Goal: Task Accomplishment & Management: Use online tool/utility

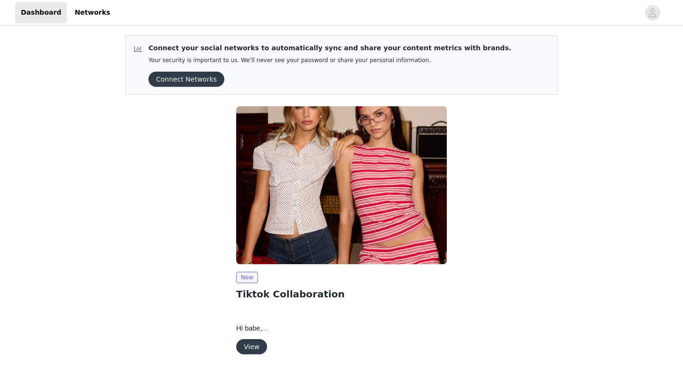
click at [197, 75] on button "Connect Networks" at bounding box center [186, 79] width 76 height 15
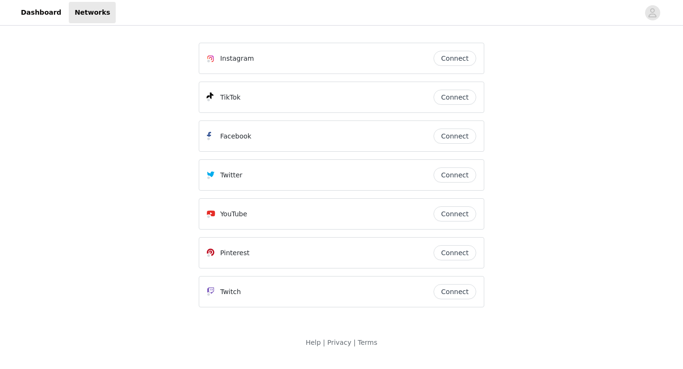
click at [446, 94] on button "Connect" at bounding box center [454, 97] width 43 height 15
click at [457, 56] on button "Connect" at bounding box center [454, 58] width 43 height 15
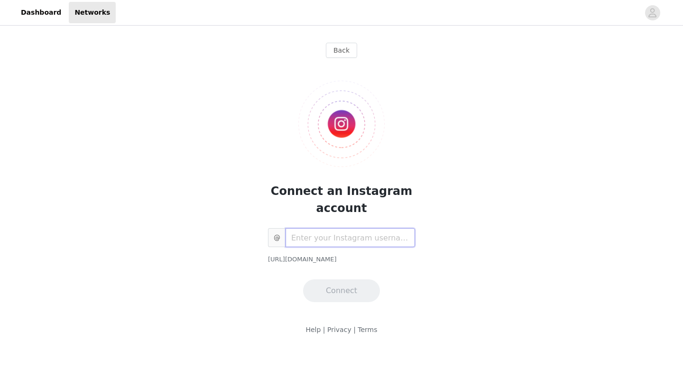
click at [326, 241] on input "text" at bounding box center [350, 237] width 129 height 19
type input "Lindesmitt"
click at [323, 281] on button "Connect" at bounding box center [341, 290] width 77 height 23
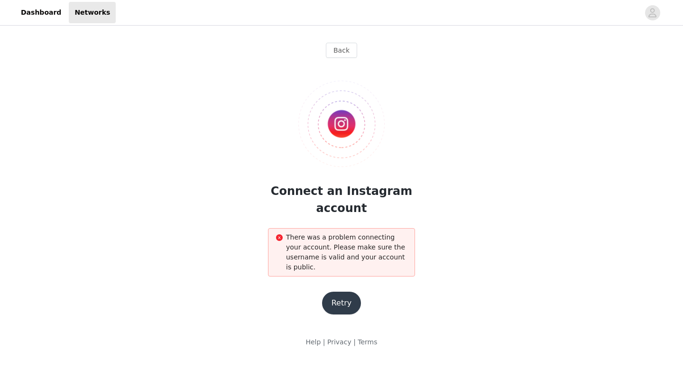
click at [338, 301] on button "Retry" at bounding box center [341, 303] width 39 height 23
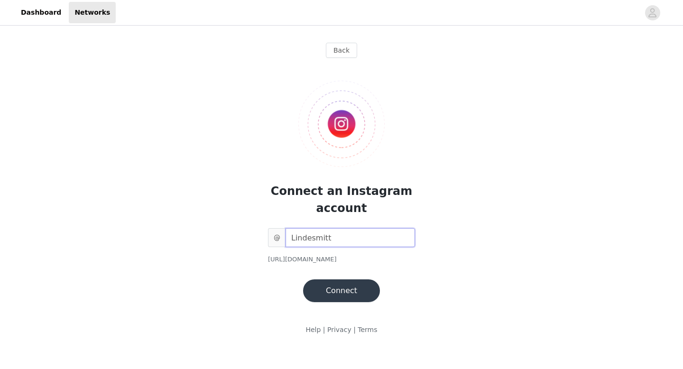
click at [310, 245] on input "Lindesmitt" at bounding box center [350, 237] width 129 height 19
type input "[DOMAIN_NAME]"
click at [313, 280] on button "Connect" at bounding box center [341, 290] width 77 height 23
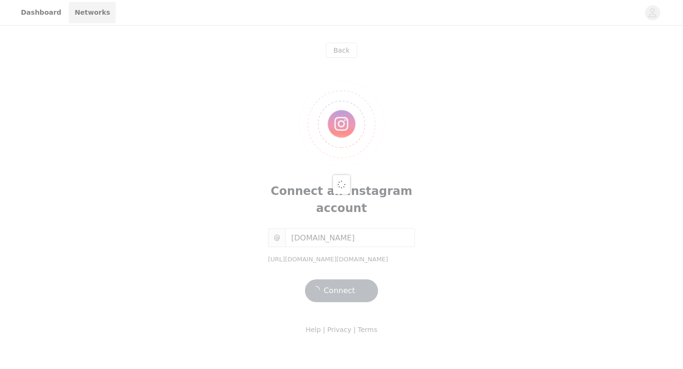
click at [326, 241] on div at bounding box center [341, 184] width 683 height 369
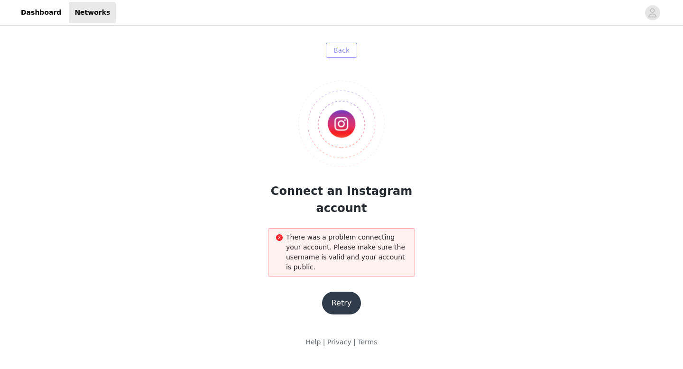
click at [341, 55] on button "Back" at bounding box center [341, 50] width 31 height 15
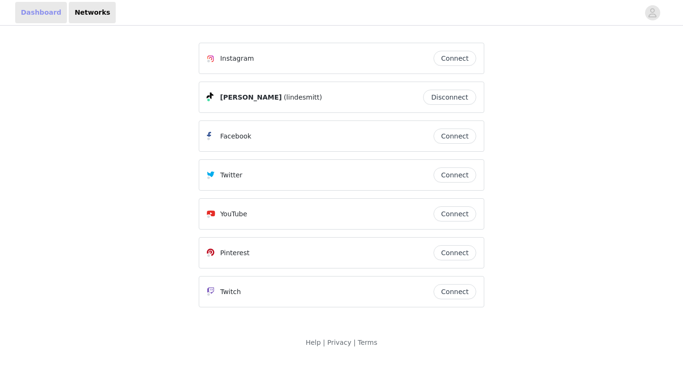
click at [38, 10] on link "Dashboard" at bounding box center [41, 12] width 52 height 21
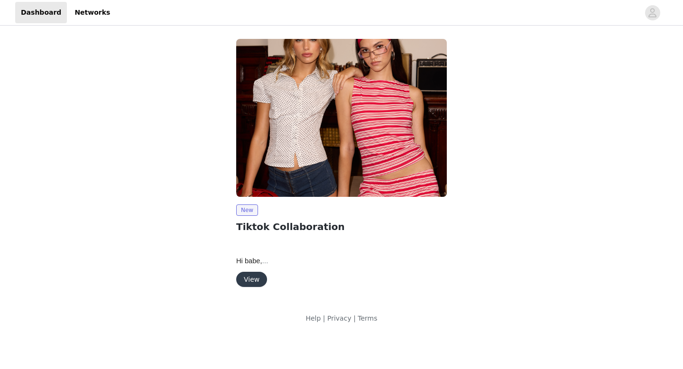
click at [250, 283] on button "View" at bounding box center [251, 279] width 31 height 15
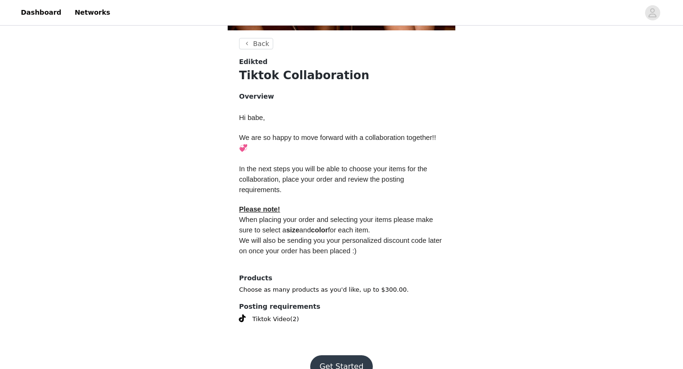
scroll to position [359, 0]
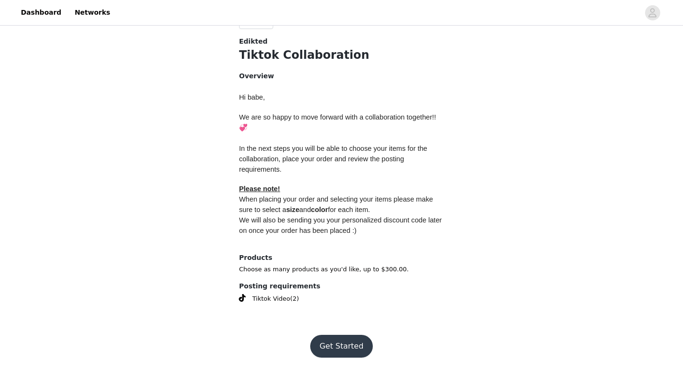
click at [337, 339] on button "Get Started" at bounding box center [341, 346] width 63 height 23
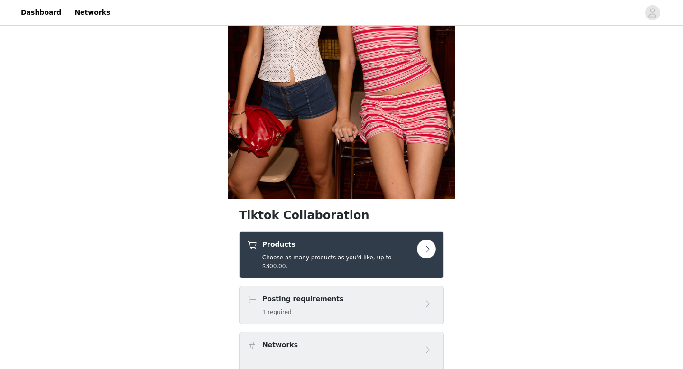
scroll to position [184, 0]
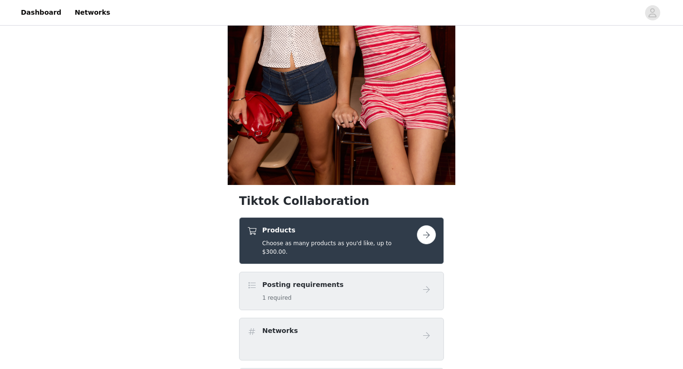
click at [424, 230] on button "button" at bounding box center [426, 234] width 19 height 19
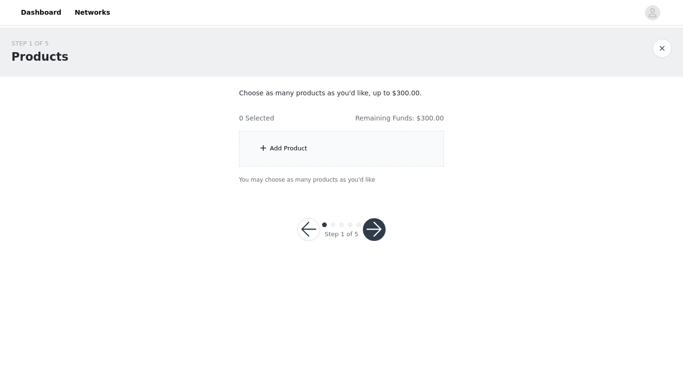
click at [266, 148] on span at bounding box center [262, 147] width 9 height 11
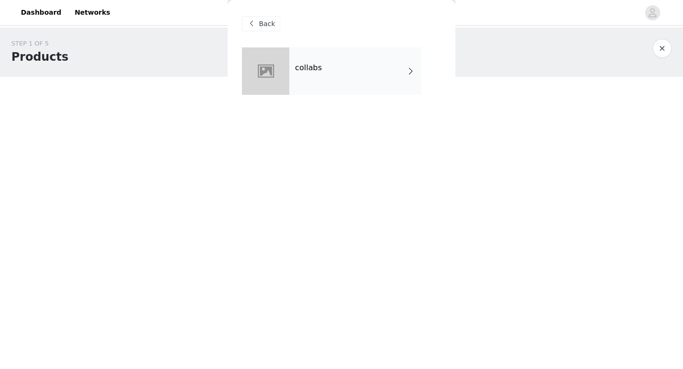
click at [373, 83] on div "collabs" at bounding box center [355, 70] width 132 height 47
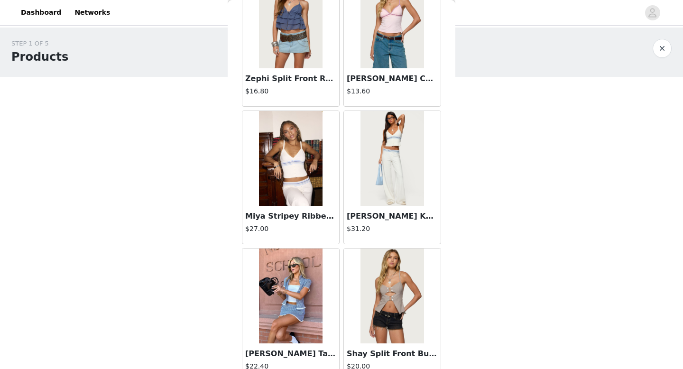
scroll to position [216, 0]
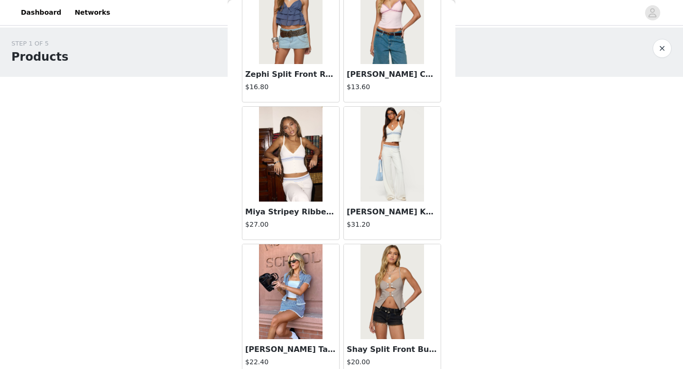
click at [273, 162] on img at bounding box center [290, 154] width 63 height 95
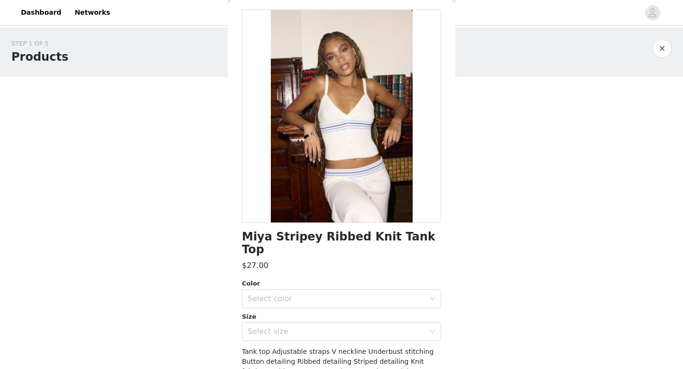
scroll to position [0, 0]
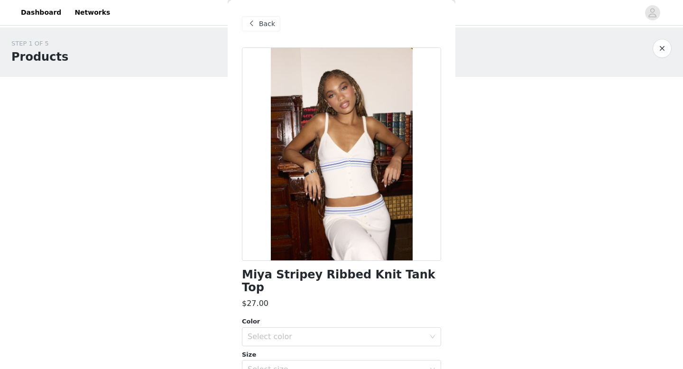
click at [261, 25] on span "Back" at bounding box center [267, 24] width 16 height 10
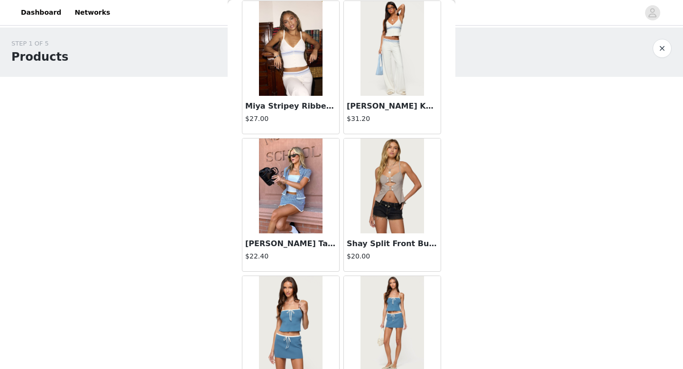
scroll to position [349, 0]
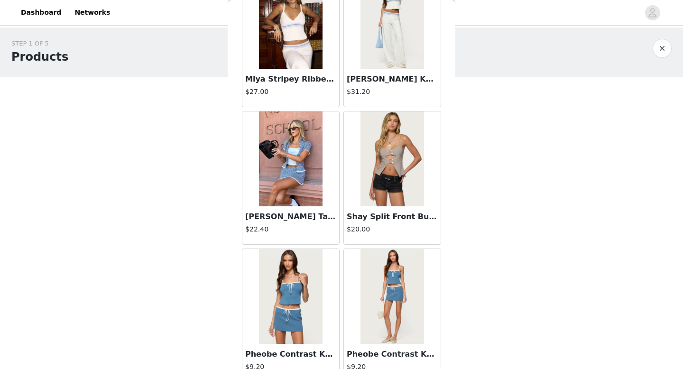
click at [295, 158] on img at bounding box center [290, 158] width 63 height 95
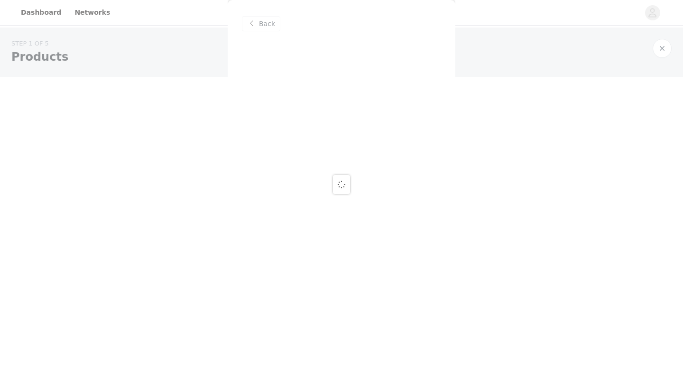
scroll to position [0, 0]
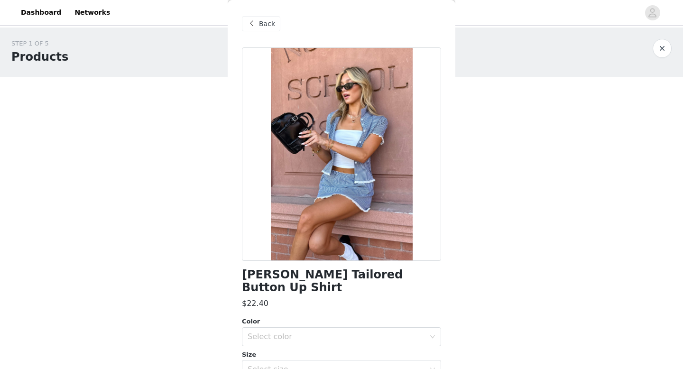
click at [264, 20] on span "Back" at bounding box center [267, 24] width 16 height 10
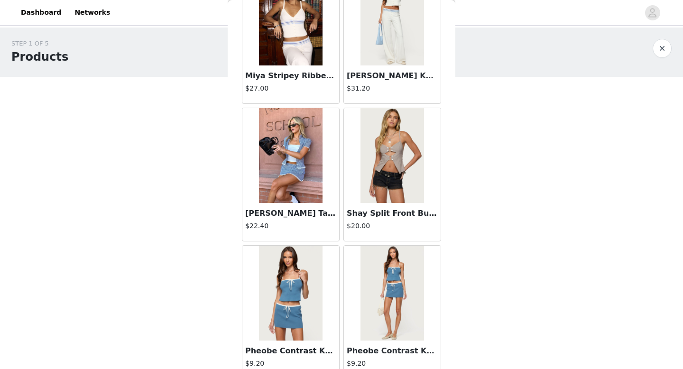
scroll to position [366, 0]
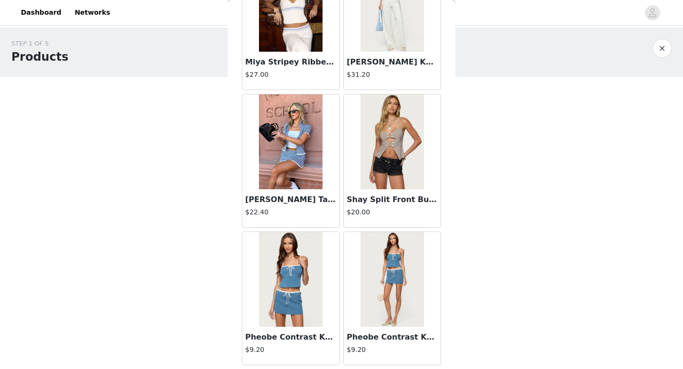
click at [399, 159] on img at bounding box center [391, 141] width 63 height 95
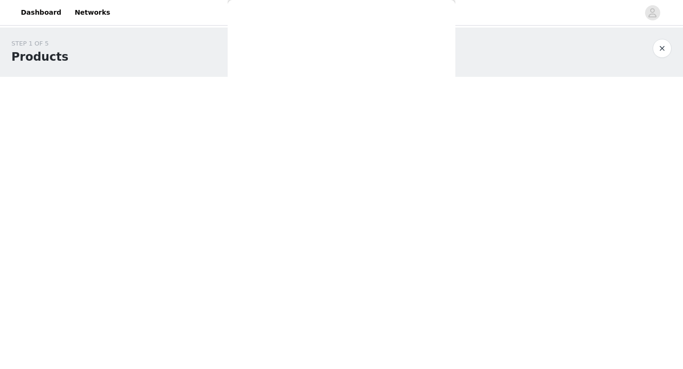
scroll to position [0, 0]
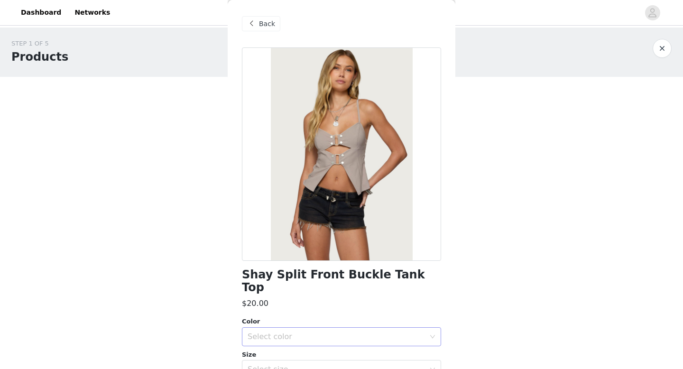
click at [268, 331] on div "Select color" at bounding box center [339, 337] width 182 height 18
click at [274, 341] on li "LIGHT GRAY" at bounding box center [341, 344] width 199 height 15
click at [278, 365] on div "Select size" at bounding box center [336, 369] width 177 height 9
click at [286, 365] on div "Select size" at bounding box center [336, 369] width 177 height 9
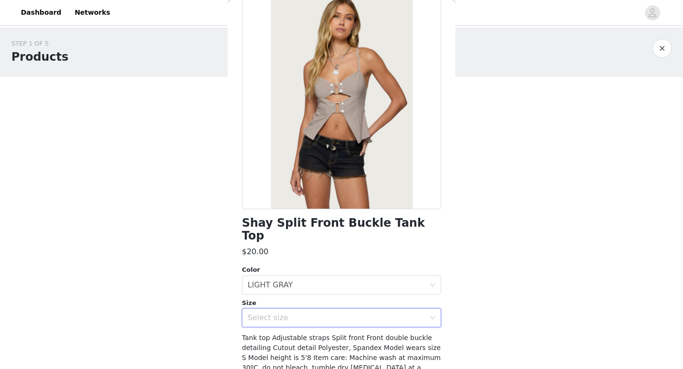
scroll to position [83, 0]
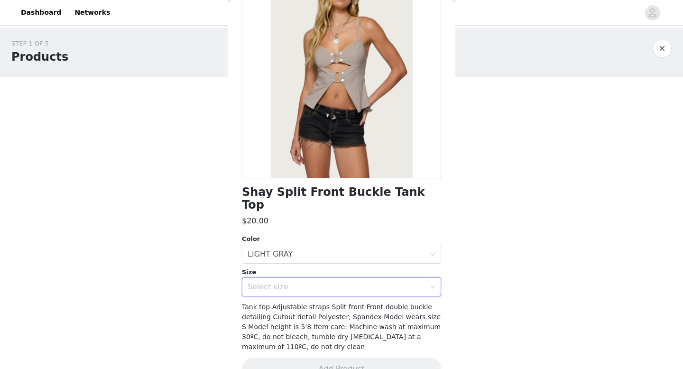
click at [432, 284] on icon "icon: down" at bounding box center [433, 287] width 6 height 6
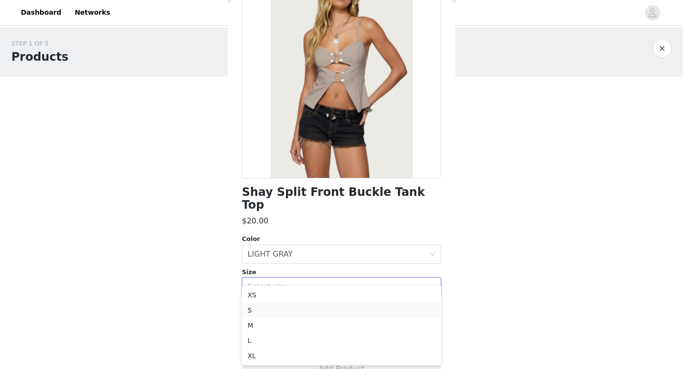
click at [306, 306] on li "S" at bounding box center [341, 310] width 199 height 15
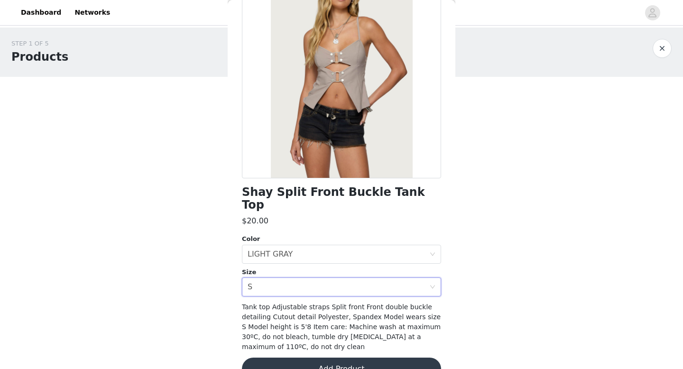
click at [336, 358] on button "Add Product" at bounding box center [341, 369] width 199 height 23
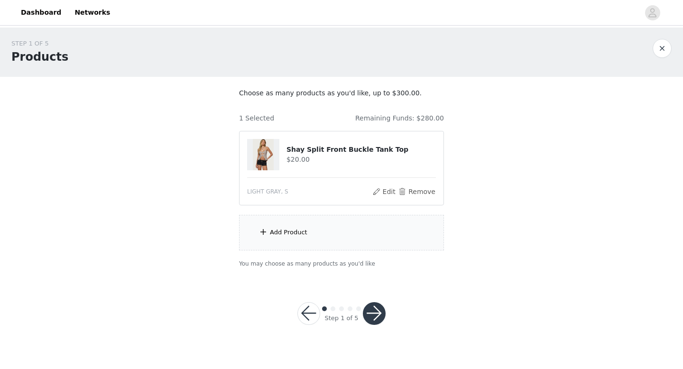
click at [286, 234] on div "Add Product" at bounding box center [288, 232] width 37 height 9
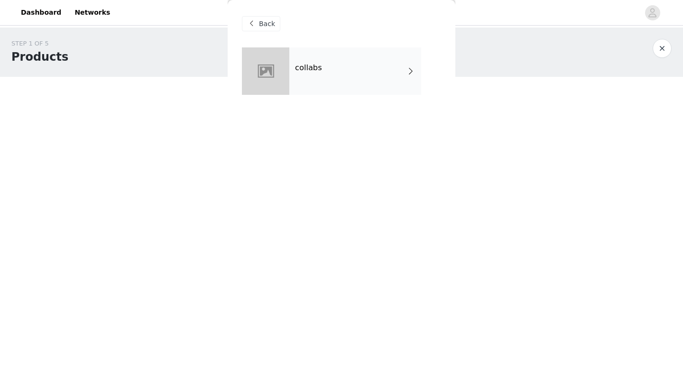
click at [321, 37] on div "Back" at bounding box center [341, 23] width 199 height 47
click at [321, 64] on div "collabs" at bounding box center [355, 70] width 132 height 47
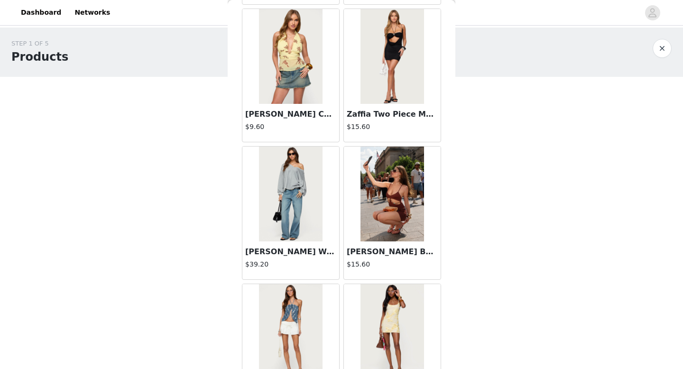
scroll to position [866, 0]
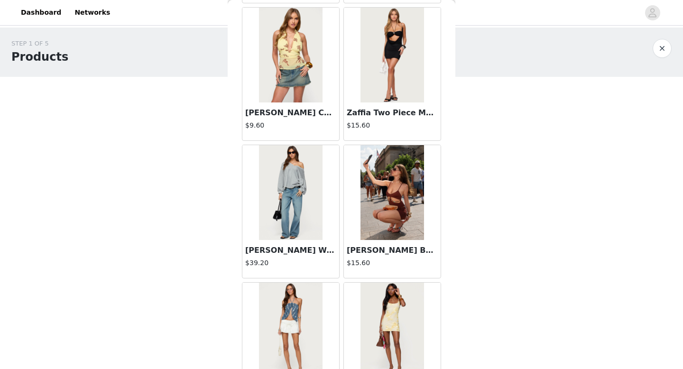
click at [295, 186] on img at bounding box center [290, 192] width 63 height 95
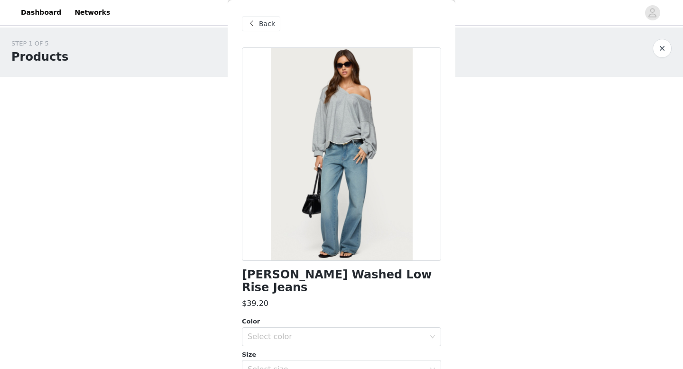
scroll to position [16, 0]
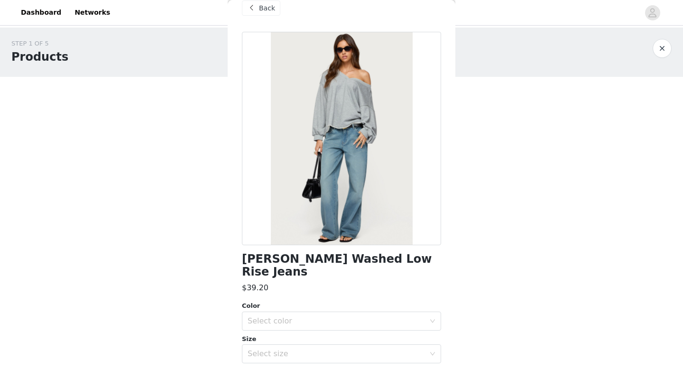
click at [253, 12] on span at bounding box center [251, 7] width 11 height 11
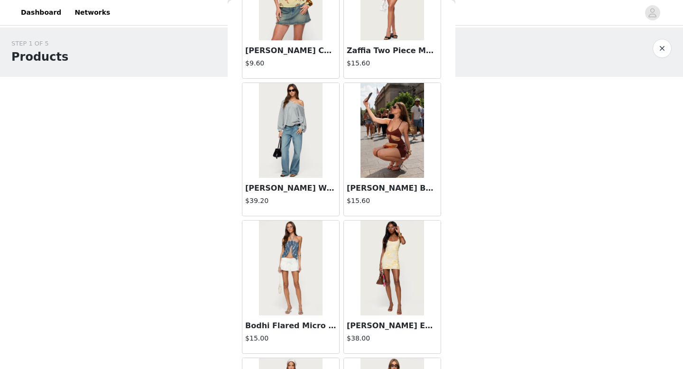
scroll to position [929, 0]
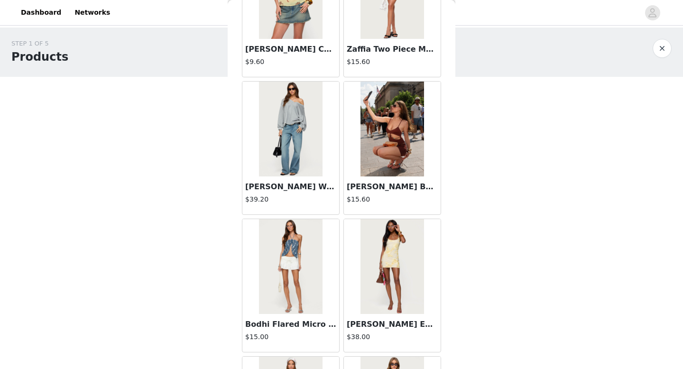
click at [298, 259] on img at bounding box center [290, 266] width 63 height 95
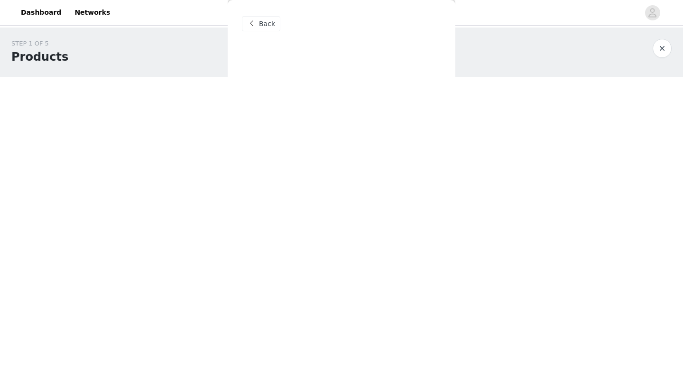
scroll to position [0, 0]
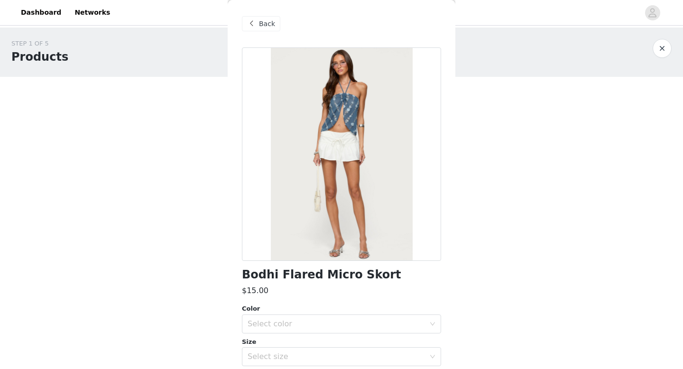
click at [255, 26] on span at bounding box center [251, 23] width 11 height 11
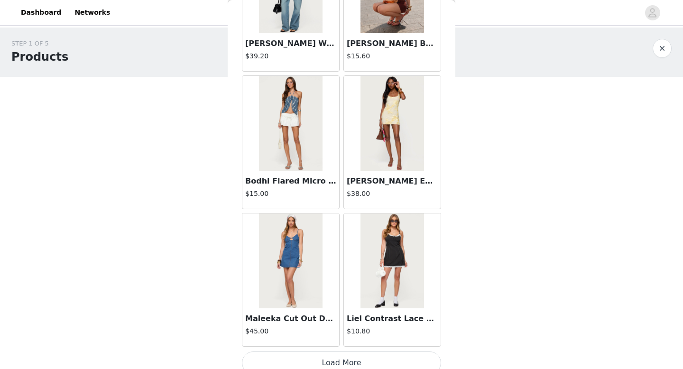
scroll to position [1082, 0]
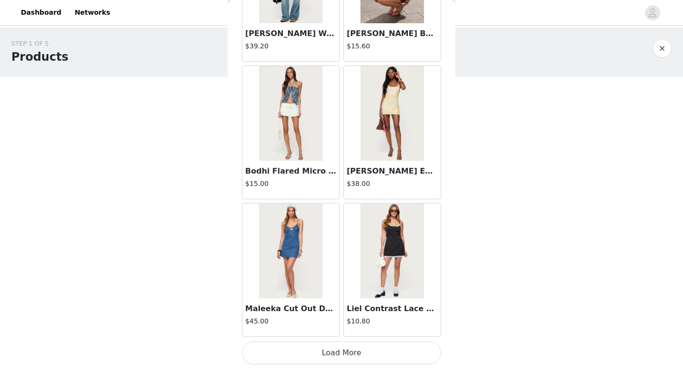
click at [322, 354] on button "Load More" at bounding box center [341, 352] width 199 height 23
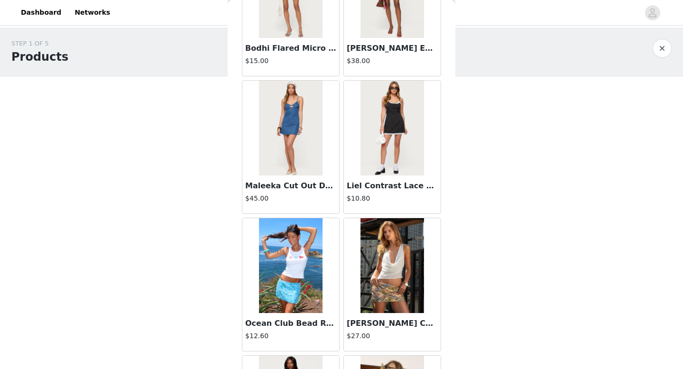
scroll to position [1205, 0]
click at [396, 269] on img at bounding box center [391, 266] width 63 height 95
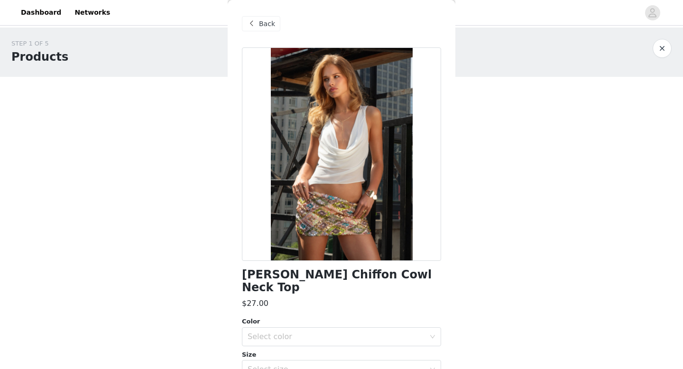
scroll to position [19, 0]
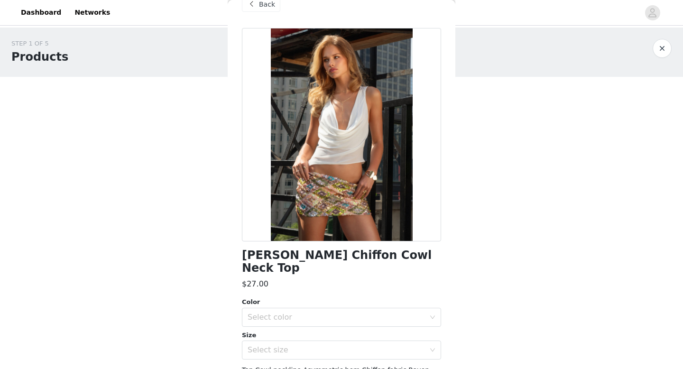
click at [250, 3] on span at bounding box center [251, 4] width 11 height 11
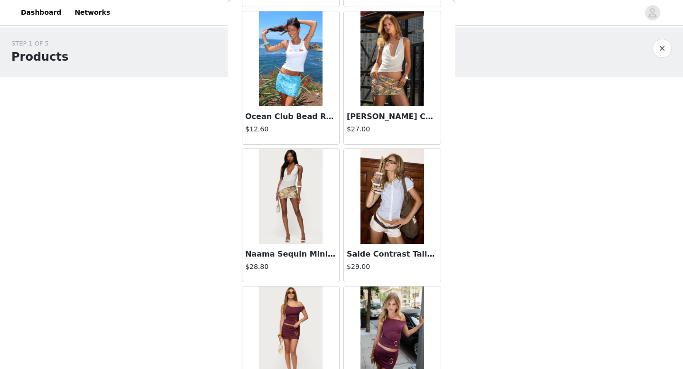
scroll to position [1410, 0]
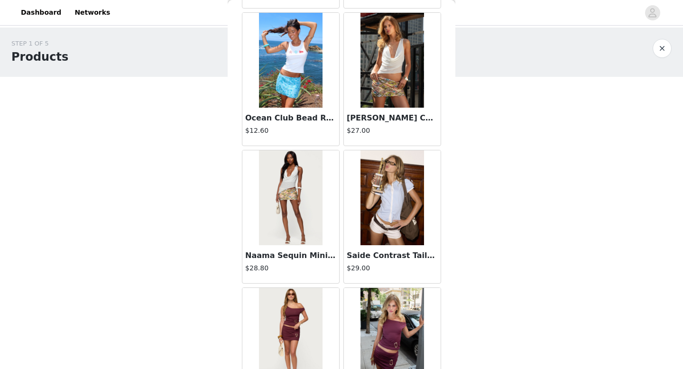
click at [291, 184] on img at bounding box center [290, 197] width 63 height 95
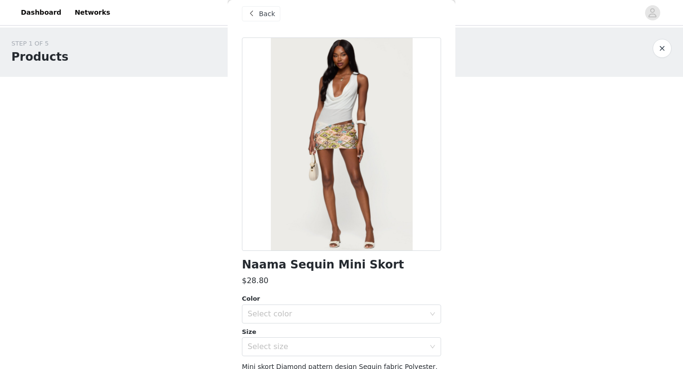
scroll to position [20, 0]
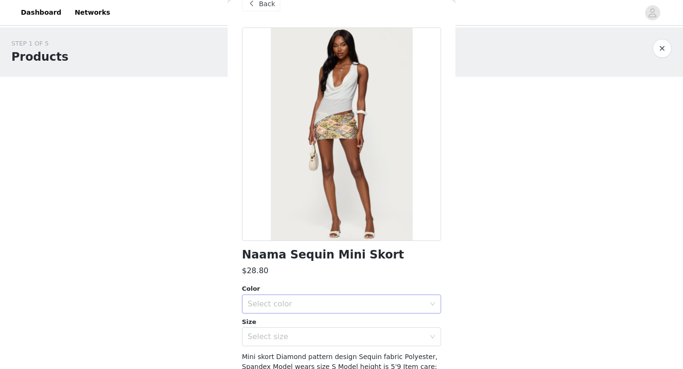
click at [304, 297] on div "Select color" at bounding box center [339, 304] width 182 height 18
click at [267, 325] on li "MIX" at bounding box center [341, 324] width 199 height 15
click at [272, 337] on div "Select size" at bounding box center [336, 336] width 177 height 9
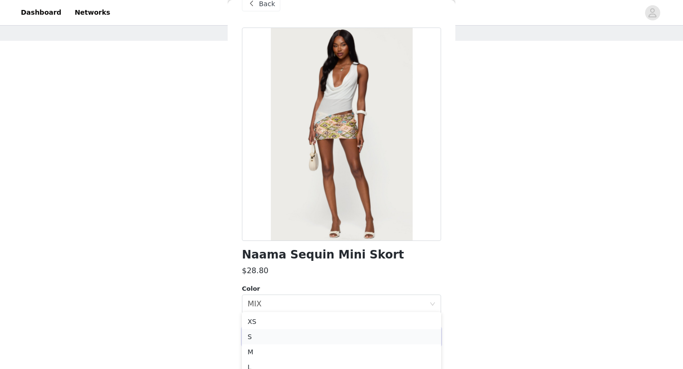
click at [266, 337] on li "S" at bounding box center [341, 336] width 199 height 15
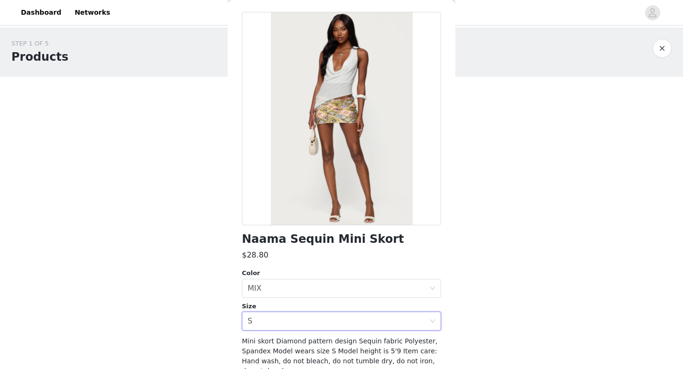
scroll to position [83, 0]
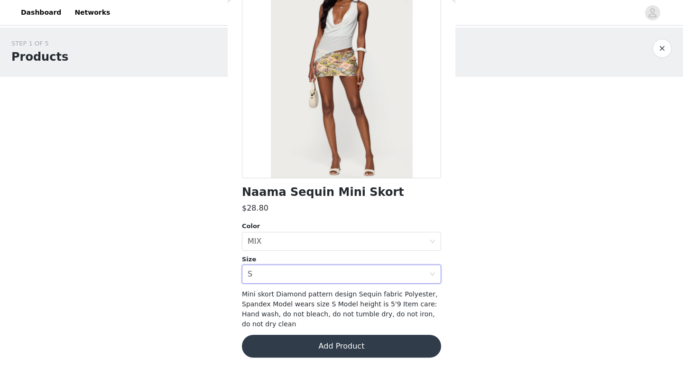
click at [269, 339] on button "Add Product" at bounding box center [341, 346] width 199 height 23
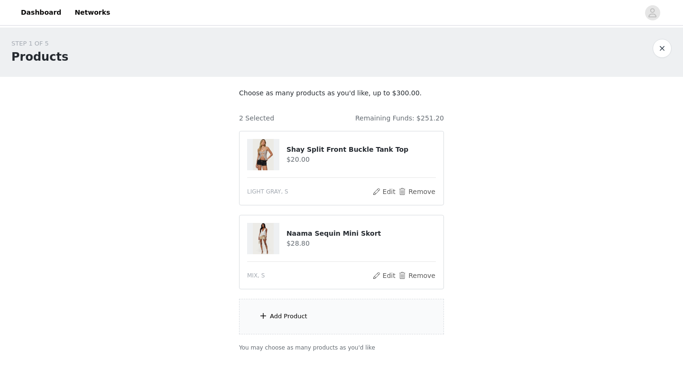
click at [285, 313] on div "Add Product" at bounding box center [288, 316] width 37 height 9
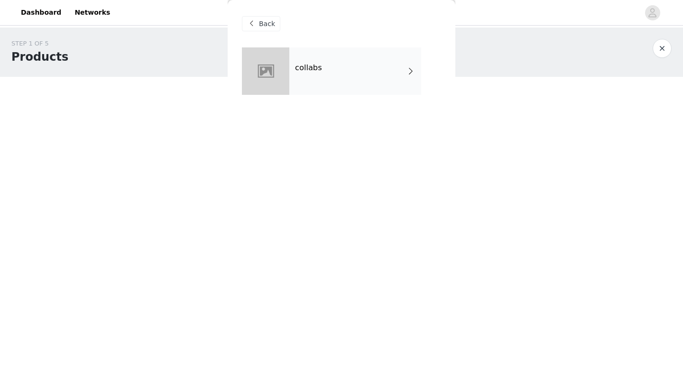
click at [322, 60] on div "collabs" at bounding box center [355, 70] width 132 height 47
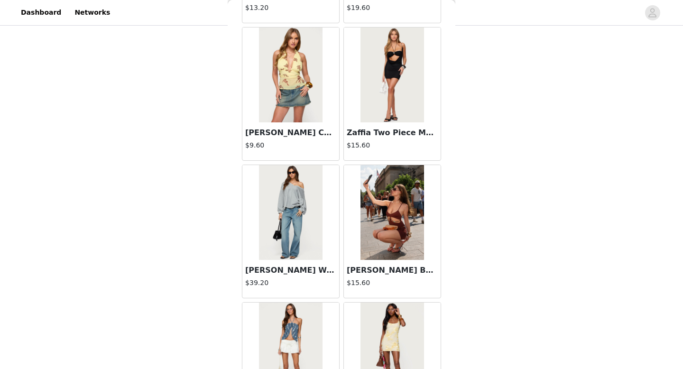
scroll to position [1082, 0]
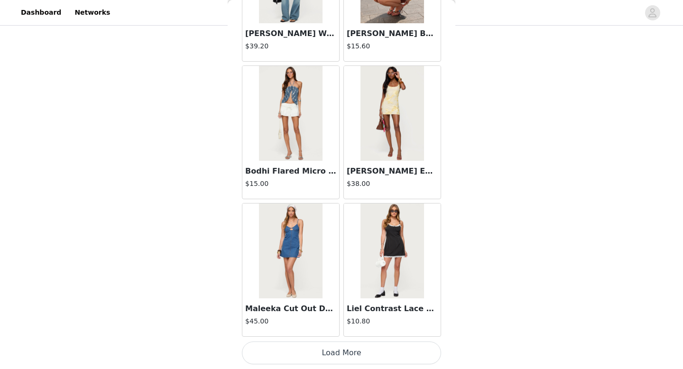
click at [309, 356] on button "Load More" at bounding box center [341, 352] width 199 height 23
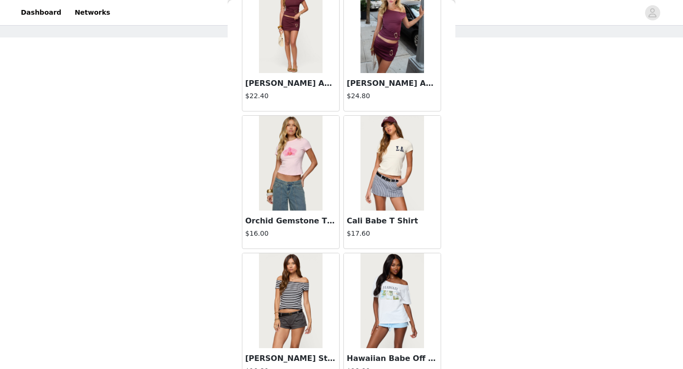
scroll to position [1748, 0]
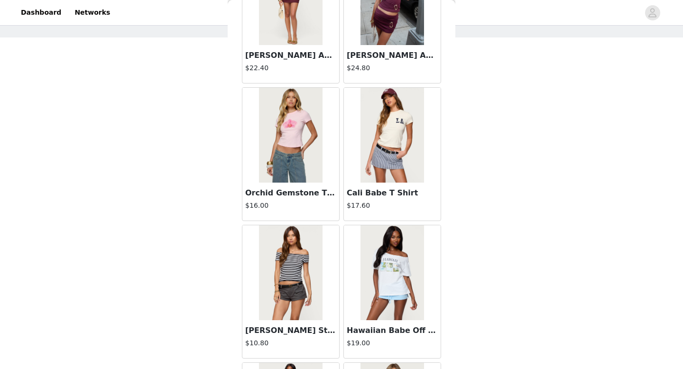
click at [290, 246] on img at bounding box center [290, 272] width 63 height 95
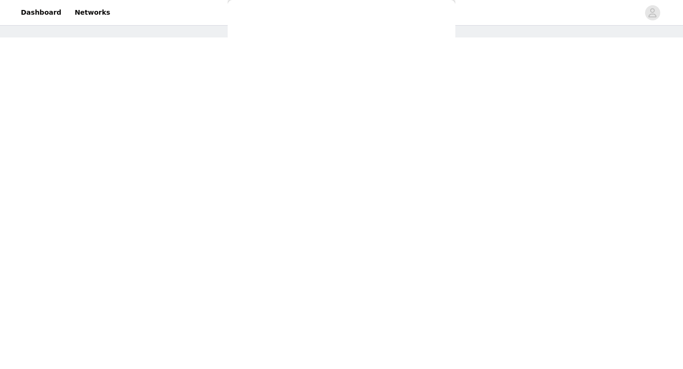
scroll to position [0, 0]
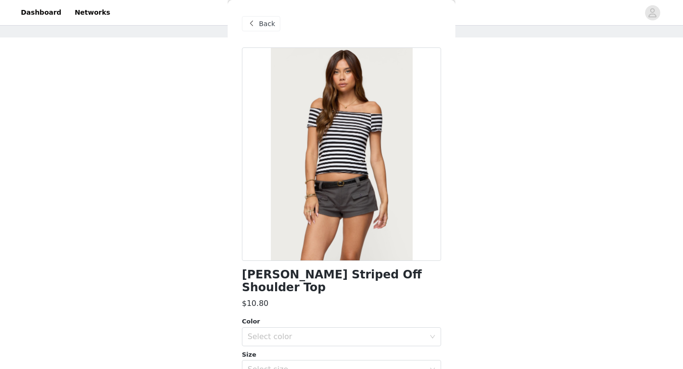
click at [250, 19] on span at bounding box center [251, 23] width 11 height 11
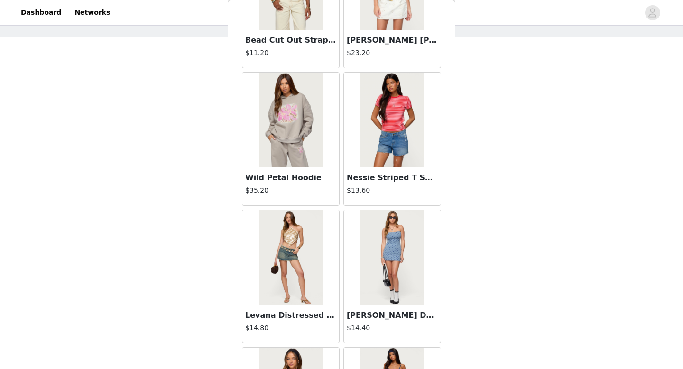
scroll to position [2340, 0]
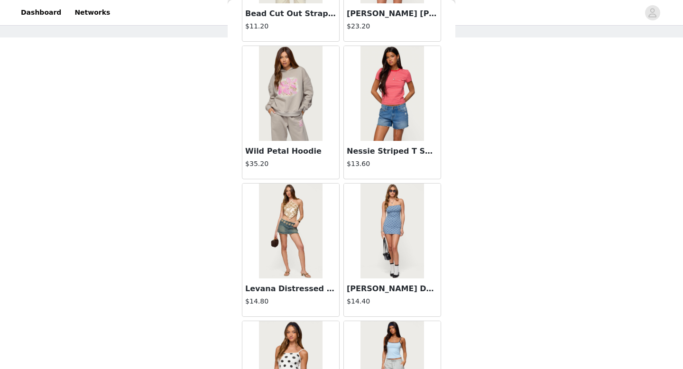
click at [298, 244] on img at bounding box center [290, 231] width 63 height 95
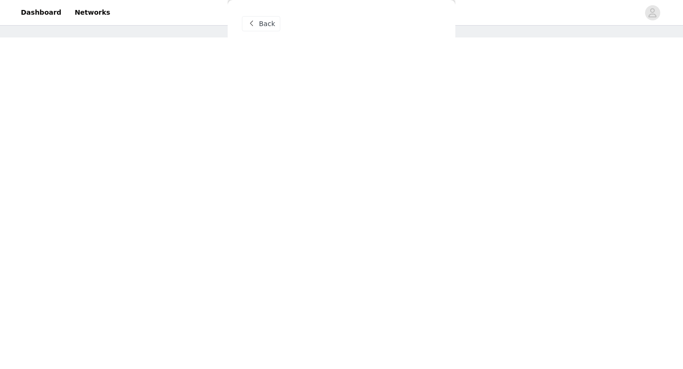
scroll to position [0, 0]
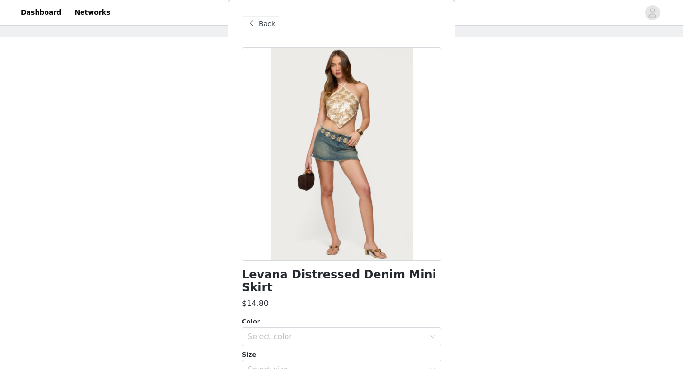
click at [256, 25] on span at bounding box center [251, 23] width 11 height 11
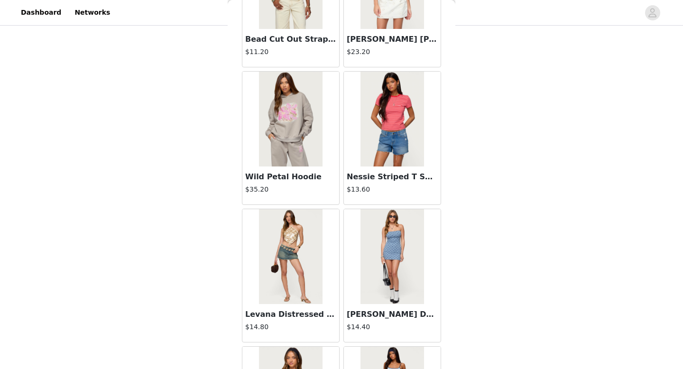
scroll to position [2297, 0]
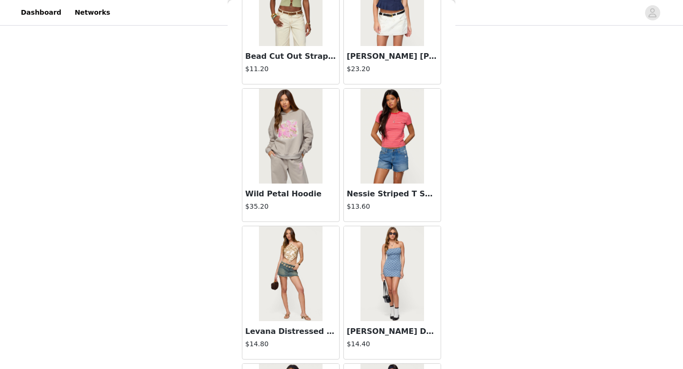
click at [391, 107] on img at bounding box center [391, 136] width 63 height 95
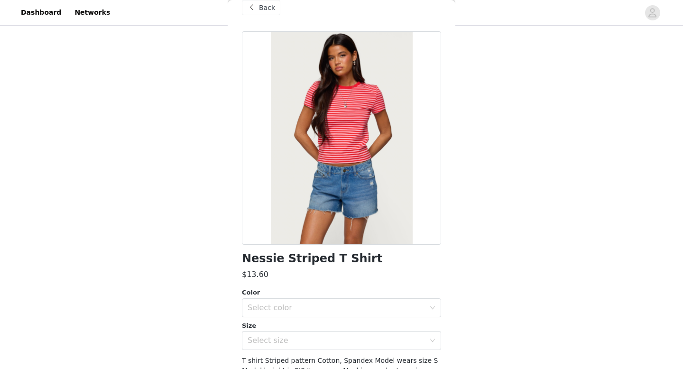
scroll to position [18, 0]
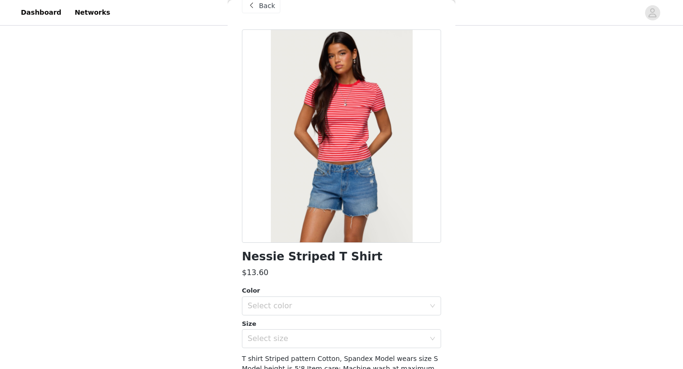
click at [256, 8] on span at bounding box center [251, 5] width 11 height 11
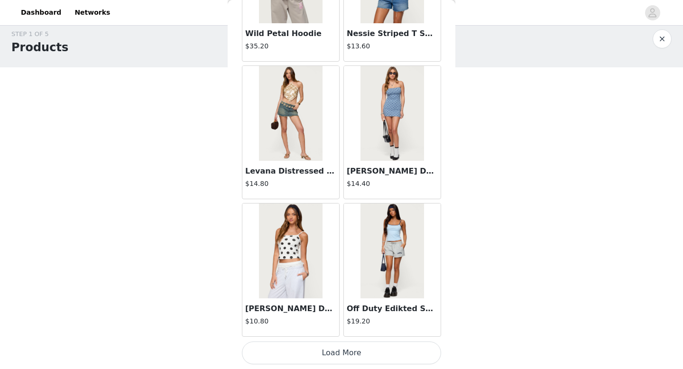
scroll to position [8, 0]
click at [294, 236] on img at bounding box center [290, 250] width 63 height 95
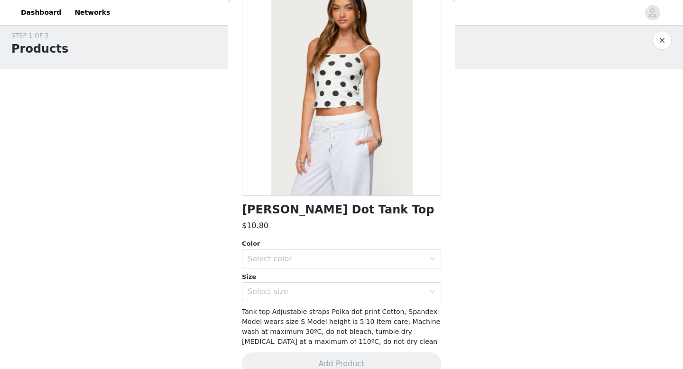
scroll to position [72, 0]
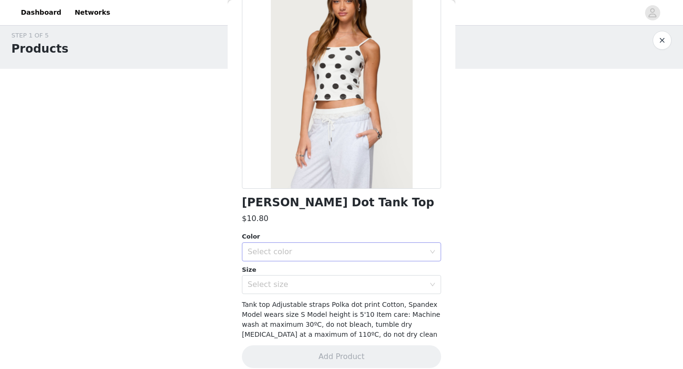
click at [304, 254] on div "Select color" at bounding box center [336, 251] width 177 height 9
click at [295, 267] on li "WHITE" at bounding box center [341, 272] width 199 height 15
click at [295, 281] on div "Select size" at bounding box center [336, 284] width 177 height 9
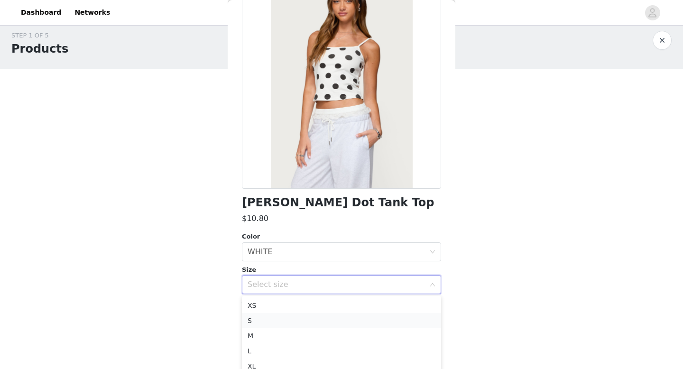
click at [268, 319] on li "S" at bounding box center [341, 320] width 199 height 15
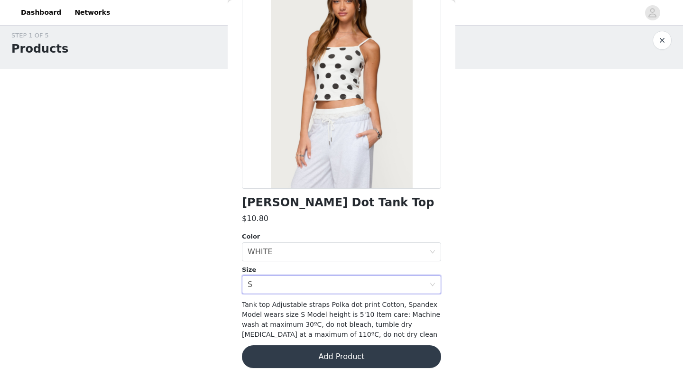
click at [291, 349] on button "Add Product" at bounding box center [341, 356] width 199 height 23
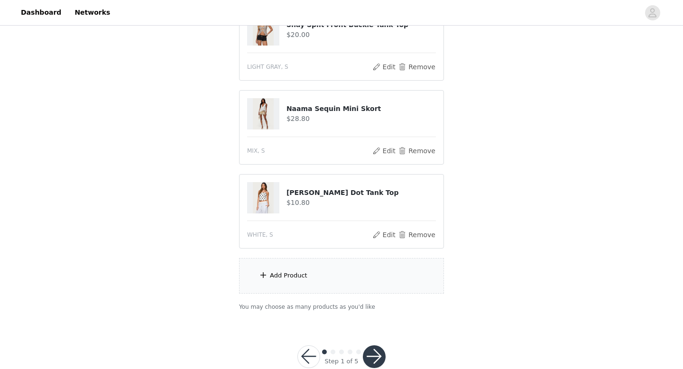
scroll to position [125, 0]
click at [323, 268] on div "Add Product" at bounding box center [341, 276] width 205 height 36
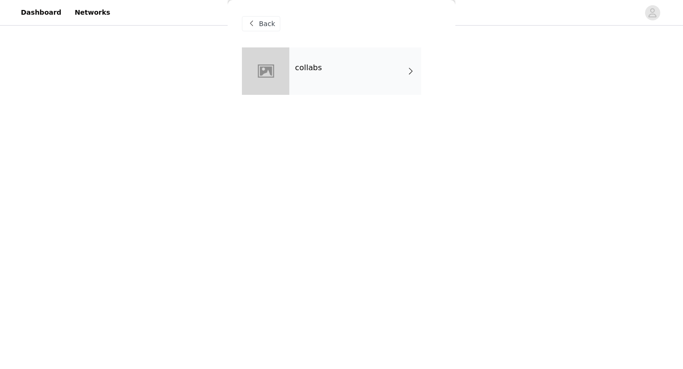
click at [326, 74] on div "collabs" at bounding box center [355, 70] width 132 height 47
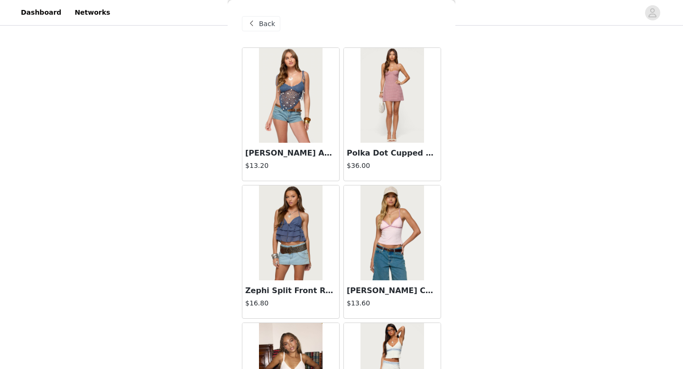
click at [252, 27] on span at bounding box center [251, 23] width 11 height 11
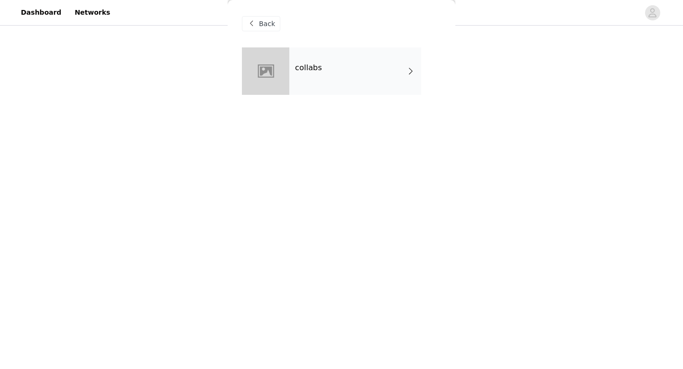
click at [252, 27] on span at bounding box center [251, 23] width 11 height 11
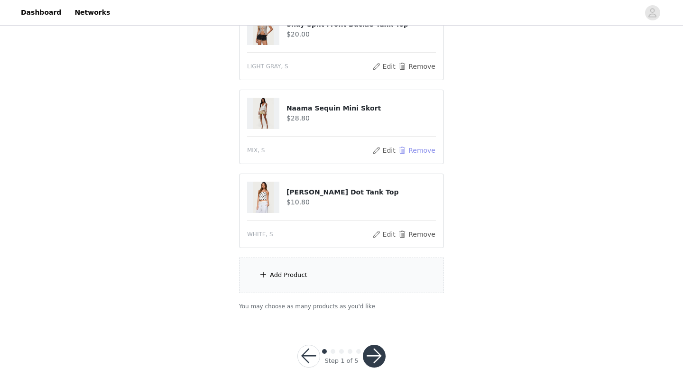
click at [407, 147] on button "Remove" at bounding box center [417, 150] width 38 height 11
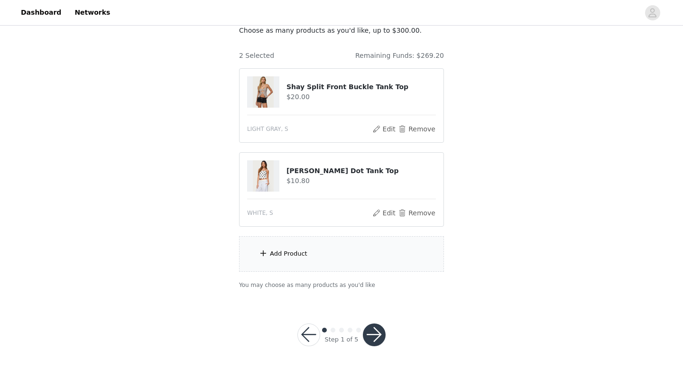
scroll to position [63, 0]
click at [308, 262] on div "Add Product" at bounding box center [341, 254] width 205 height 36
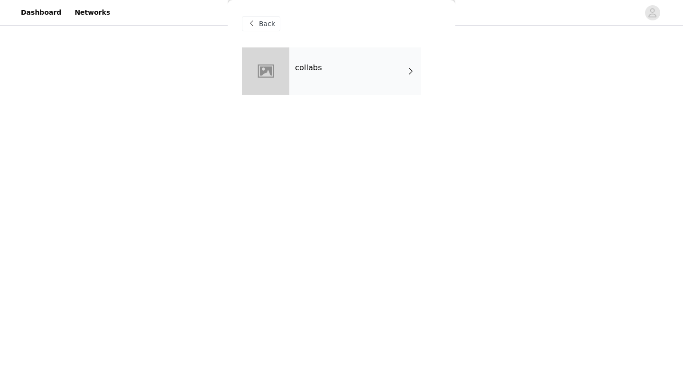
click at [313, 79] on div "collabs" at bounding box center [355, 70] width 132 height 47
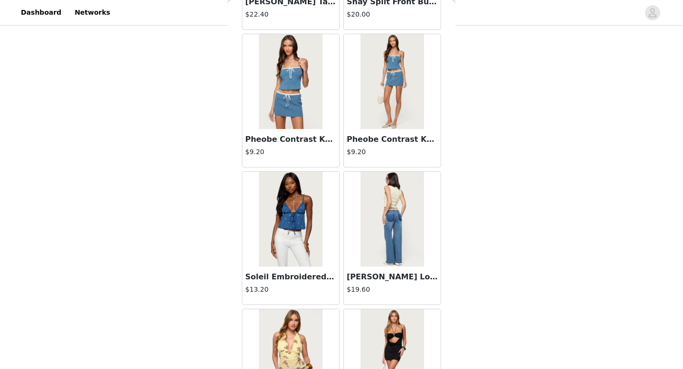
scroll to position [1082, 0]
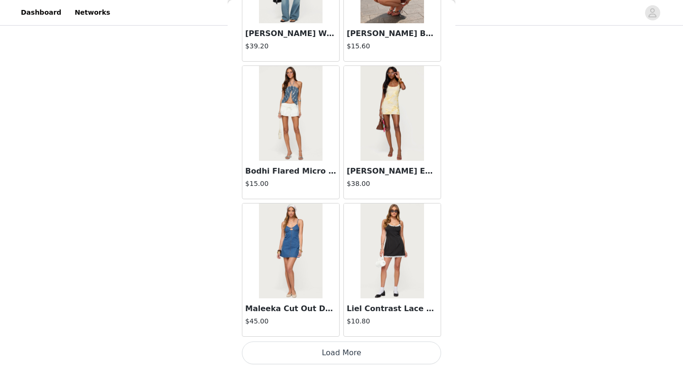
click at [338, 353] on button "Load More" at bounding box center [341, 352] width 199 height 23
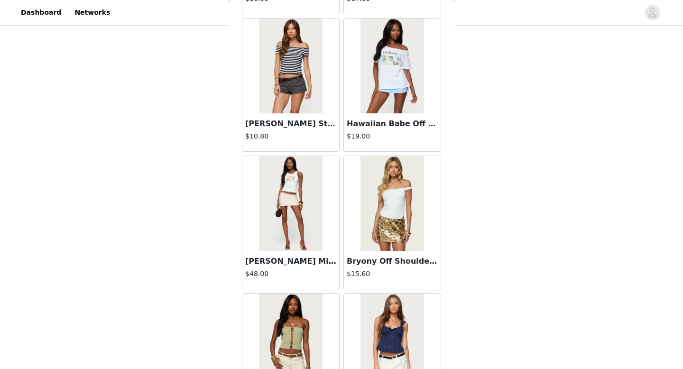
scroll to position [2458, 0]
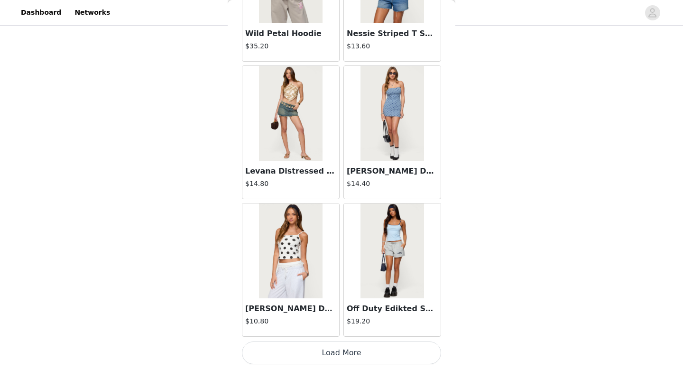
click at [404, 247] on img at bounding box center [391, 250] width 63 height 95
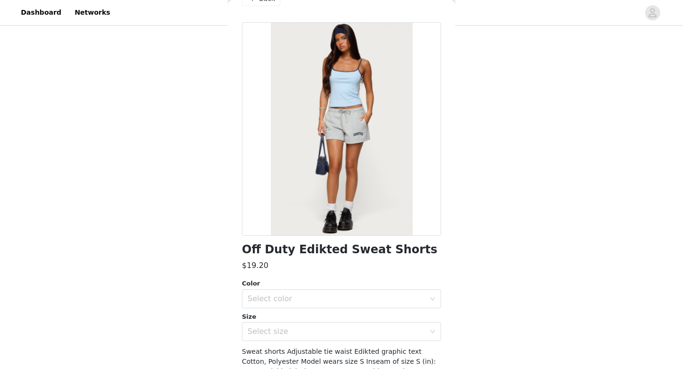
scroll to position [29, 0]
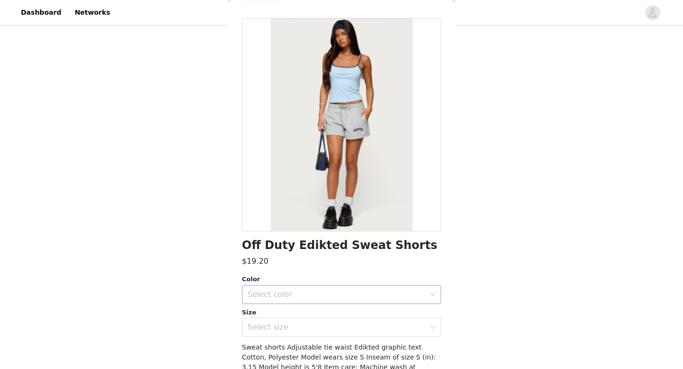
click at [287, 291] on div "Select color" at bounding box center [336, 294] width 177 height 9
click at [277, 316] on li "GRAY MELANGE" at bounding box center [341, 315] width 199 height 15
click at [277, 327] on div "Select size" at bounding box center [336, 327] width 177 height 9
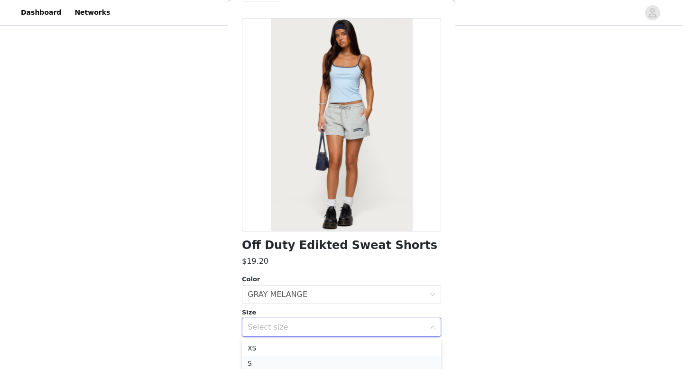
click at [268, 356] on li "S" at bounding box center [341, 363] width 199 height 15
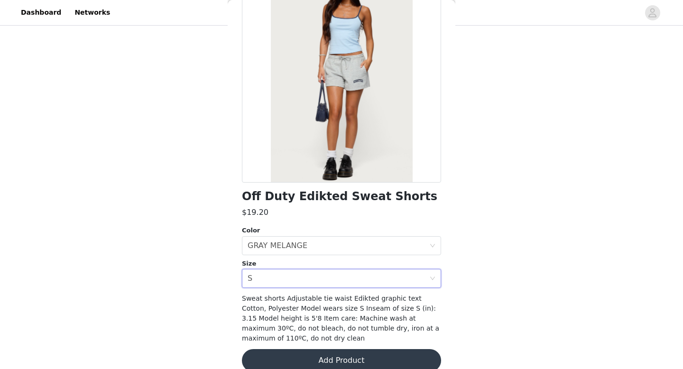
scroll to position [92, 0]
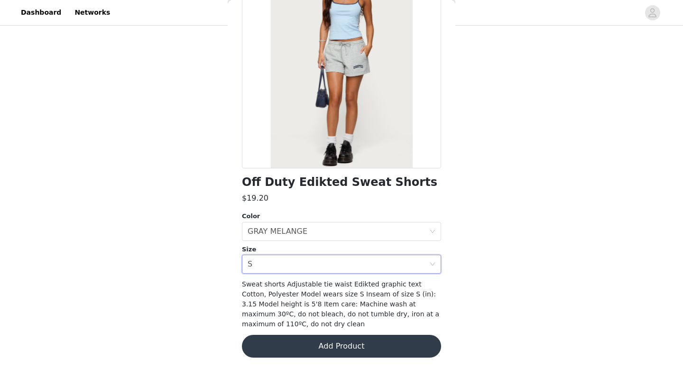
click at [274, 356] on button "Add Product" at bounding box center [341, 346] width 199 height 23
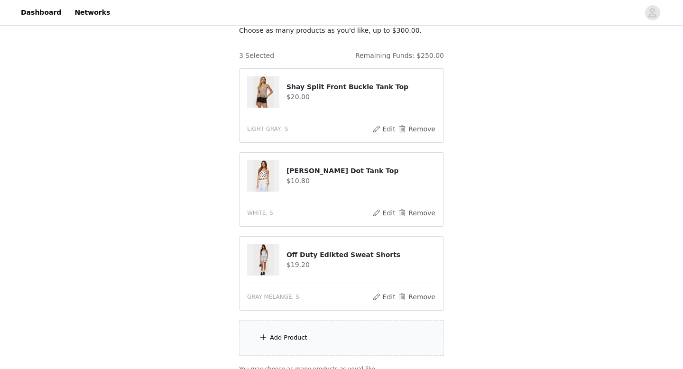
click at [275, 332] on div "Add Product" at bounding box center [341, 338] width 205 height 36
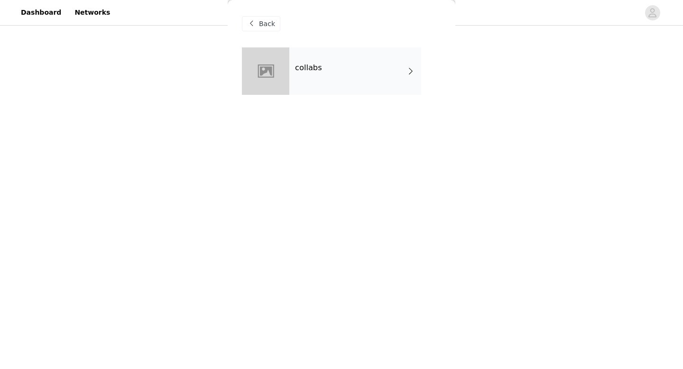
click at [318, 65] on h4 "collabs" at bounding box center [308, 68] width 27 height 9
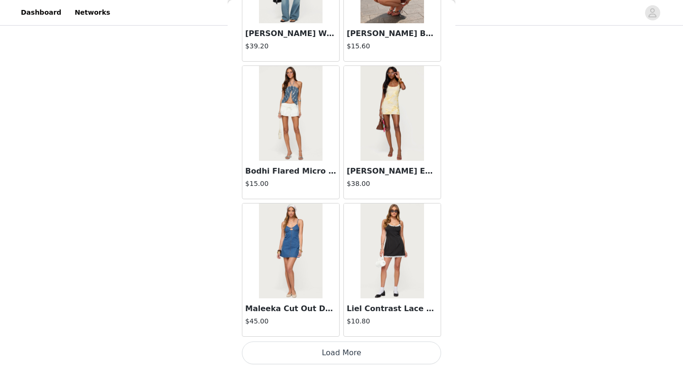
scroll to position [147, 0]
click at [293, 354] on button "Load More" at bounding box center [341, 352] width 199 height 23
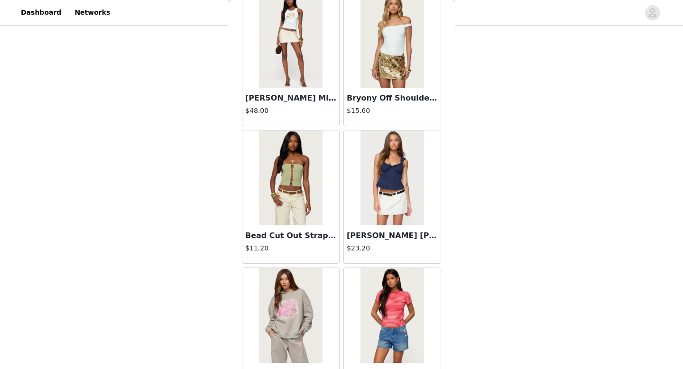
scroll to position [2458, 0]
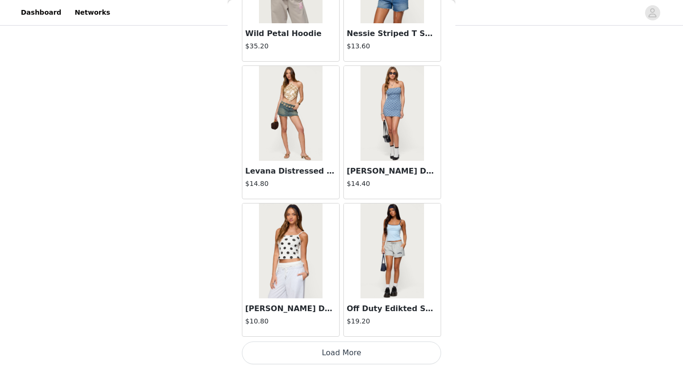
click at [329, 353] on button "Load More" at bounding box center [341, 352] width 199 height 23
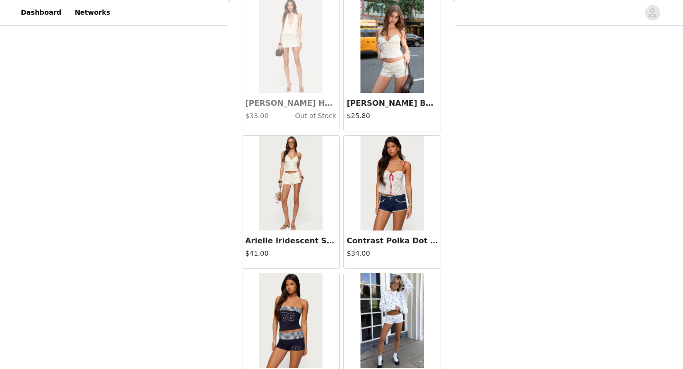
scroll to position [2935, 0]
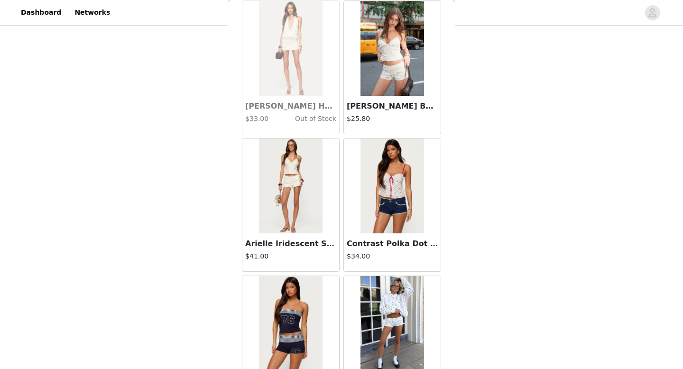
click at [391, 43] on img at bounding box center [391, 48] width 63 height 95
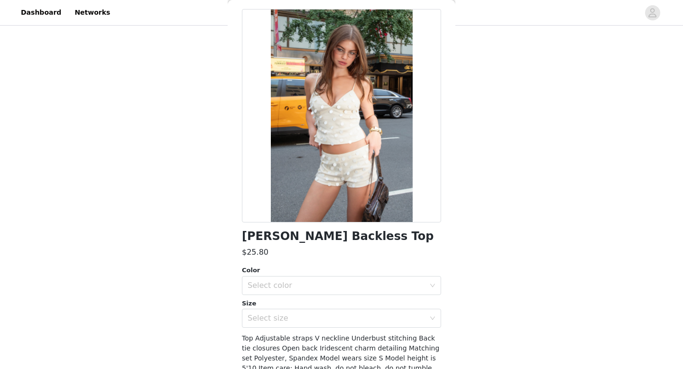
scroll to position [0, 0]
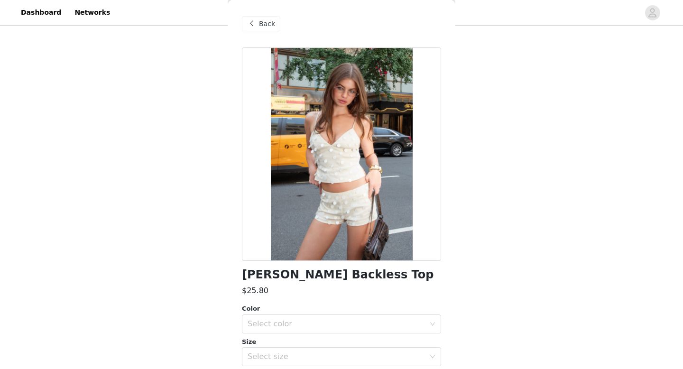
click at [252, 25] on span at bounding box center [251, 23] width 11 height 11
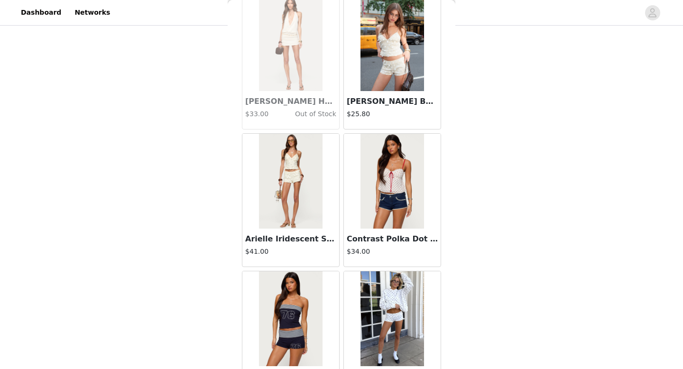
scroll to position [2961, 0]
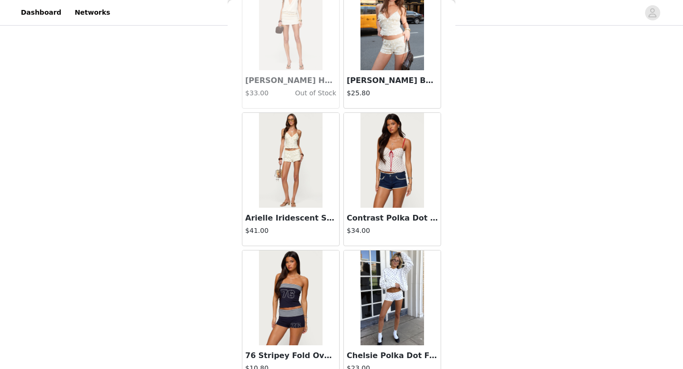
click at [387, 156] on img at bounding box center [391, 160] width 63 height 95
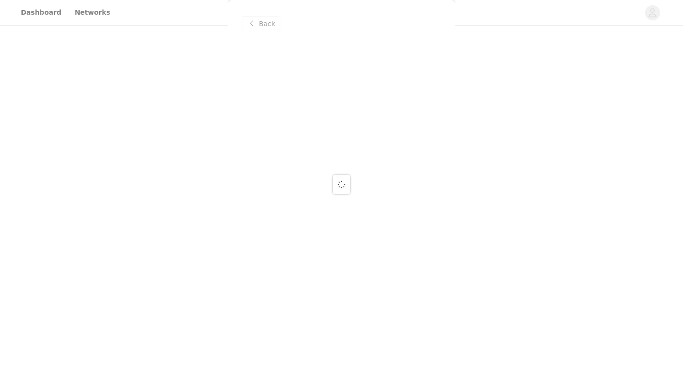
scroll to position [0, 0]
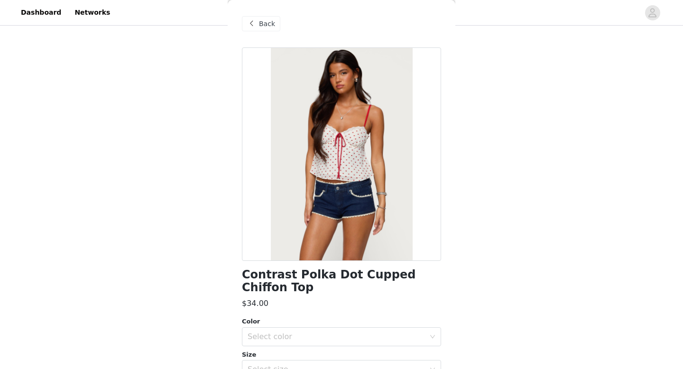
click at [248, 21] on span at bounding box center [251, 23] width 11 height 11
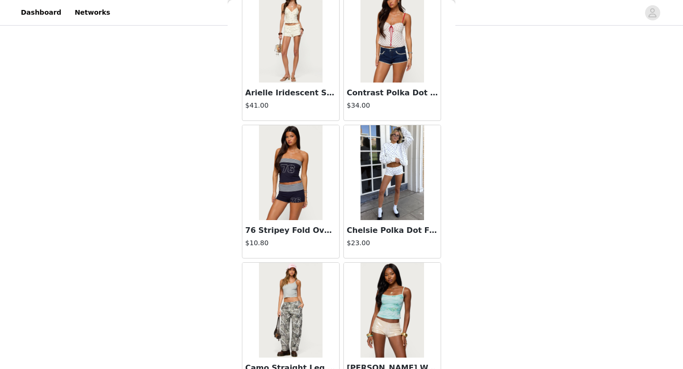
scroll to position [3085, 0]
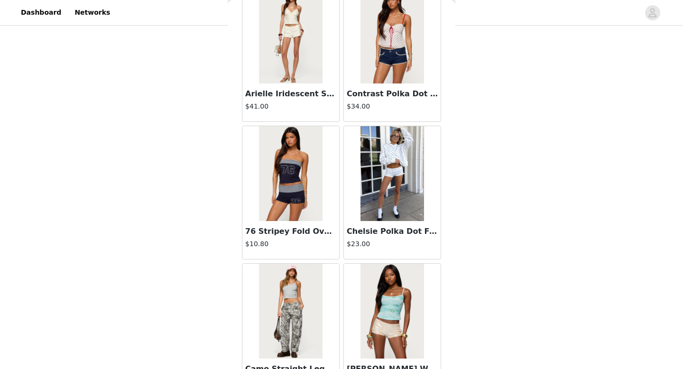
click at [373, 181] on img at bounding box center [391, 173] width 63 height 95
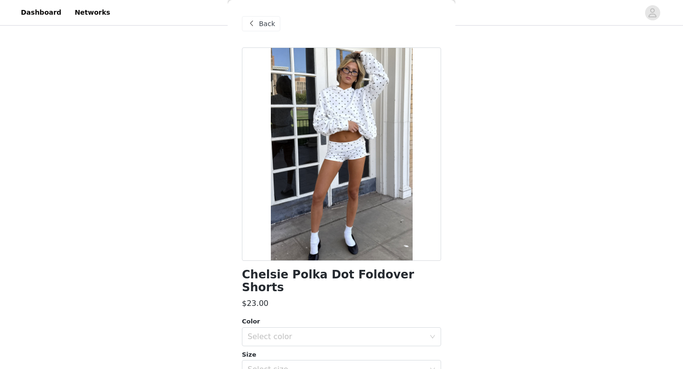
scroll to position [19, 0]
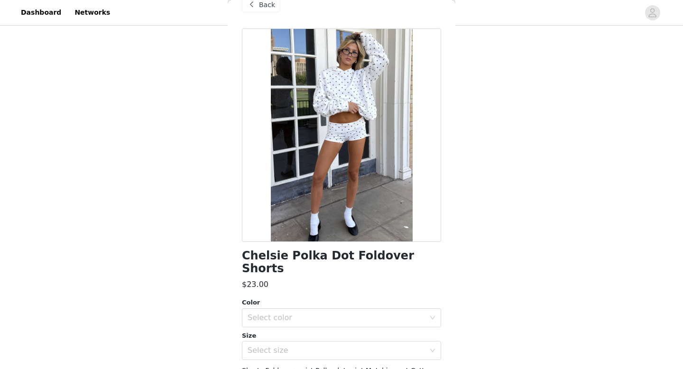
click at [250, 6] on span at bounding box center [251, 4] width 11 height 11
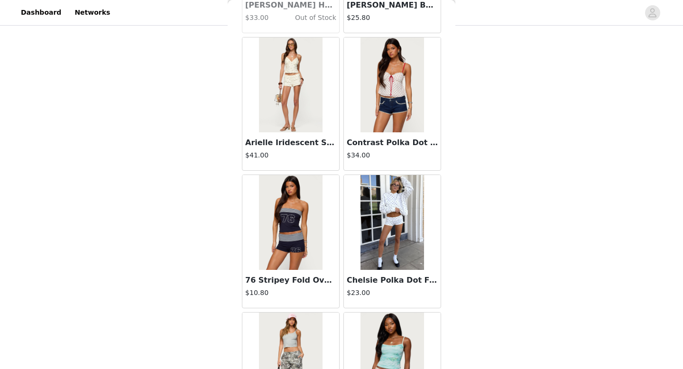
scroll to position [3038, 0]
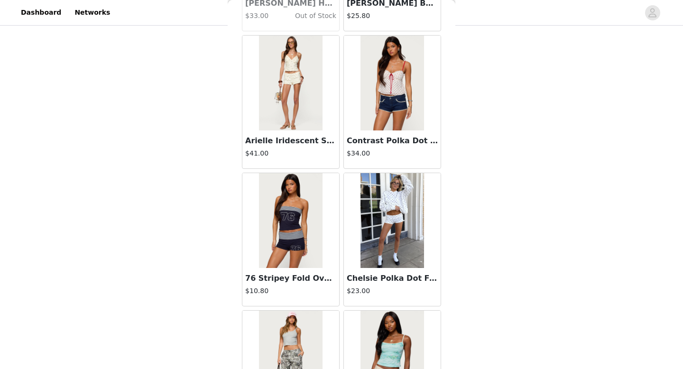
click at [393, 109] on img at bounding box center [391, 83] width 63 height 95
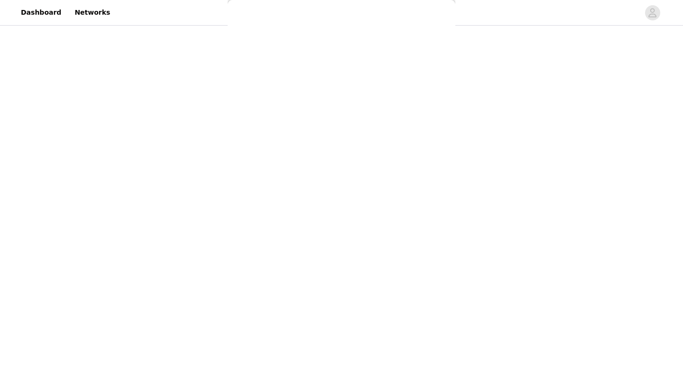
scroll to position [105, 0]
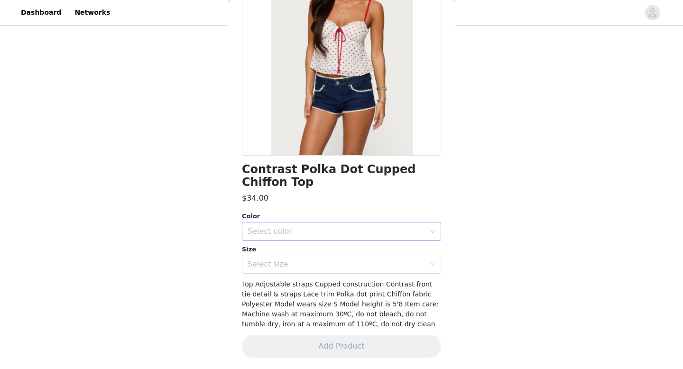
click at [312, 230] on div "Select color" at bounding box center [336, 231] width 177 height 9
click at [297, 247] on li "CREAM AND RED" at bounding box center [341, 252] width 199 height 15
click at [299, 257] on div "Select size" at bounding box center [339, 264] width 182 height 18
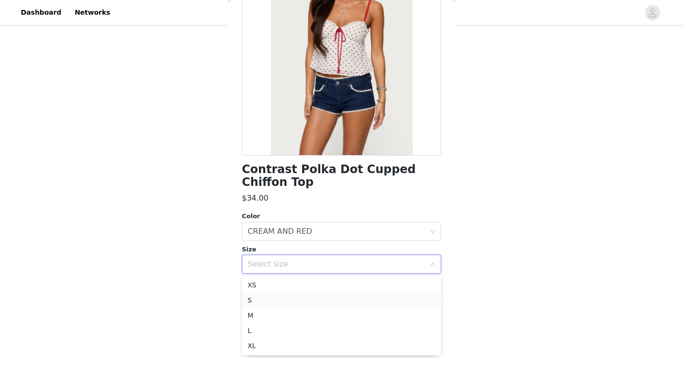
click at [283, 299] on li "S" at bounding box center [341, 300] width 199 height 15
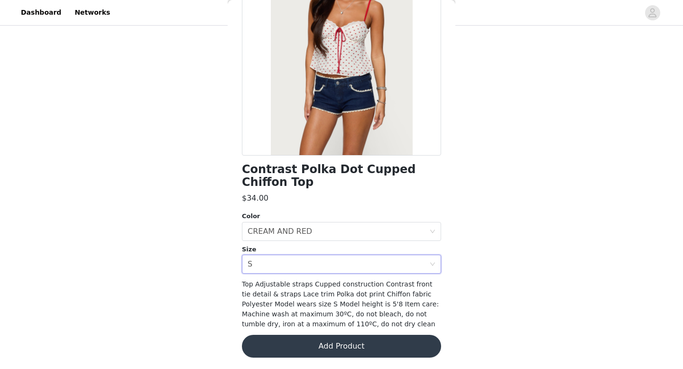
click at [286, 354] on button "Add Product" at bounding box center [341, 346] width 199 height 23
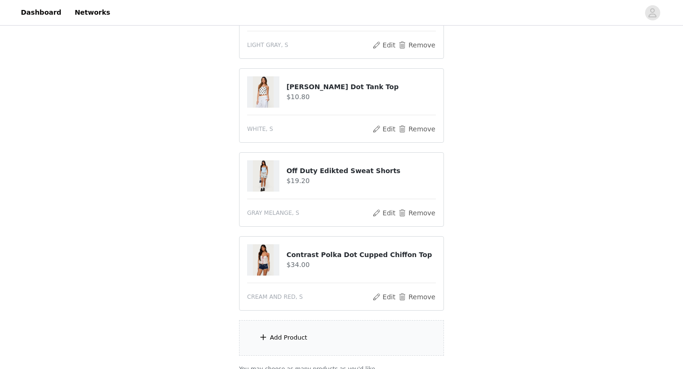
click at [301, 341] on div "Add Product" at bounding box center [288, 337] width 37 height 9
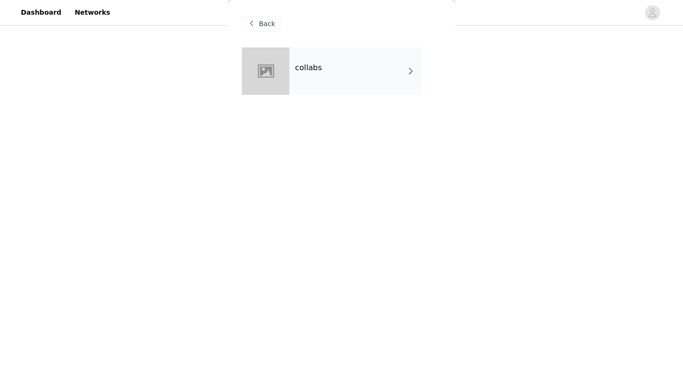
click at [338, 83] on div "collabs" at bounding box center [355, 70] width 132 height 47
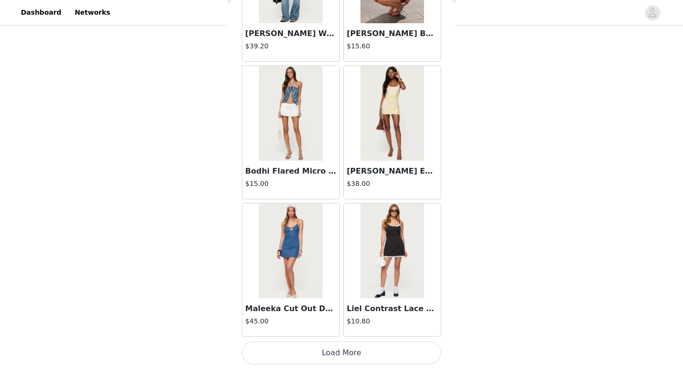
scroll to position [230, 0]
click at [309, 346] on button "Load More" at bounding box center [341, 352] width 199 height 23
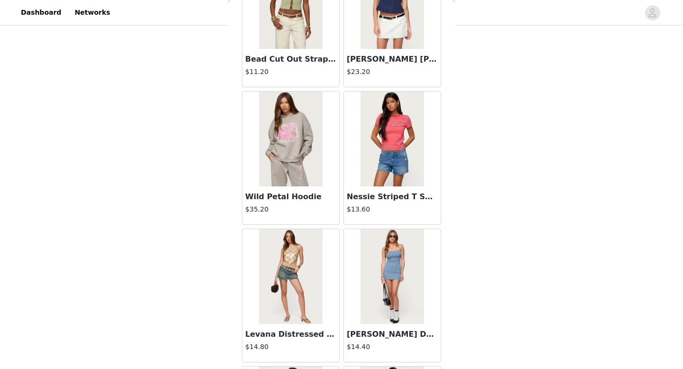
scroll to position [2458, 0]
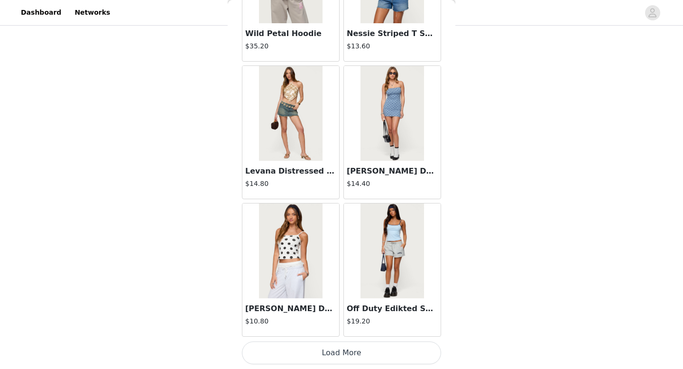
click at [310, 348] on button "Load More" at bounding box center [341, 352] width 199 height 23
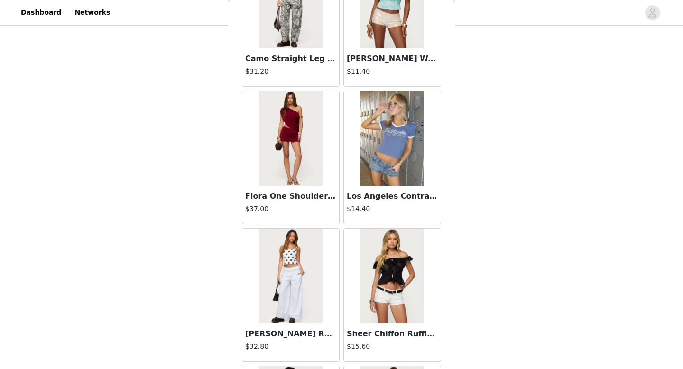
scroll to position [3395, 0]
click at [295, 282] on img at bounding box center [290, 276] width 63 height 95
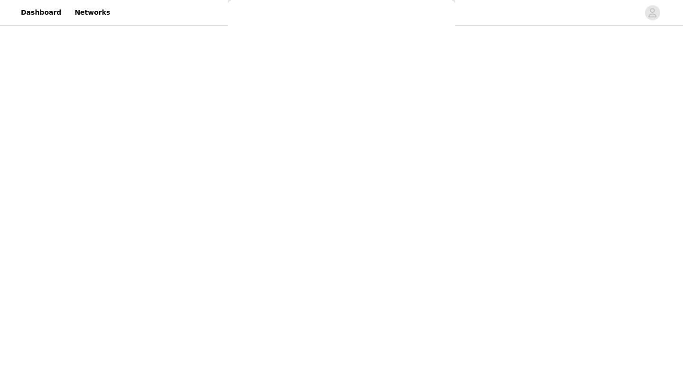
scroll to position [0, 0]
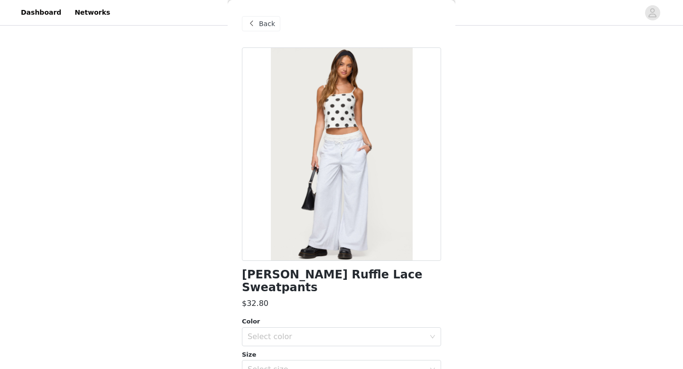
click at [266, 27] on span "Back" at bounding box center [267, 24] width 16 height 10
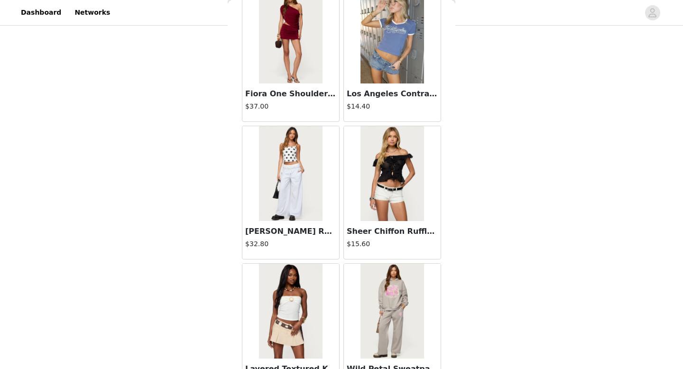
scroll to position [3506, 0]
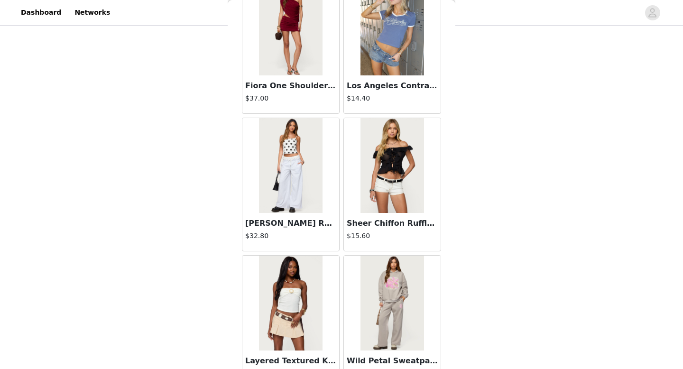
click at [382, 166] on img at bounding box center [391, 165] width 63 height 95
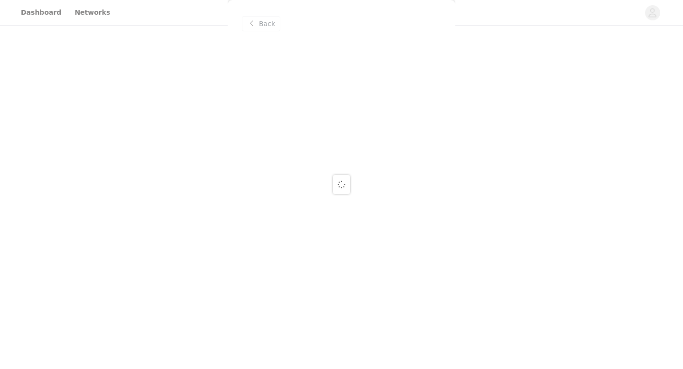
scroll to position [0, 0]
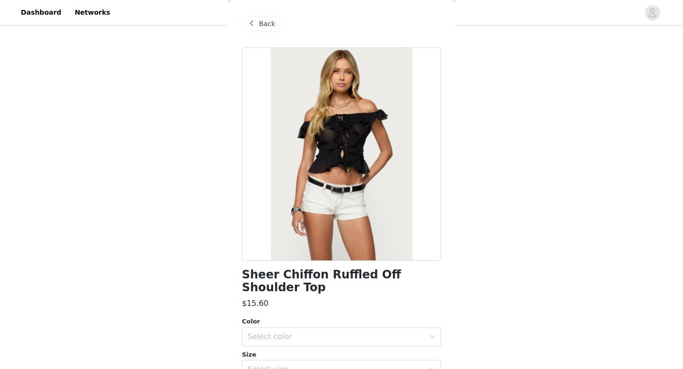
click at [255, 23] on span at bounding box center [251, 23] width 11 height 11
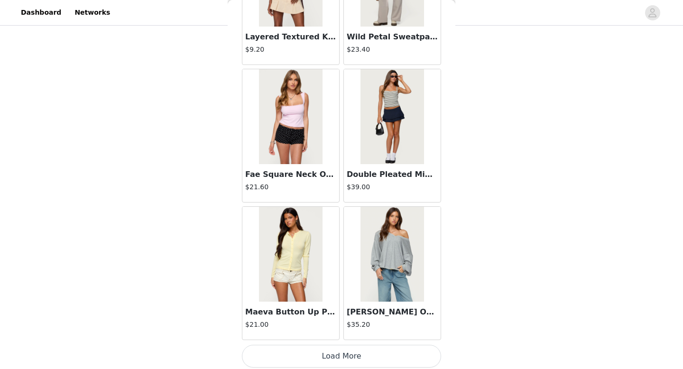
scroll to position [3833, 0]
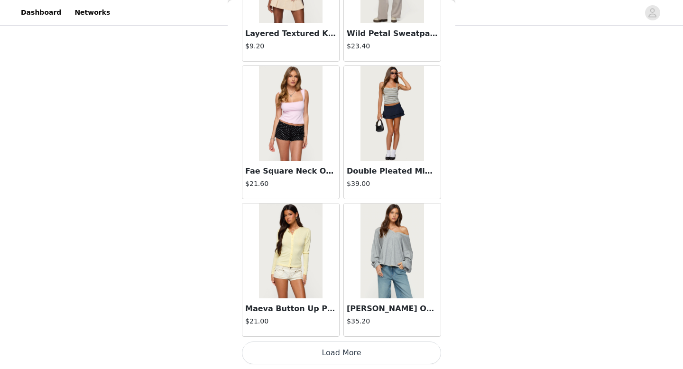
click at [381, 254] on img at bounding box center [391, 250] width 63 height 95
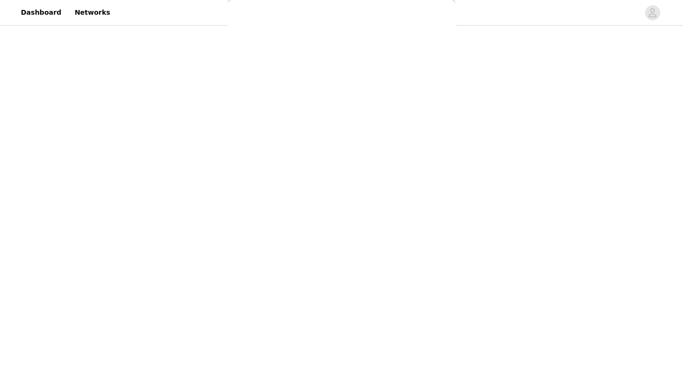
scroll to position [0, 0]
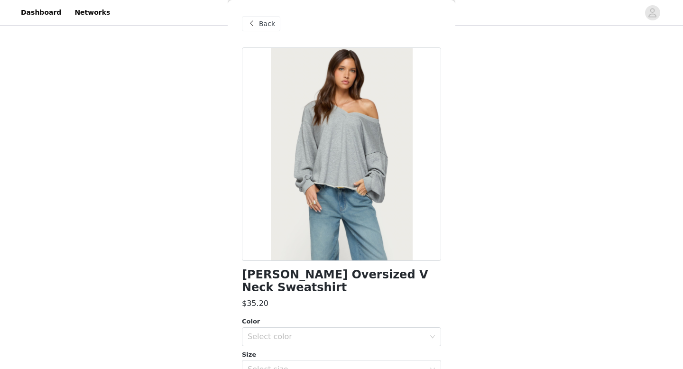
click at [250, 28] on span at bounding box center [251, 23] width 11 height 11
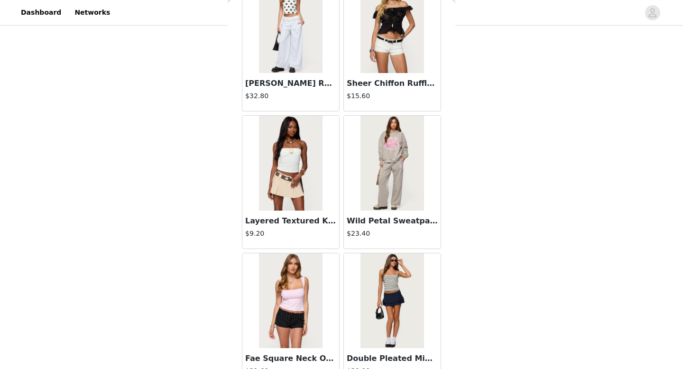
scroll to position [3833, 0]
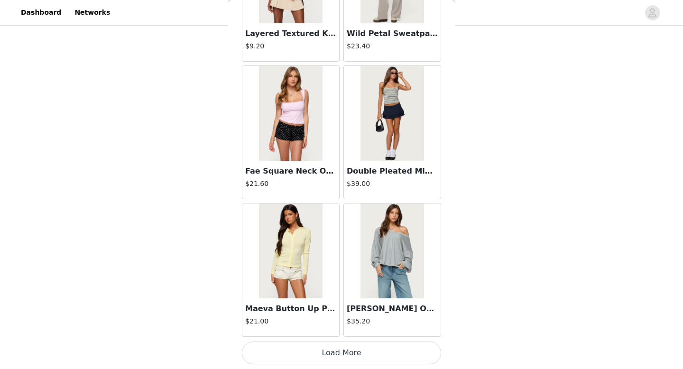
click at [313, 352] on button "Load More" at bounding box center [341, 352] width 199 height 23
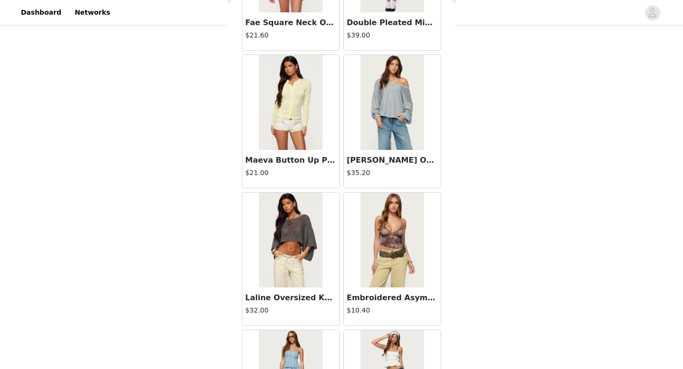
scroll to position [3995, 0]
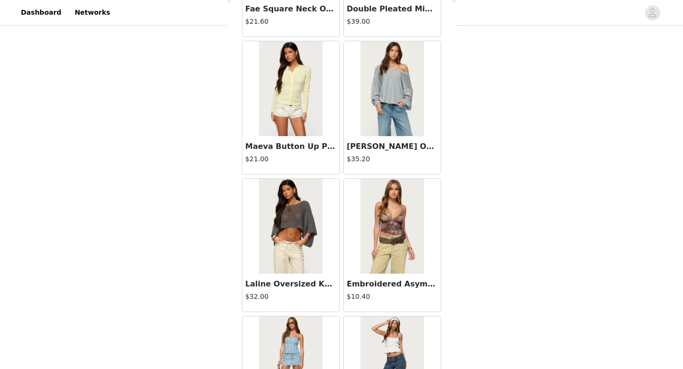
click at [286, 224] on img at bounding box center [290, 226] width 63 height 95
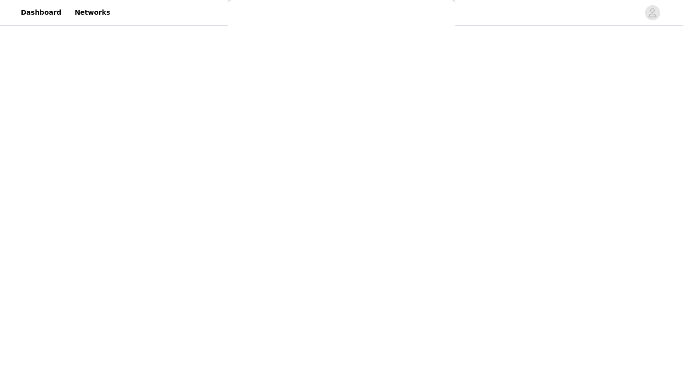
scroll to position [0, 0]
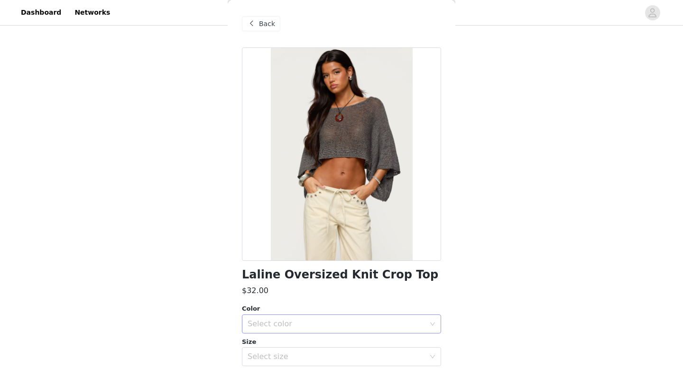
click at [291, 324] on div "Select color" at bounding box center [336, 323] width 177 height 9
click at [276, 346] on li "GRAY" at bounding box center [341, 344] width 199 height 15
click at [271, 355] on div "Select size" at bounding box center [336, 356] width 177 height 9
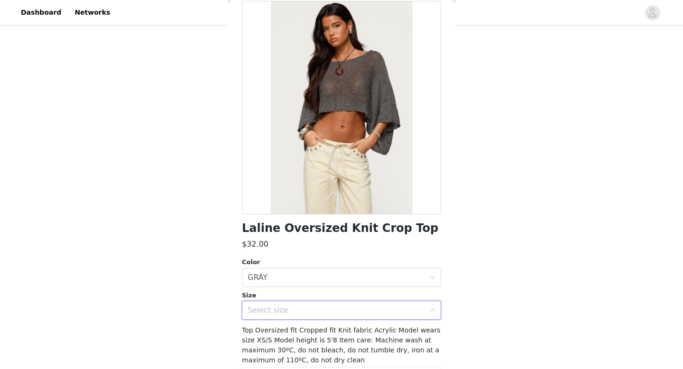
scroll to position [83, 0]
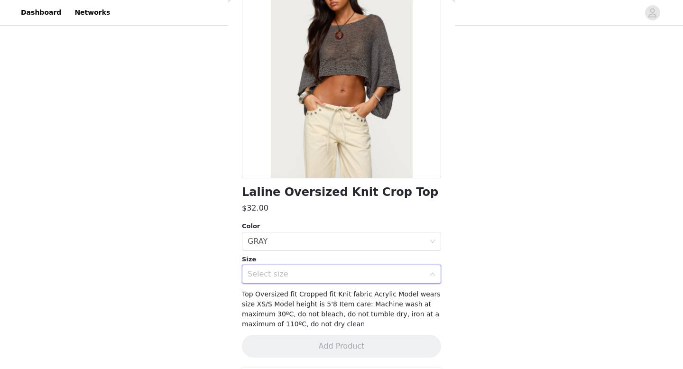
click at [288, 279] on div "Select size" at bounding box center [339, 274] width 182 height 18
click at [278, 273] on div "Select size" at bounding box center [336, 273] width 177 height 9
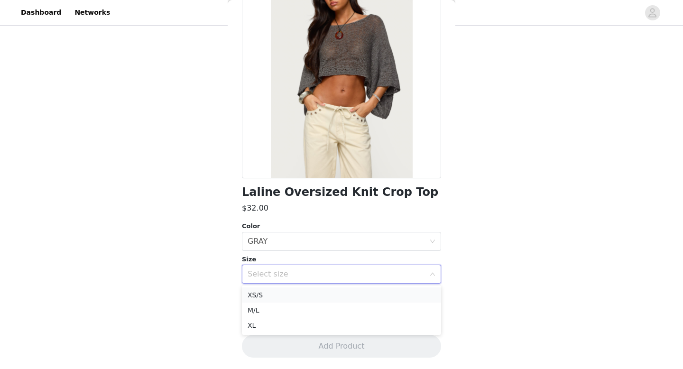
click at [271, 297] on li "XS/S" at bounding box center [341, 294] width 199 height 15
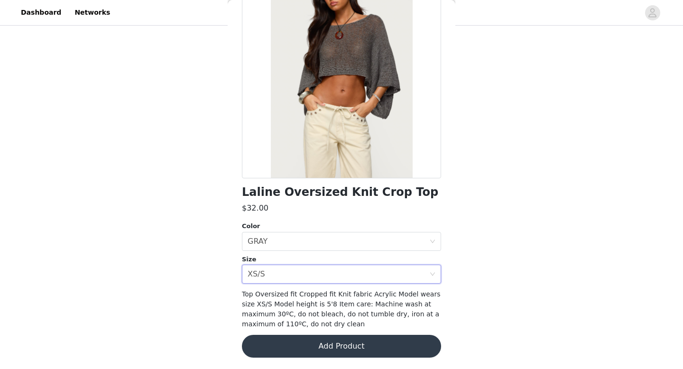
click at [278, 340] on button "Add Product" at bounding box center [341, 346] width 199 height 23
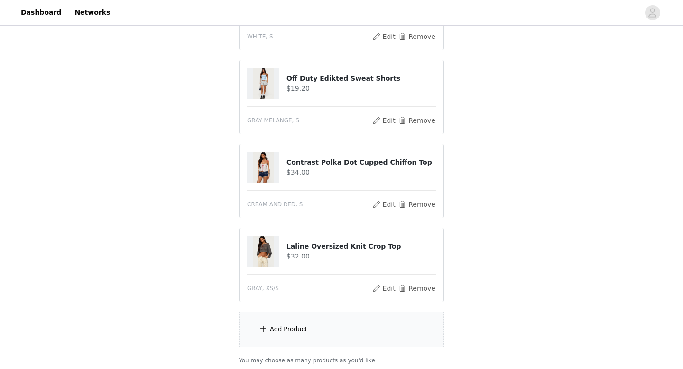
scroll to position [314, 0]
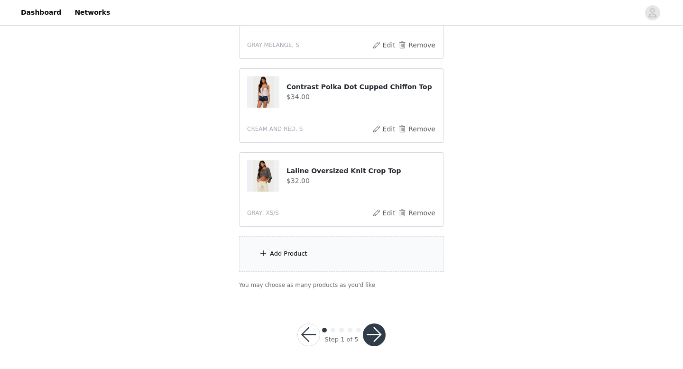
click at [284, 254] on div "Add Product" at bounding box center [288, 253] width 37 height 9
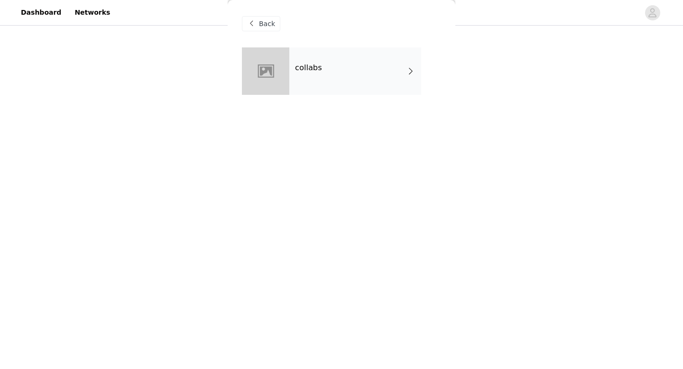
click at [335, 73] on div "collabs" at bounding box center [355, 70] width 132 height 47
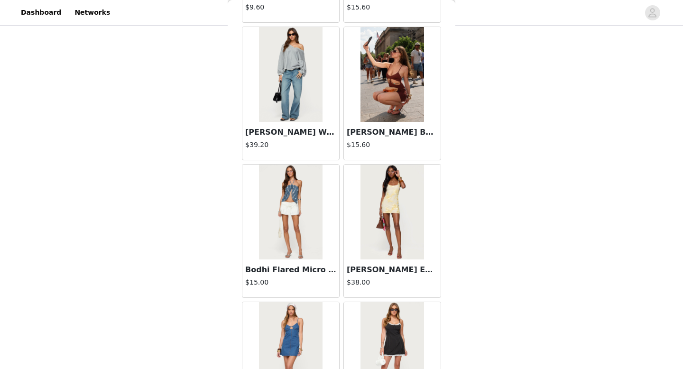
scroll to position [1082, 0]
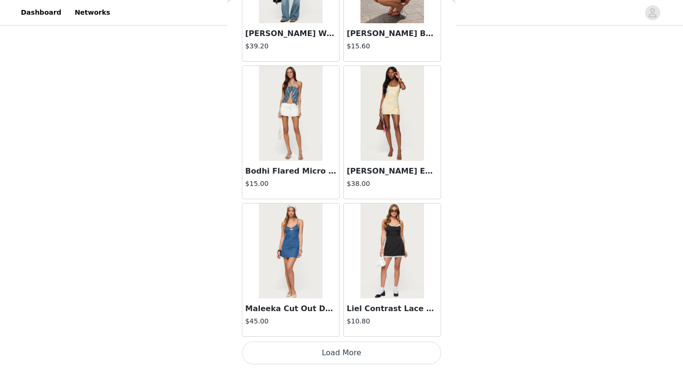
click at [313, 348] on button "Load More" at bounding box center [341, 352] width 199 height 23
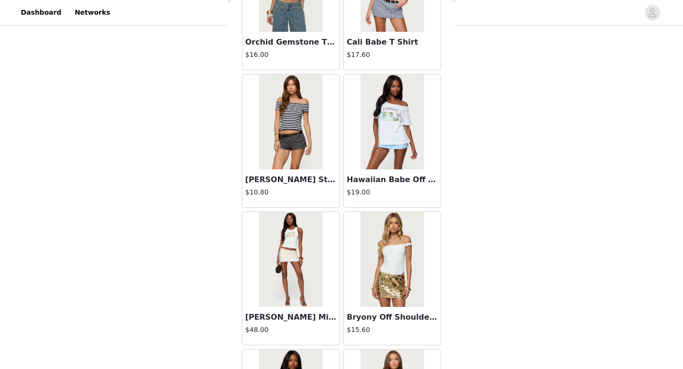
scroll to position [2458, 0]
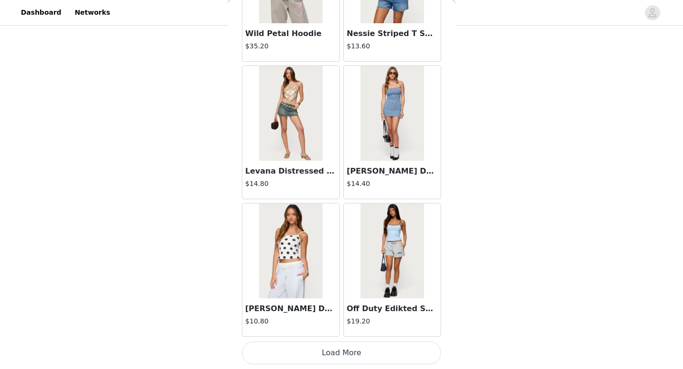
click at [337, 353] on button "Load More" at bounding box center [341, 352] width 199 height 23
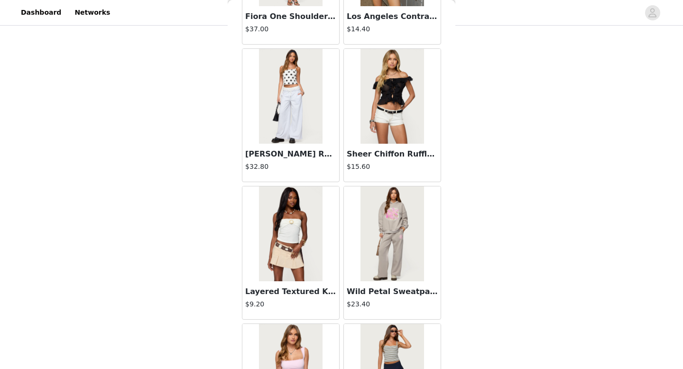
scroll to position [3833, 0]
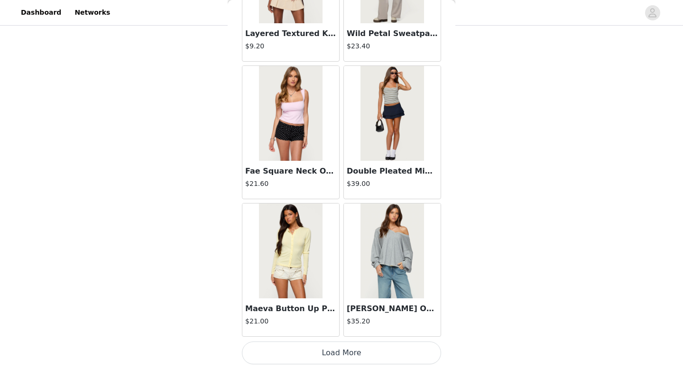
click at [347, 349] on button "Load More" at bounding box center [341, 352] width 199 height 23
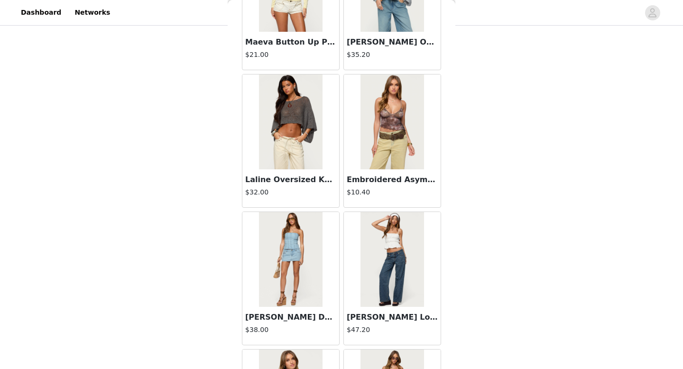
scroll to position [4151, 0]
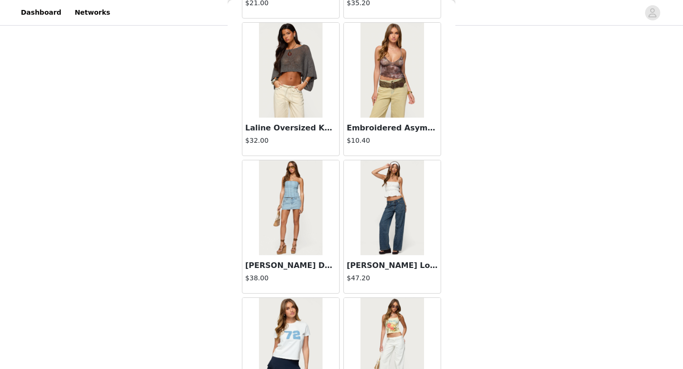
click at [397, 212] on img at bounding box center [391, 207] width 63 height 95
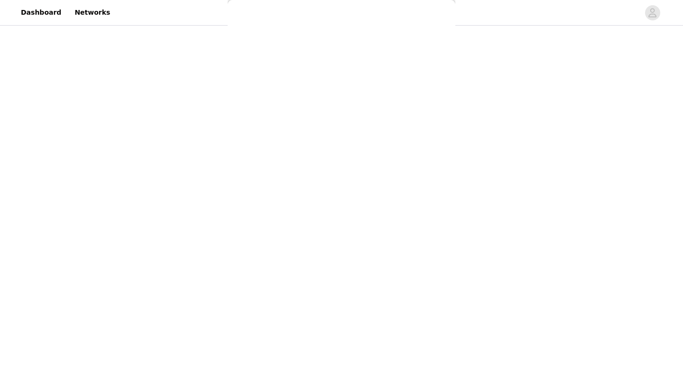
scroll to position [0, 0]
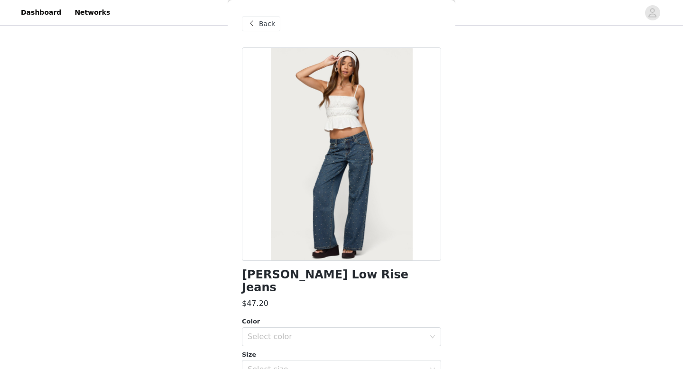
click at [247, 26] on span at bounding box center [251, 23] width 11 height 11
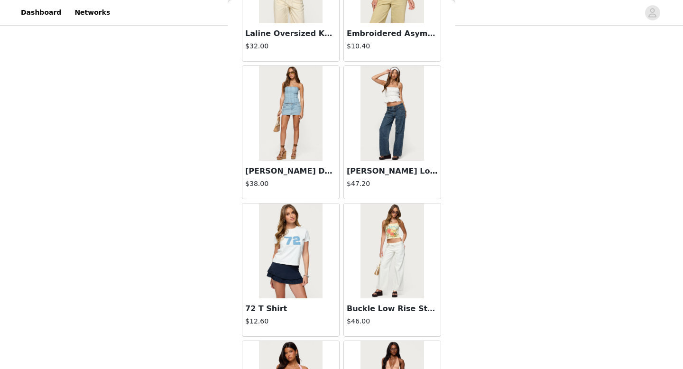
scroll to position [4251, 0]
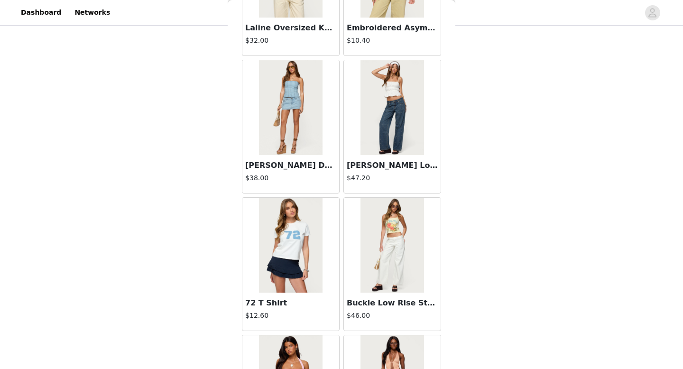
click at [284, 85] on img at bounding box center [290, 107] width 63 height 95
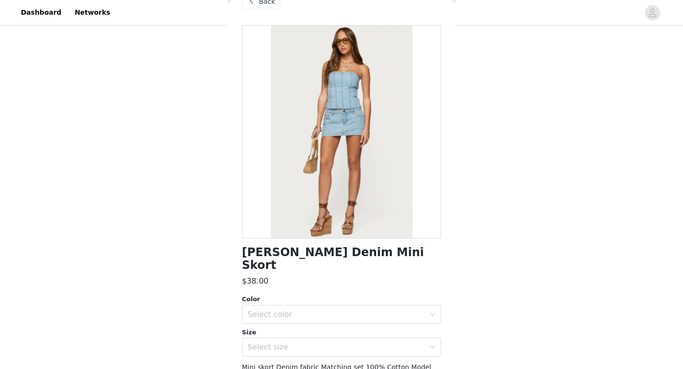
scroll to position [21, 0]
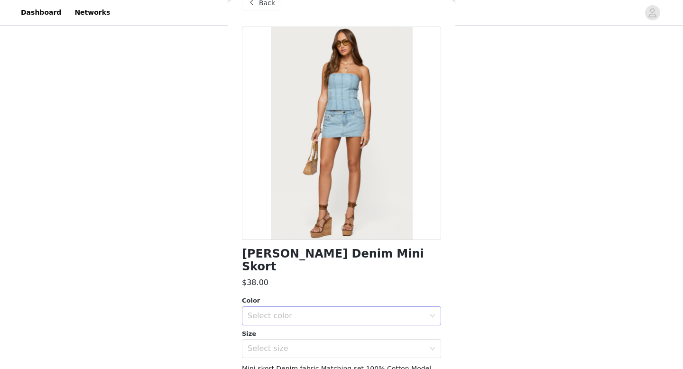
click at [279, 311] on div "Select color" at bounding box center [336, 315] width 177 height 9
click at [268, 323] on li "LIGHT BLUE" at bounding box center [341, 323] width 199 height 15
click at [255, 8] on span at bounding box center [251, 2] width 11 height 11
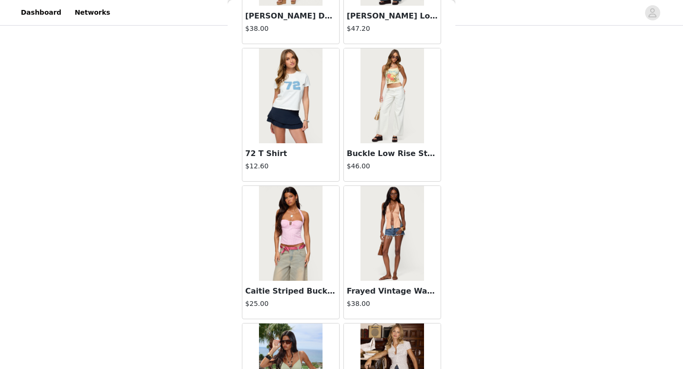
scroll to position [4402, 0]
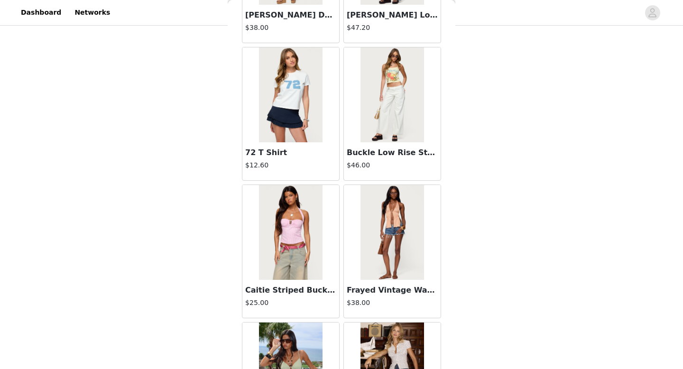
click at [398, 246] on img at bounding box center [391, 232] width 63 height 95
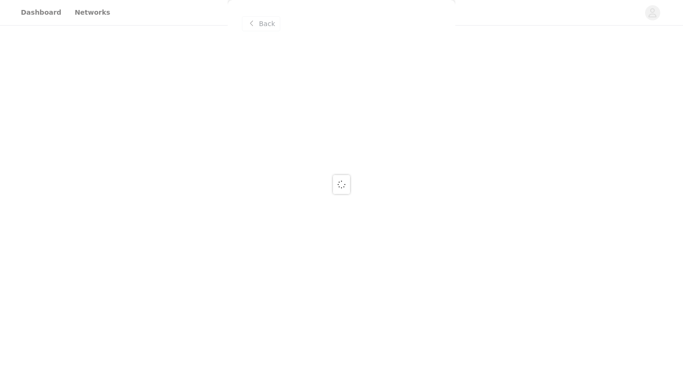
scroll to position [0, 0]
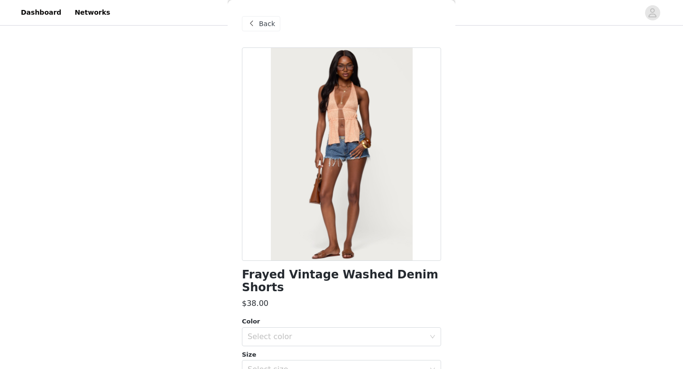
click at [257, 25] on div "Back" at bounding box center [261, 23] width 38 height 15
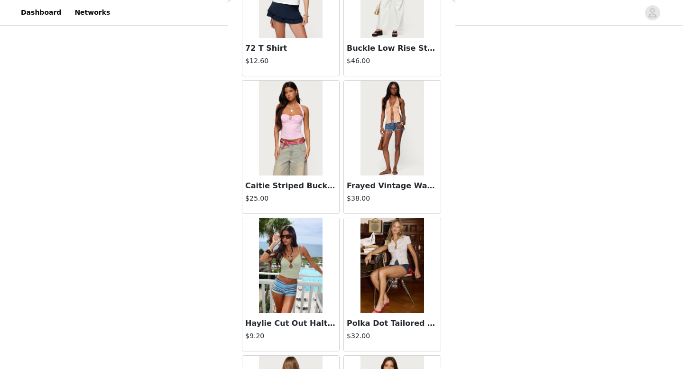
scroll to position [4504, 0]
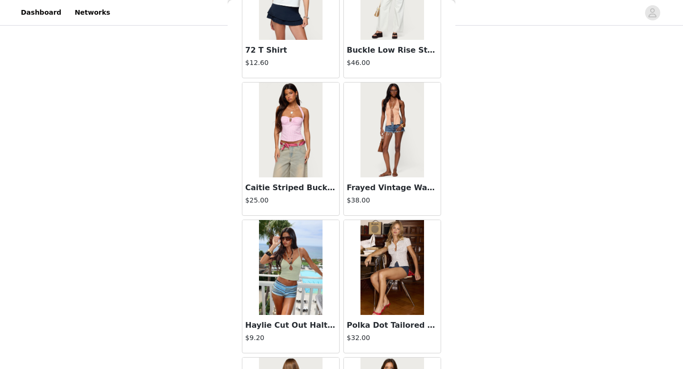
click at [399, 269] on img at bounding box center [391, 267] width 63 height 95
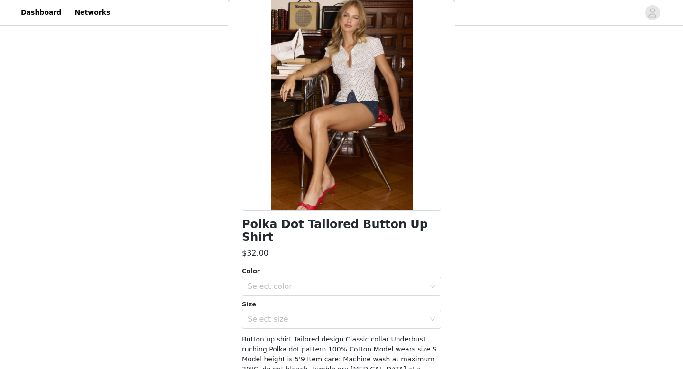
scroll to position [56, 0]
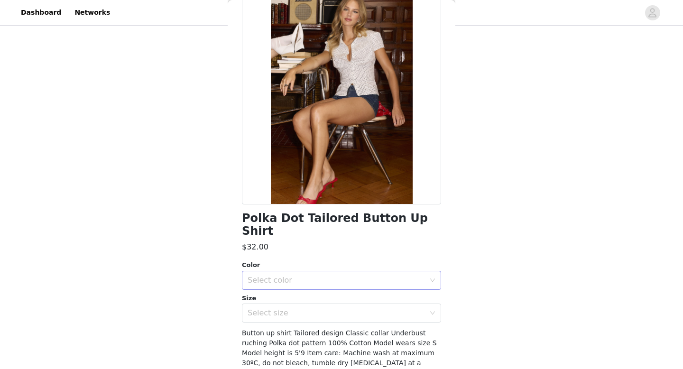
click at [329, 276] on div "Select color" at bounding box center [336, 280] width 177 height 9
click at [296, 285] on li "WHITE AND BLACK" at bounding box center [341, 288] width 199 height 15
click at [284, 308] on div "Select size" at bounding box center [336, 312] width 177 height 9
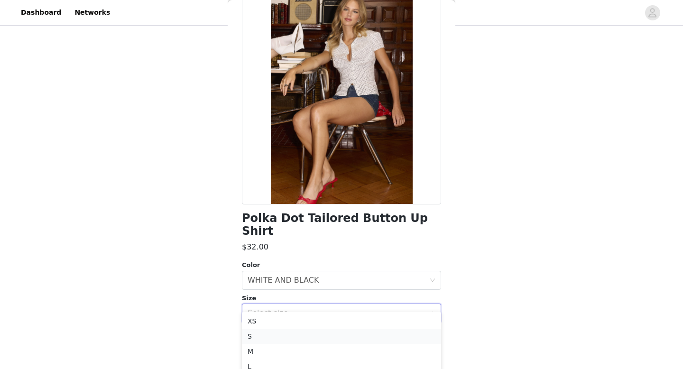
click at [253, 334] on li "S" at bounding box center [341, 336] width 199 height 15
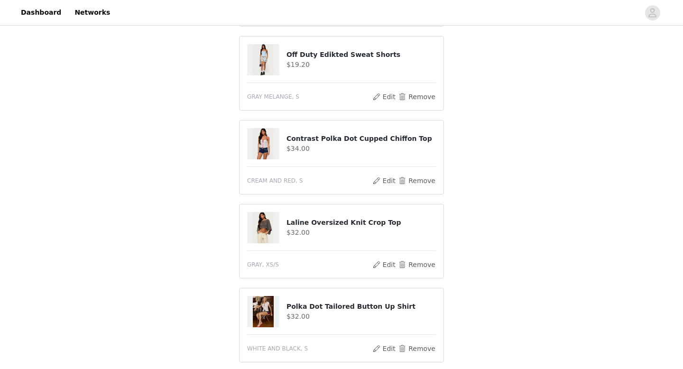
scroll to position [93, 0]
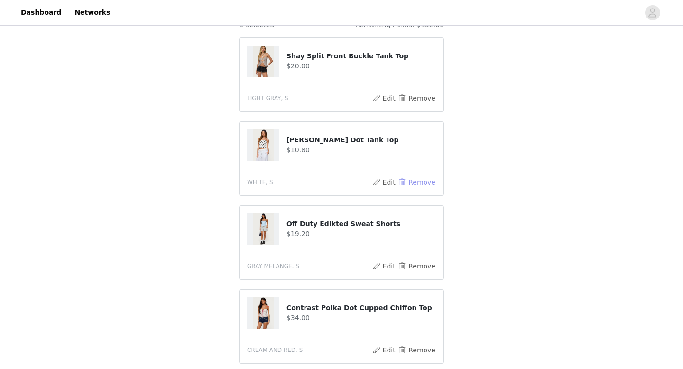
click at [409, 181] on button "Remove" at bounding box center [417, 181] width 38 height 11
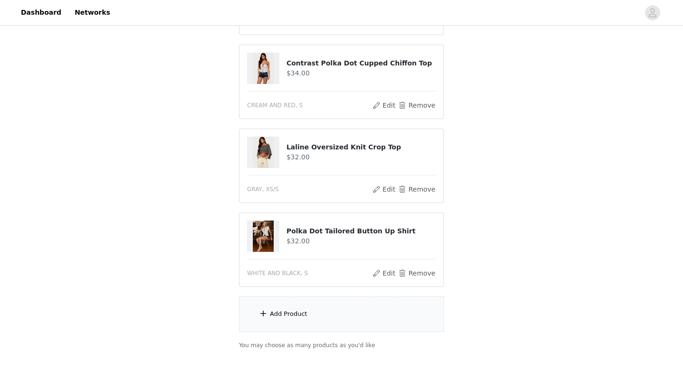
scroll to position [255, 0]
click at [273, 320] on div "Add Product" at bounding box center [341, 313] width 205 height 36
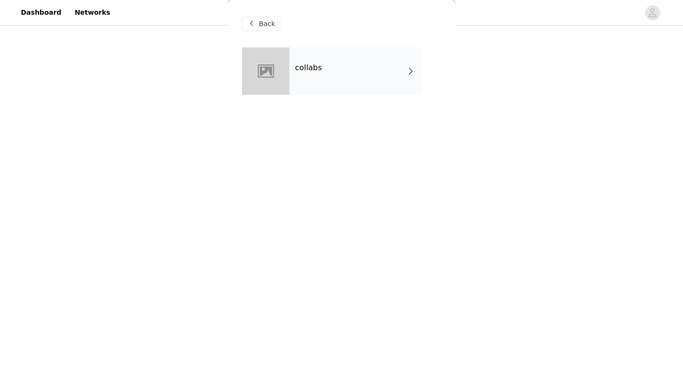
click at [323, 79] on div "collabs" at bounding box center [355, 70] width 132 height 47
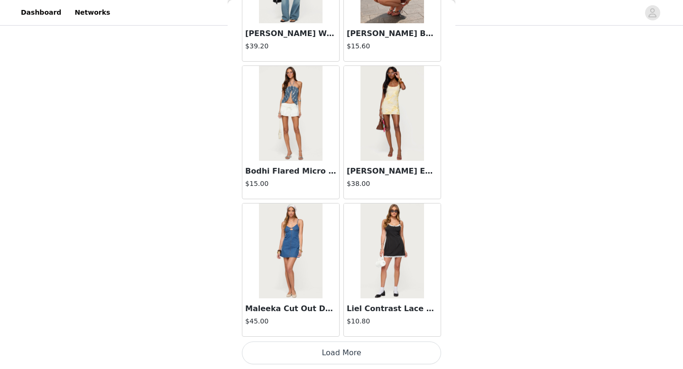
scroll to position [314, 0]
click at [304, 342] on button "Load More" at bounding box center [341, 352] width 199 height 23
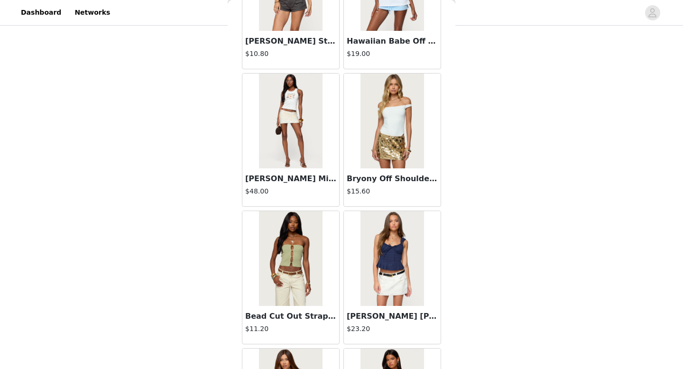
scroll to position [2458, 0]
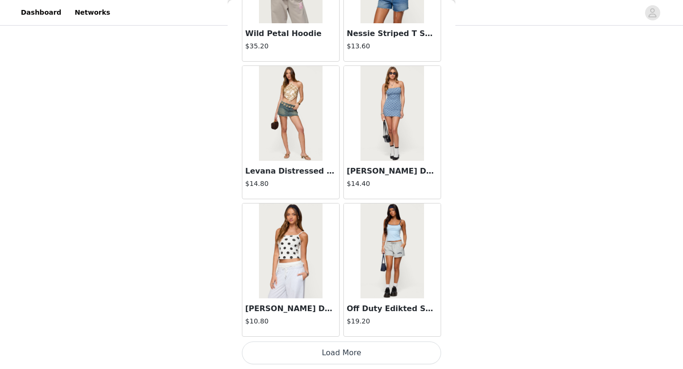
click at [317, 359] on button "Load More" at bounding box center [341, 352] width 199 height 23
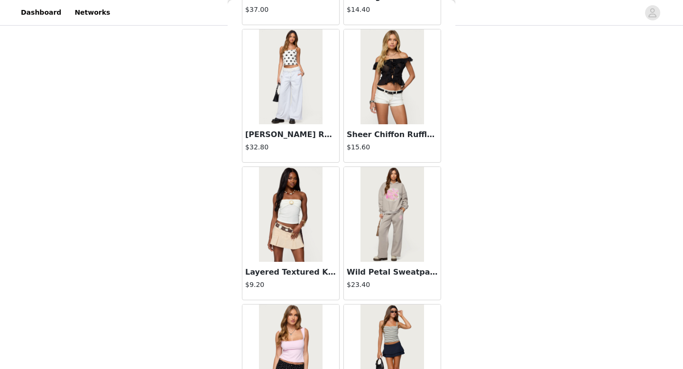
scroll to position [3833, 0]
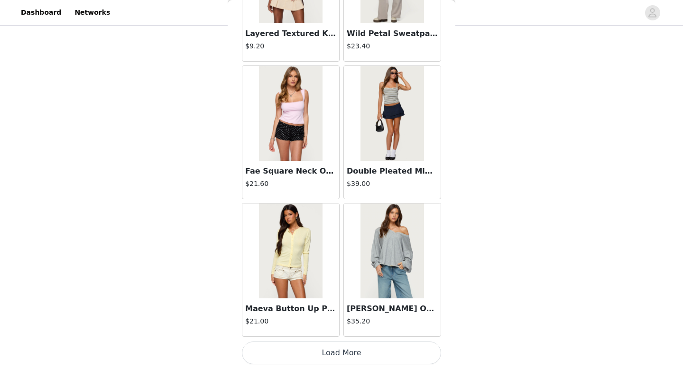
click at [374, 358] on button "Load More" at bounding box center [341, 352] width 199 height 23
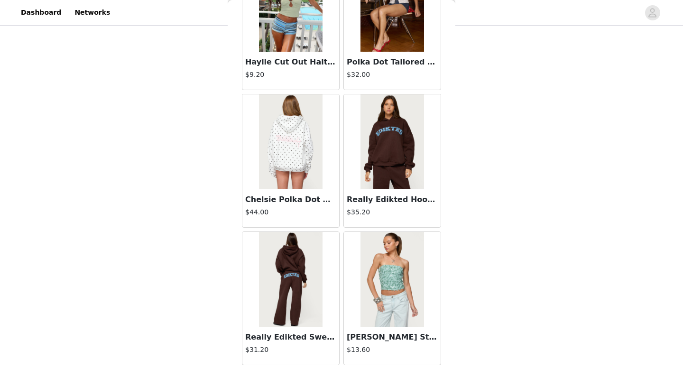
scroll to position [4768, 0]
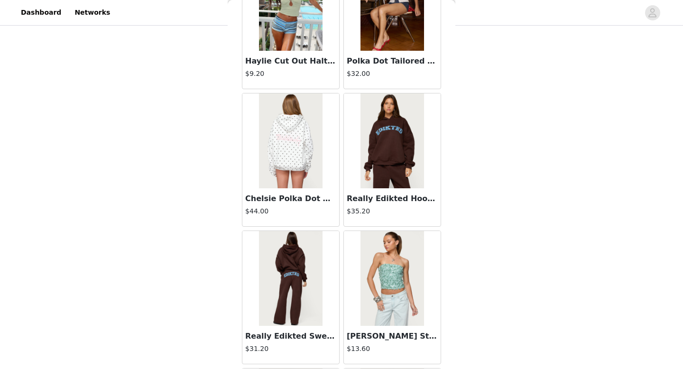
click at [368, 175] on img at bounding box center [391, 140] width 63 height 95
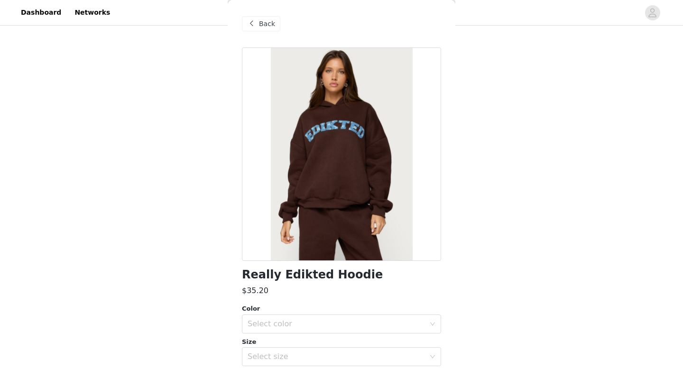
scroll to position [58, 0]
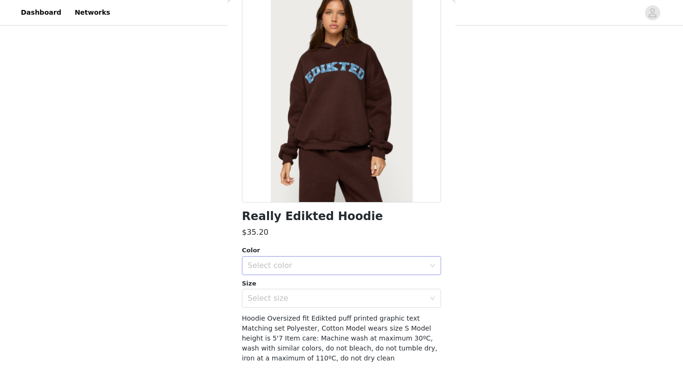
click at [294, 268] on div "Select color" at bounding box center [336, 265] width 177 height 9
click at [283, 282] on li "BROWN" at bounding box center [341, 286] width 199 height 15
click at [287, 298] on div "Select size" at bounding box center [336, 298] width 177 height 9
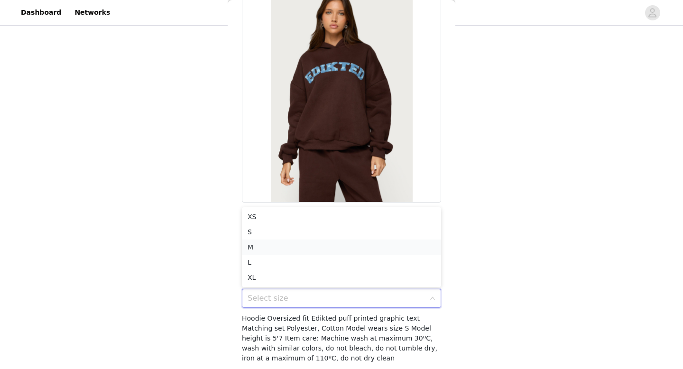
click at [261, 245] on li "M" at bounding box center [341, 247] width 199 height 15
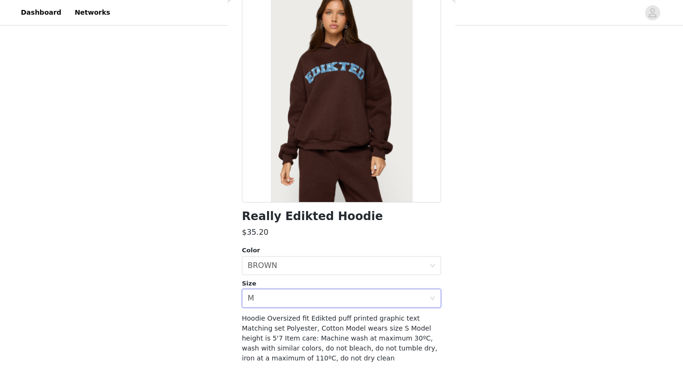
scroll to position [92, 0]
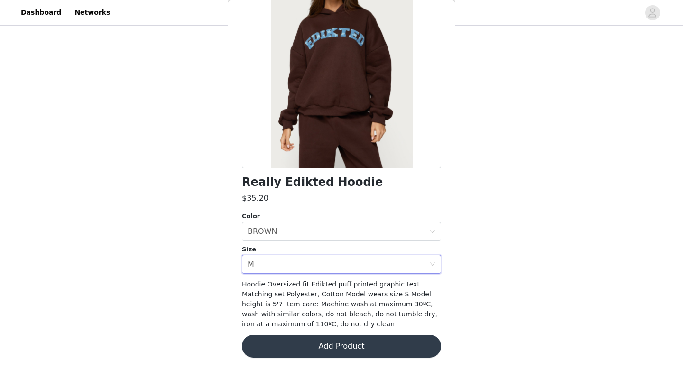
click at [315, 351] on button "Add Product" at bounding box center [341, 346] width 199 height 23
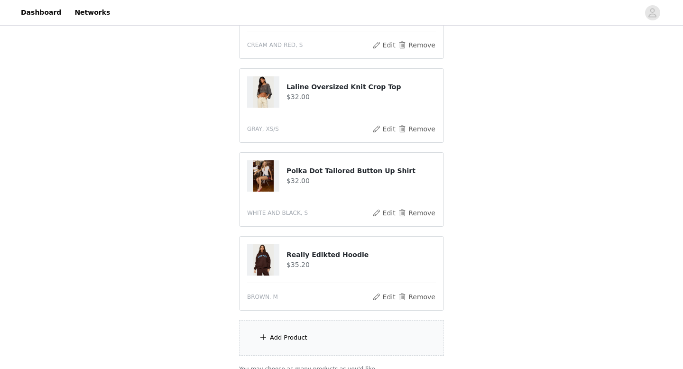
click at [289, 334] on div "Add Product" at bounding box center [288, 337] width 37 height 9
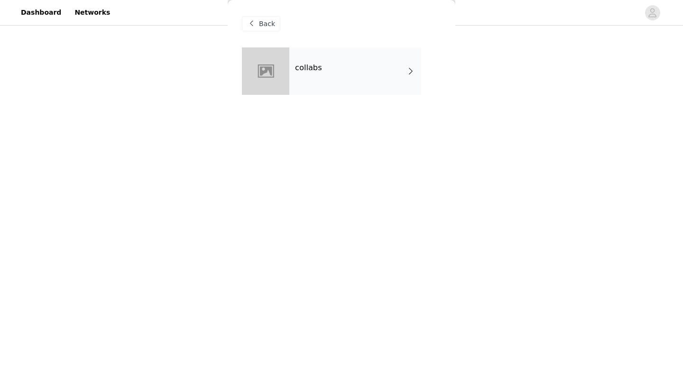
click at [326, 77] on div "collabs" at bounding box center [355, 70] width 132 height 47
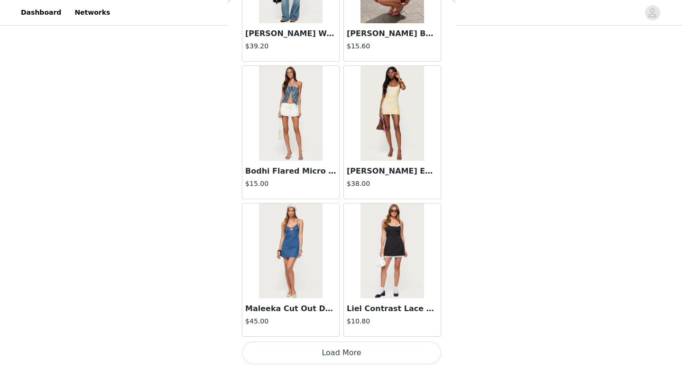
scroll to position [398, 0]
click at [326, 344] on button "Load More" at bounding box center [341, 352] width 199 height 23
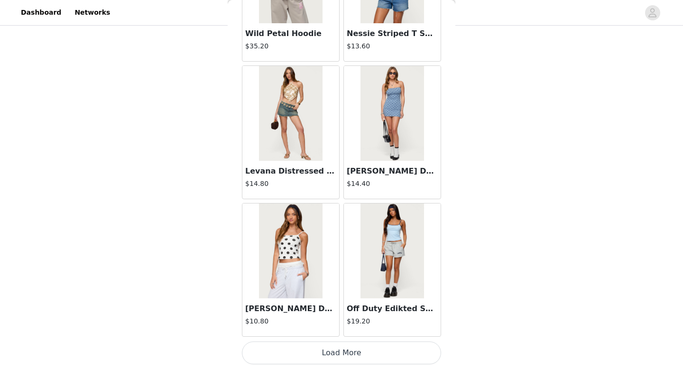
click at [323, 354] on button "Load More" at bounding box center [341, 352] width 199 height 23
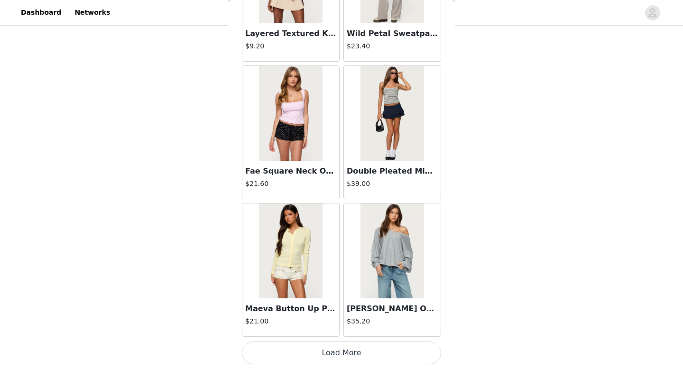
click at [329, 348] on button "Load More" at bounding box center [341, 352] width 199 height 23
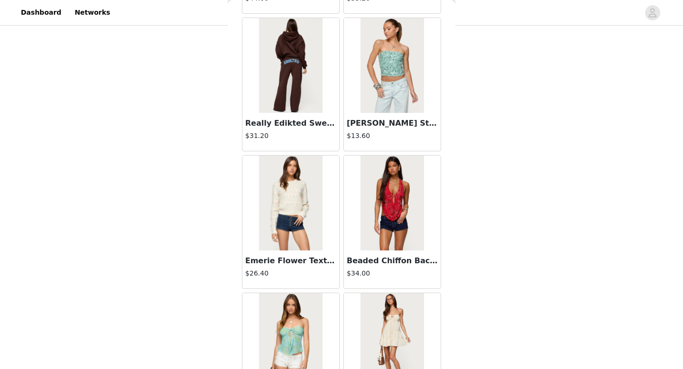
scroll to position [4969, 0]
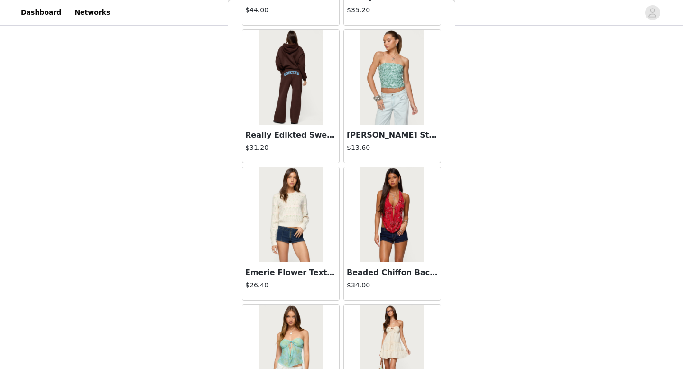
click at [294, 99] on img at bounding box center [290, 77] width 63 height 95
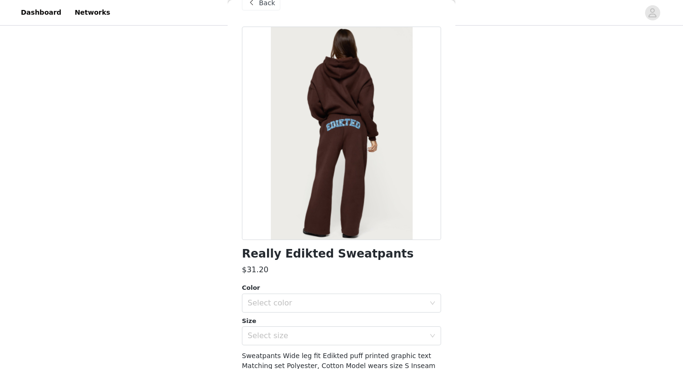
scroll to position [23, 0]
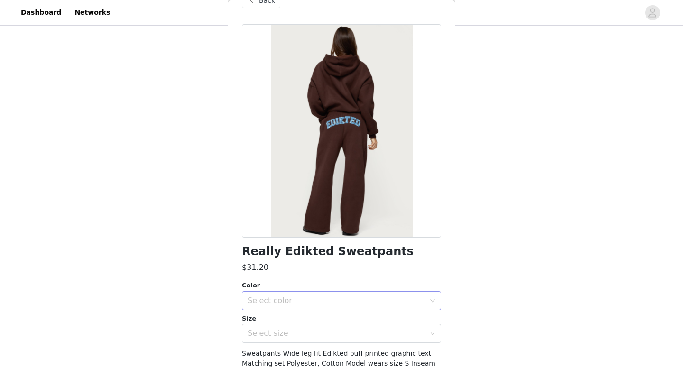
click at [276, 299] on div "Select color" at bounding box center [336, 300] width 177 height 9
click at [275, 320] on li "BROWN" at bounding box center [341, 321] width 199 height 15
click at [275, 336] on div "Select size" at bounding box center [336, 333] width 177 height 9
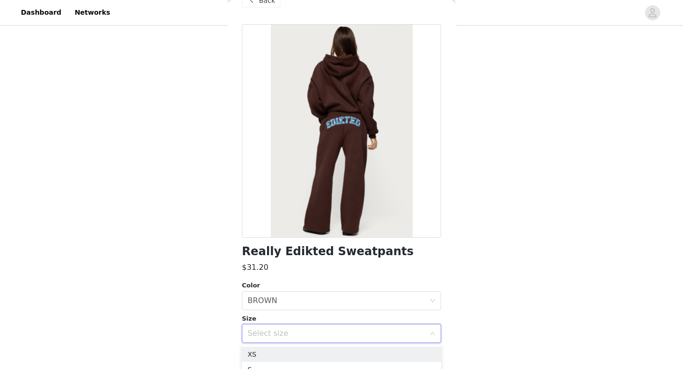
scroll to position [454, 0]
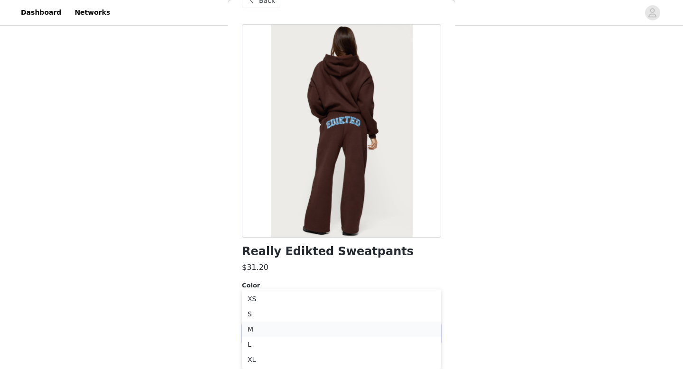
click at [258, 328] on li "M" at bounding box center [341, 329] width 199 height 15
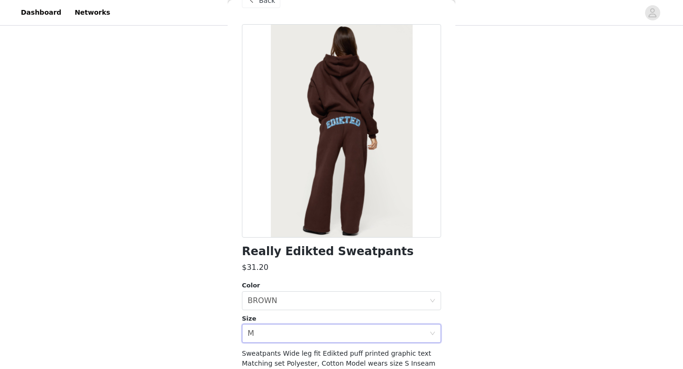
scroll to position [91, 0]
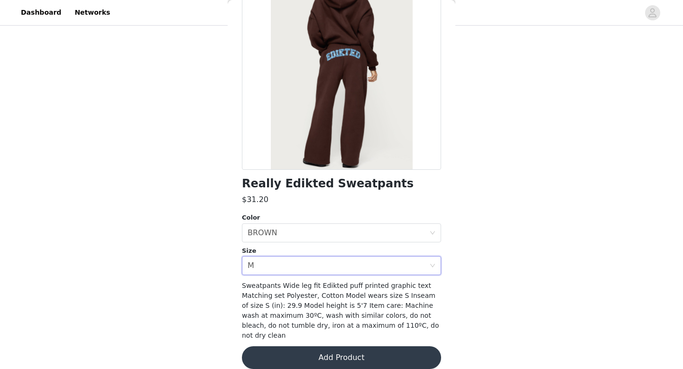
click at [305, 346] on button "Add Product" at bounding box center [341, 357] width 199 height 23
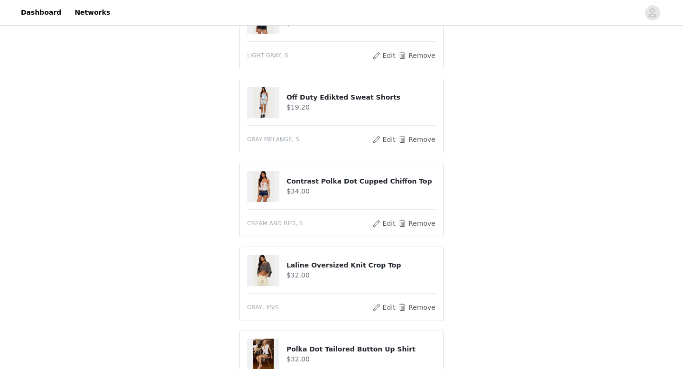
scroll to position [141, 0]
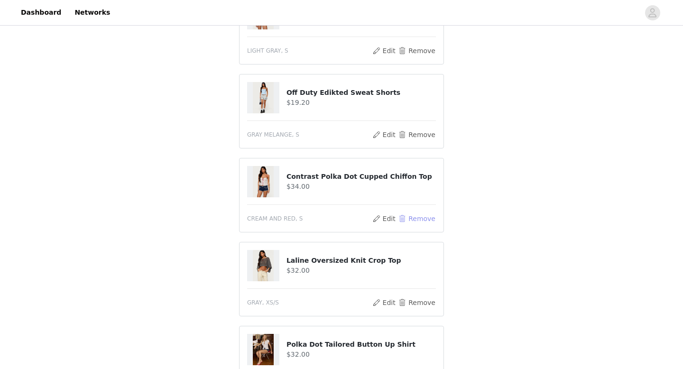
click at [406, 215] on button "Remove" at bounding box center [417, 218] width 38 height 11
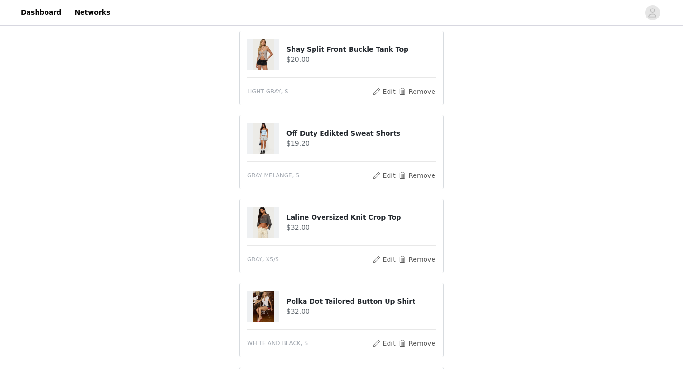
scroll to position [398, 0]
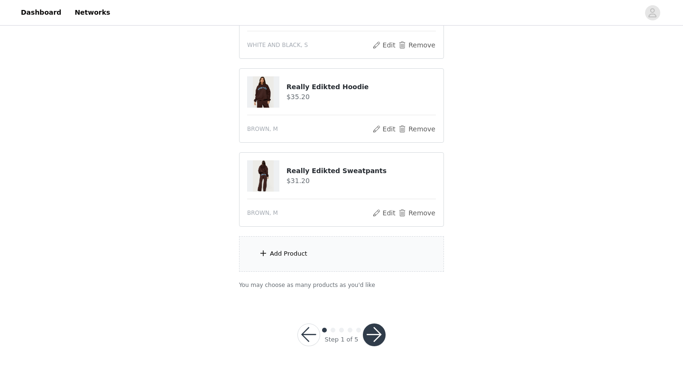
click at [273, 249] on div "Add Product" at bounding box center [288, 253] width 37 height 9
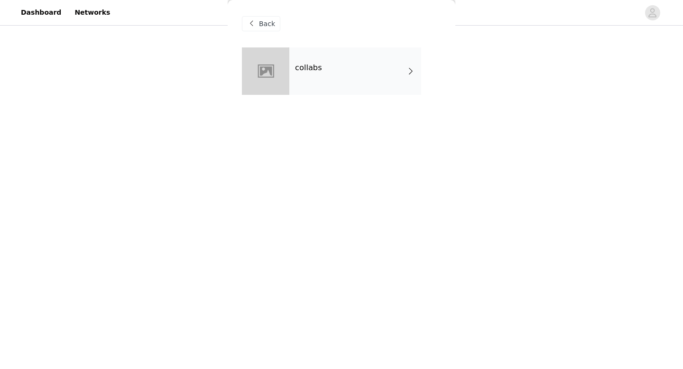
click at [357, 68] on div "collabs" at bounding box center [355, 70] width 132 height 47
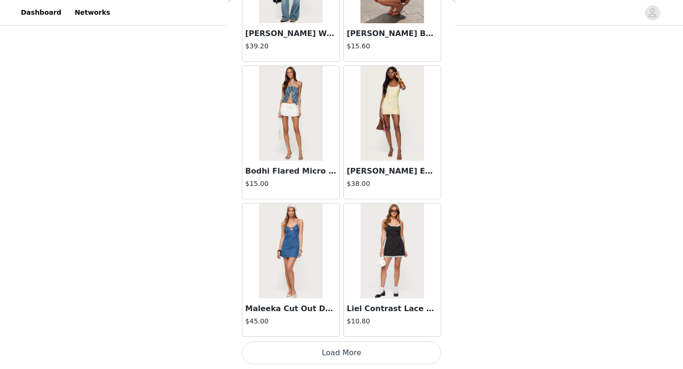
click at [315, 350] on button "Load More" at bounding box center [341, 352] width 199 height 23
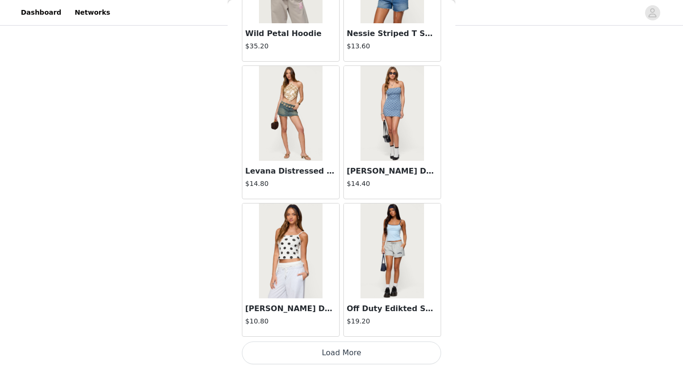
click at [314, 349] on button "Load More" at bounding box center [341, 352] width 199 height 23
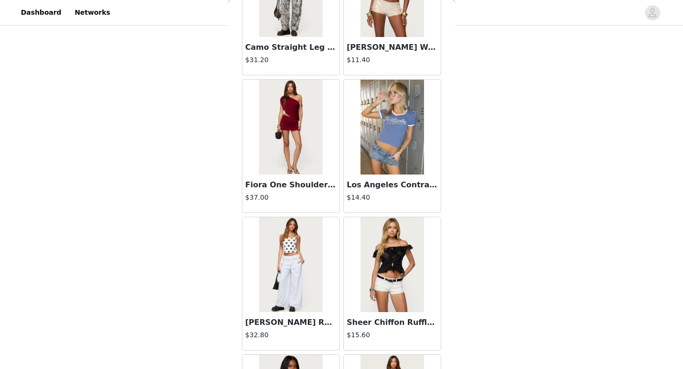
scroll to position [3833, 0]
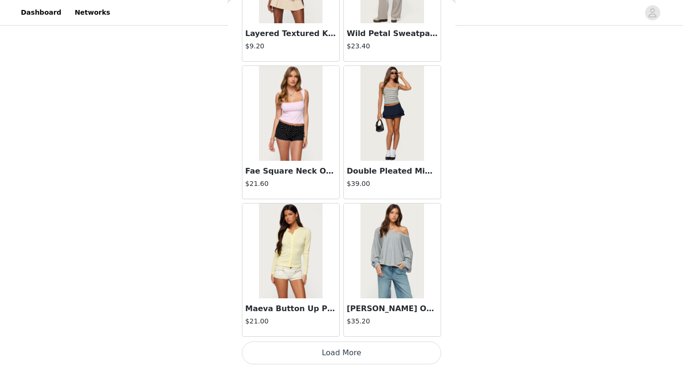
click at [302, 345] on button "Load More" at bounding box center [341, 352] width 199 height 23
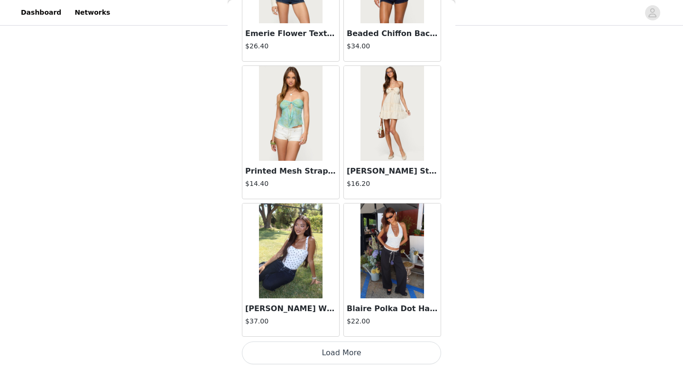
scroll to position [5207, 0]
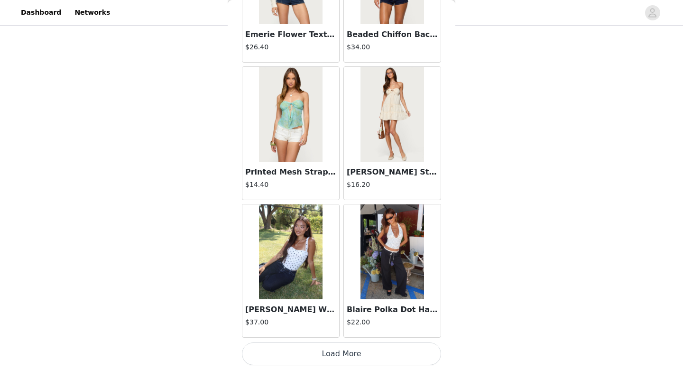
click at [299, 265] on img at bounding box center [290, 251] width 63 height 95
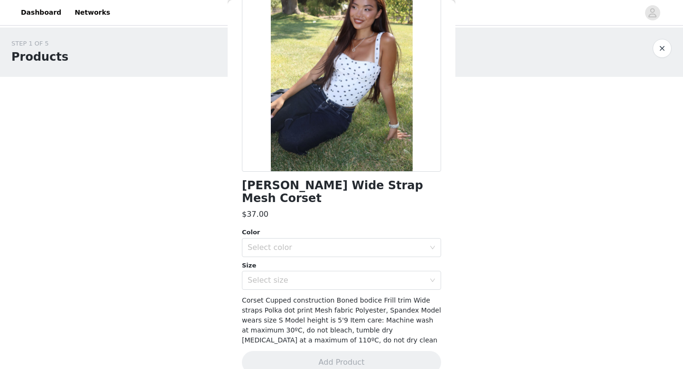
scroll to position [0, 0]
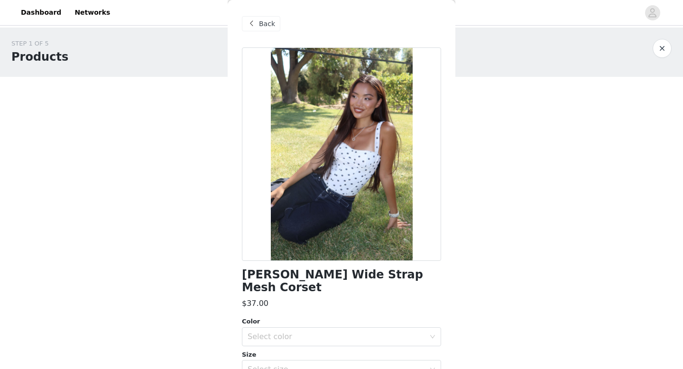
click at [256, 24] on span at bounding box center [251, 23] width 11 height 11
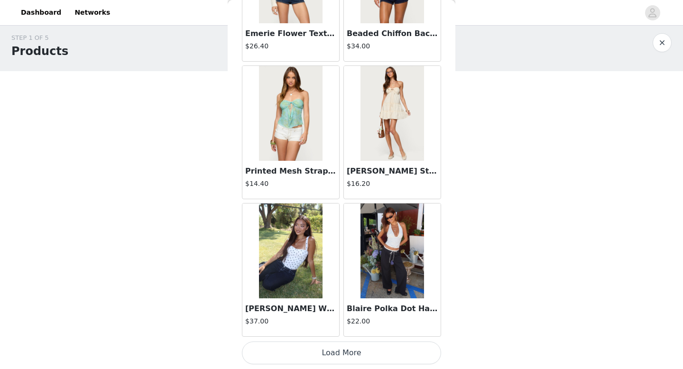
scroll to position [398, 0]
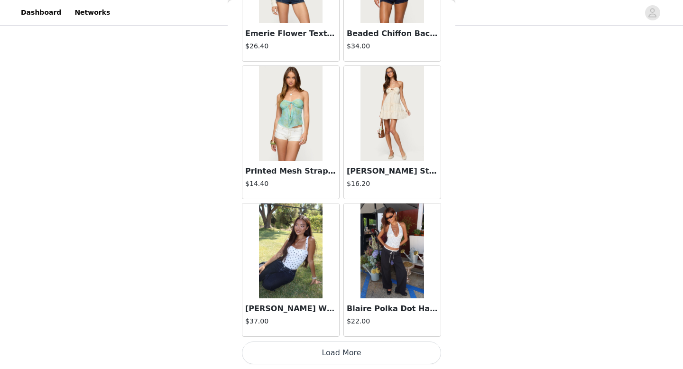
click at [336, 351] on button "Load More" at bounding box center [341, 352] width 199 height 23
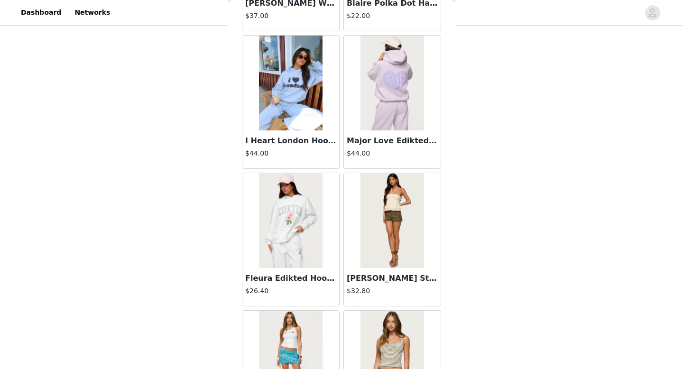
scroll to position [5515, 0]
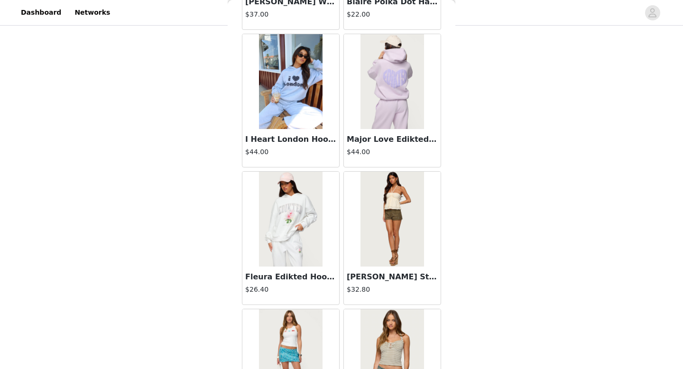
click at [402, 206] on img at bounding box center [391, 219] width 63 height 95
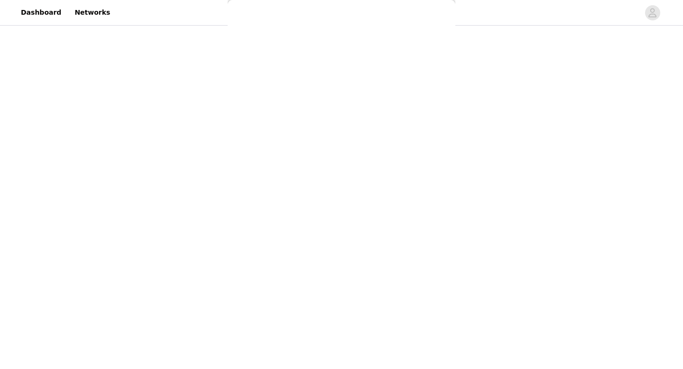
scroll to position [0, 0]
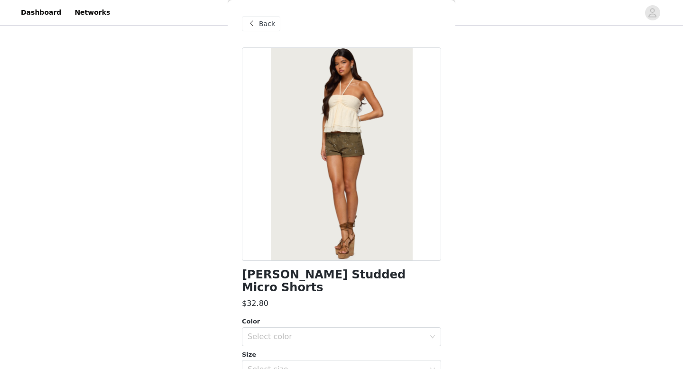
click at [255, 24] on span at bounding box center [251, 23] width 11 height 11
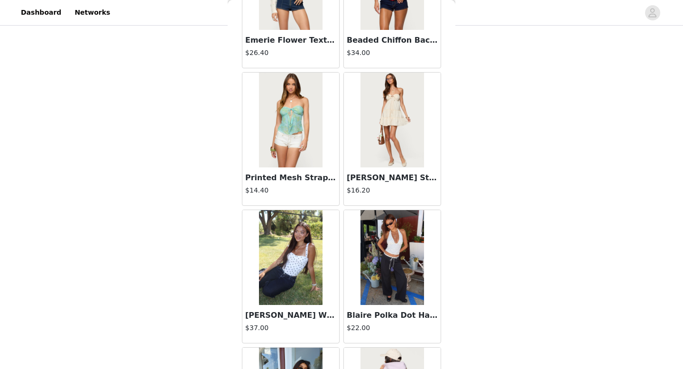
scroll to position [5208, 0]
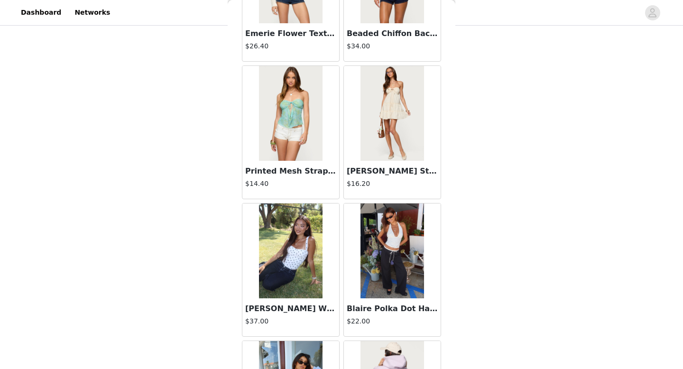
click at [375, 258] on img at bounding box center [391, 250] width 63 height 95
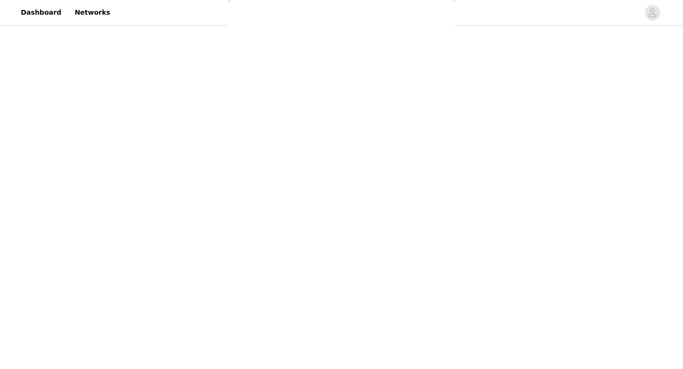
scroll to position [0, 0]
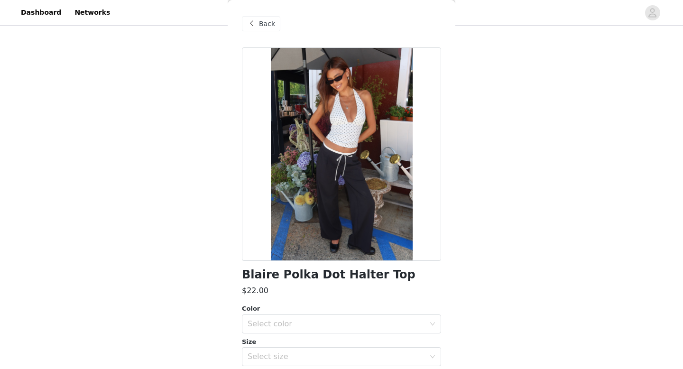
click at [248, 16] on div "Back" at bounding box center [261, 23] width 38 height 15
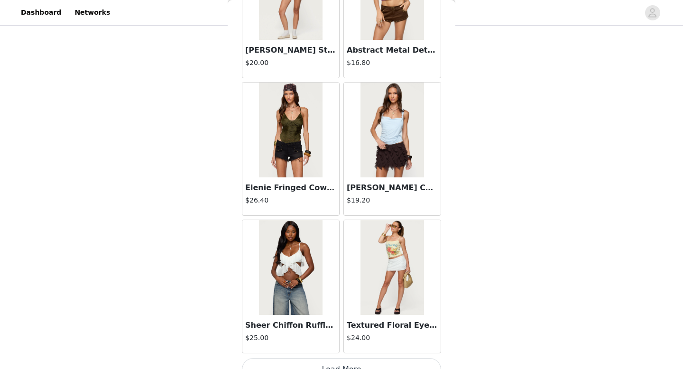
scroll to position [6584, 0]
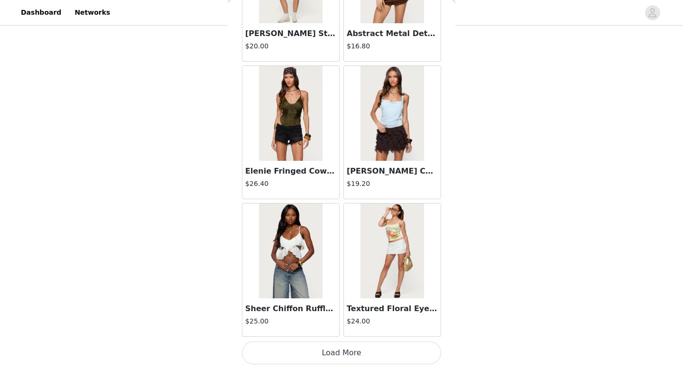
click at [305, 349] on button "Load More" at bounding box center [341, 352] width 199 height 23
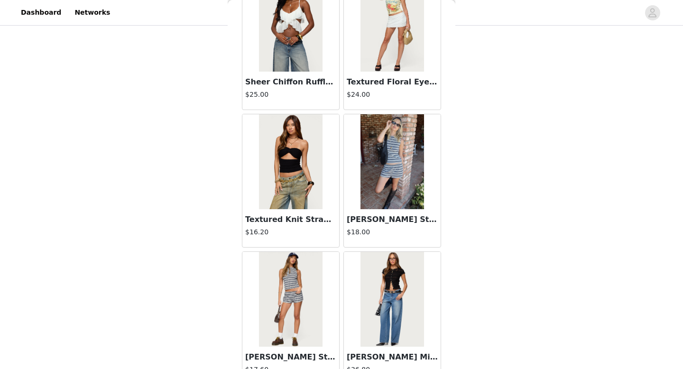
scroll to position [6809, 0]
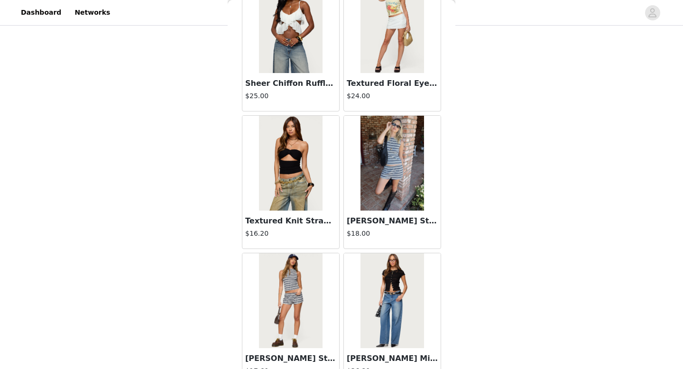
click at [282, 33] on img at bounding box center [290, 25] width 63 height 95
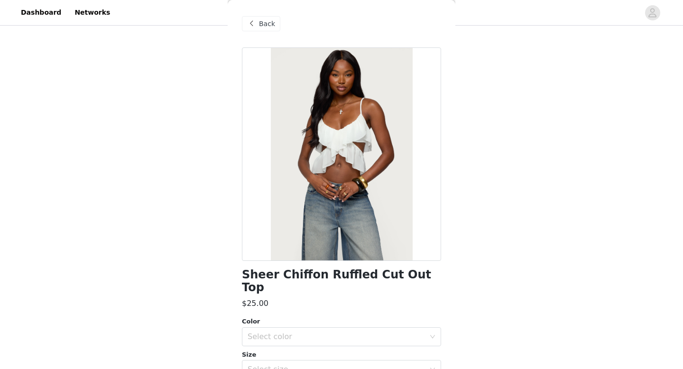
scroll to position [22, 0]
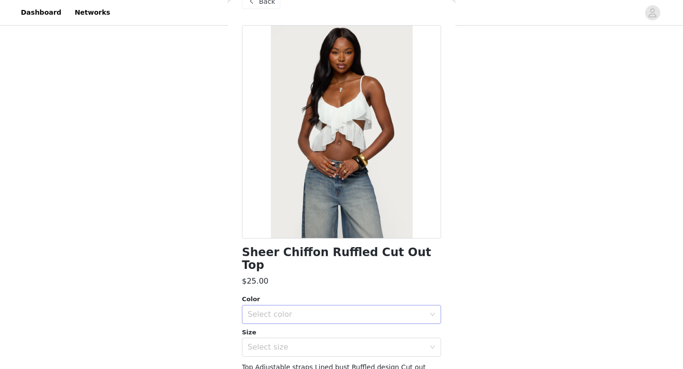
click at [292, 310] on div "Select color" at bounding box center [336, 314] width 177 height 9
click at [284, 316] on li "WHITE" at bounding box center [341, 322] width 199 height 15
click at [283, 342] on div "Select size" at bounding box center [336, 346] width 177 height 9
click at [251, 332] on li "S" at bounding box center [341, 335] width 199 height 15
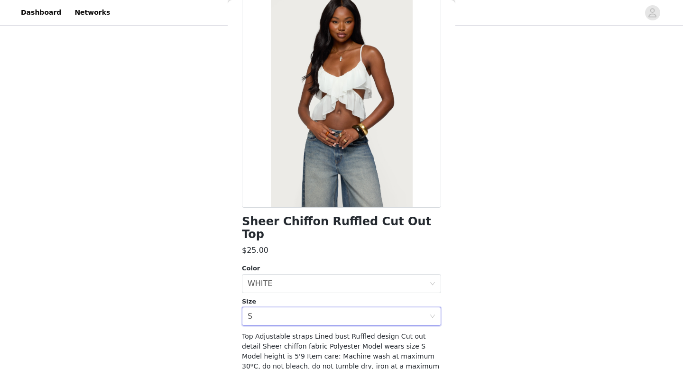
scroll to position [83, 0]
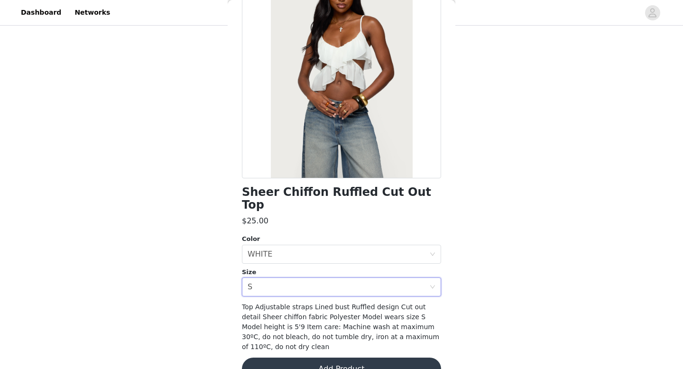
click at [319, 358] on button "Add Product" at bounding box center [341, 369] width 199 height 23
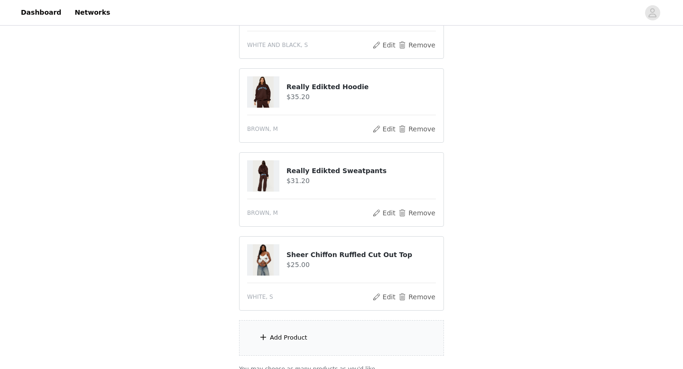
click at [272, 341] on div "Add Product" at bounding box center [288, 337] width 37 height 9
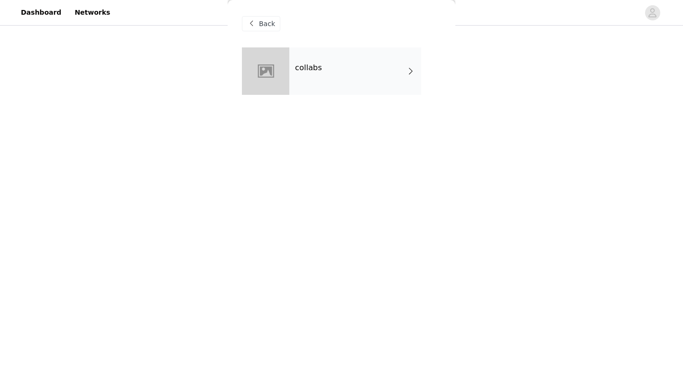
click at [311, 83] on div "collabs" at bounding box center [355, 70] width 132 height 47
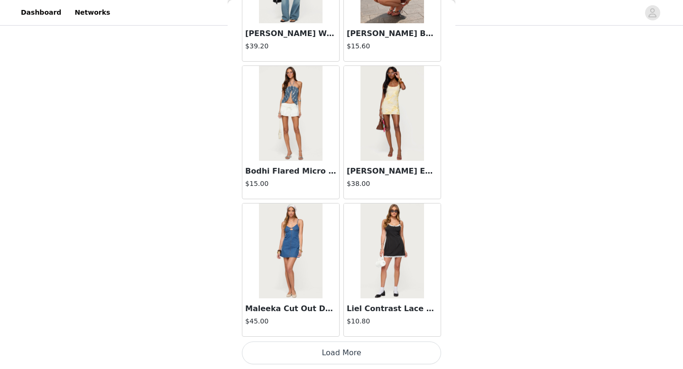
scroll to position [482, 0]
click at [325, 343] on button "Load More" at bounding box center [341, 352] width 199 height 23
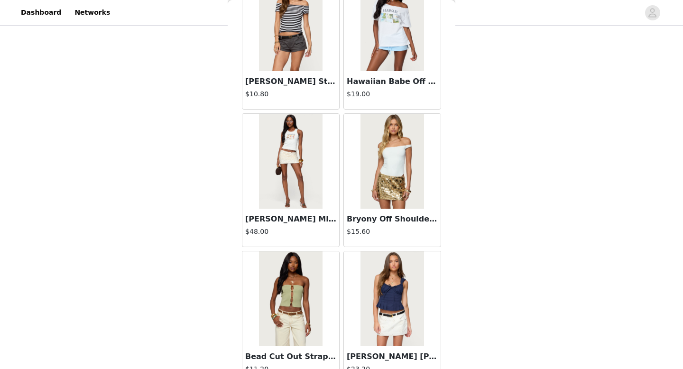
scroll to position [2458, 0]
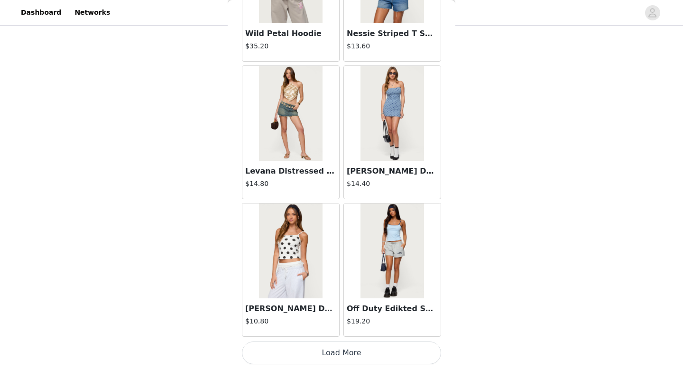
click at [323, 348] on button "Load More" at bounding box center [341, 352] width 199 height 23
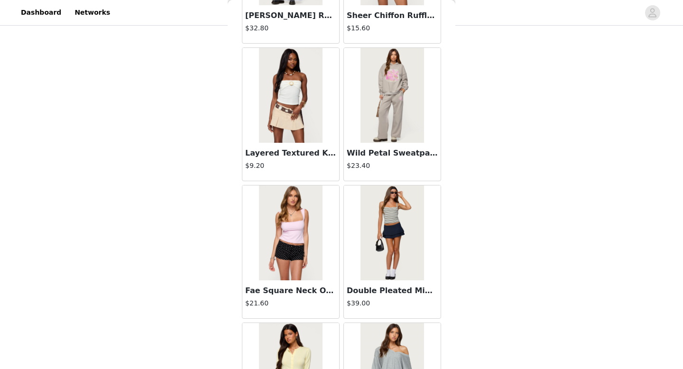
scroll to position [3833, 0]
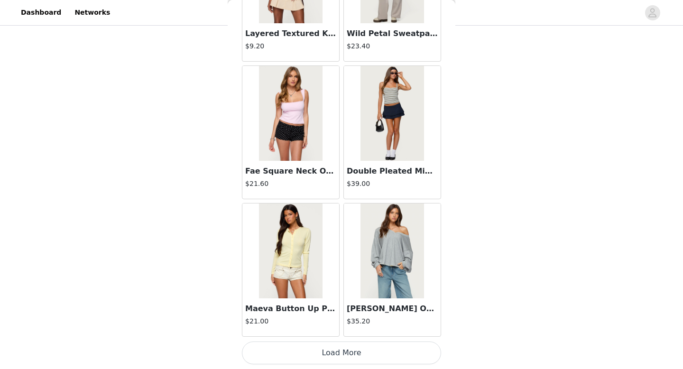
click at [330, 351] on button "Load More" at bounding box center [341, 352] width 199 height 23
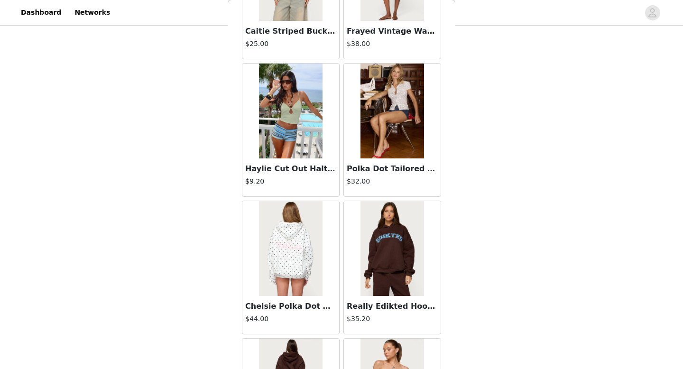
scroll to position [5208, 0]
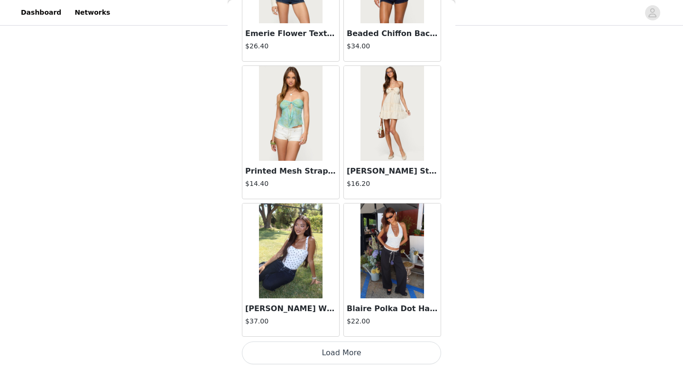
click at [330, 351] on button "Load More" at bounding box center [341, 352] width 199 height 23
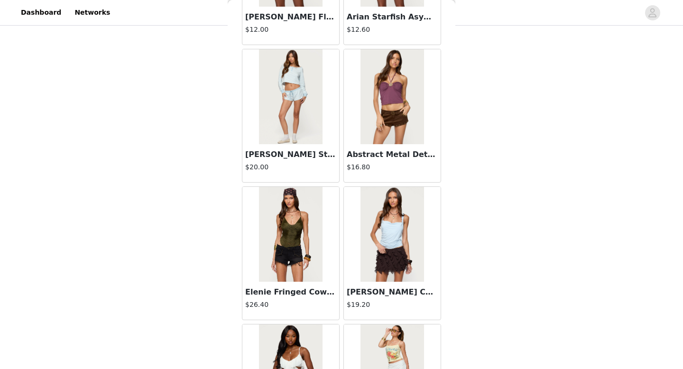
scroll to position [6584, 0]
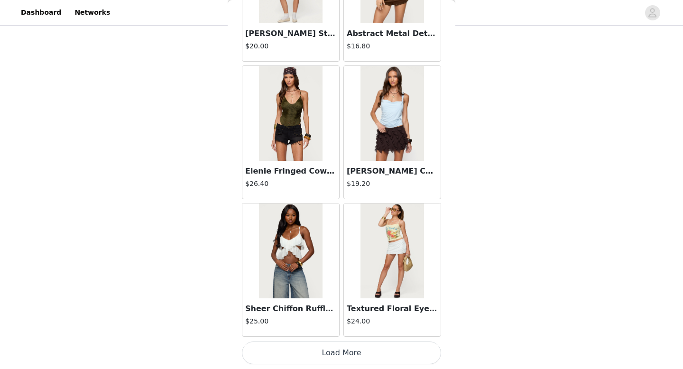
click at [334, 355] on button "Load More" at bounding box center [341, 352] width 199 height 23
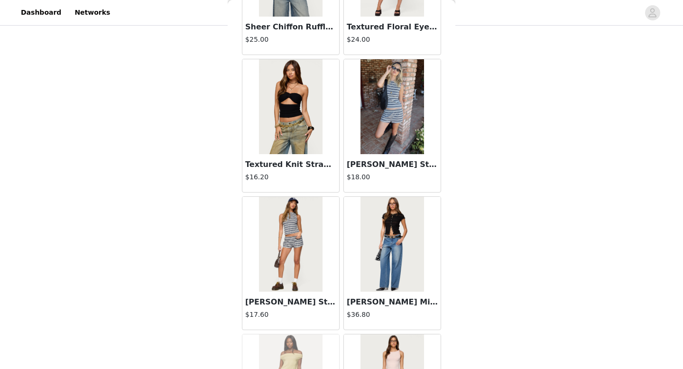
scroll to position [6866, 0]
click at [293, 97] on img at bounding box center [290, 106] width 63 height 95
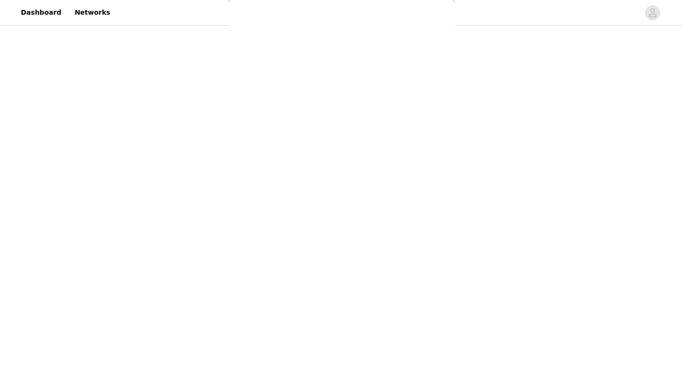
scroll to position [0, 0]
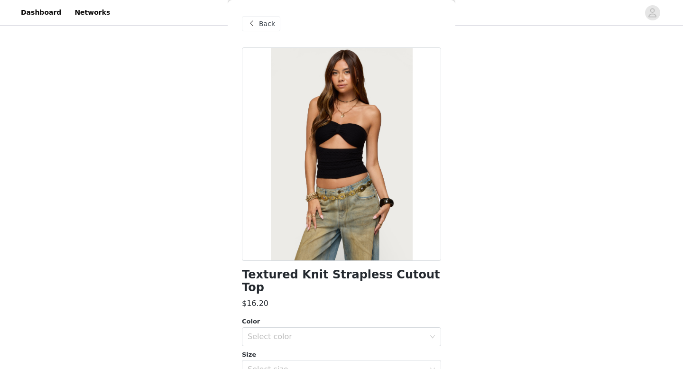
click at [254, 25] on span at bounding box center [251, 23] width 11 height 11
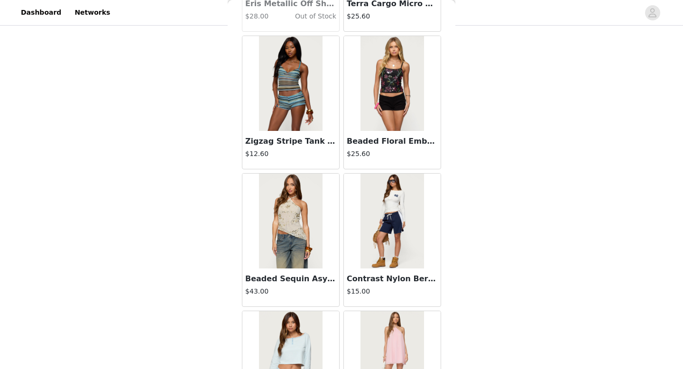
scroll to position [7299, 0]
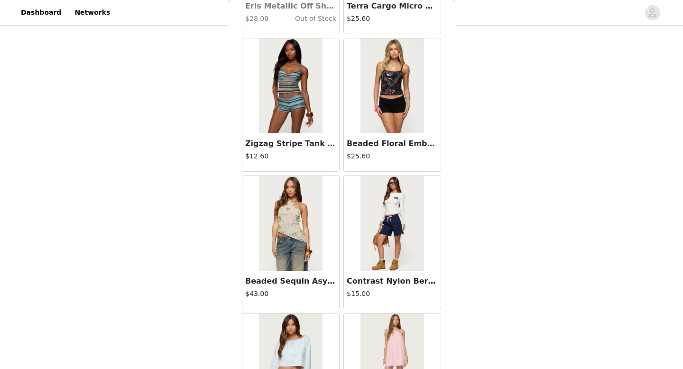
click at [276, 220] on img at bounding box center [290, 223] width 63 height 95
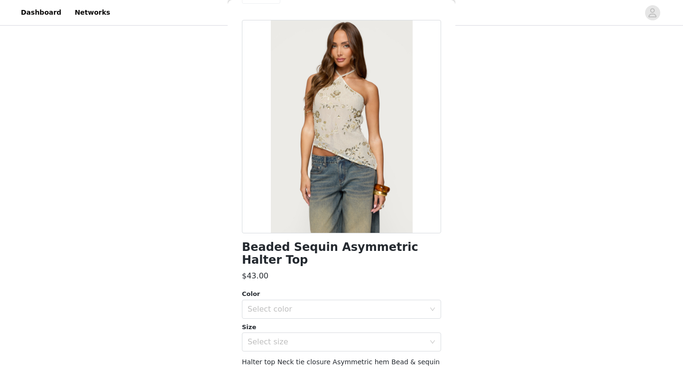
scroll to position [0, 0]
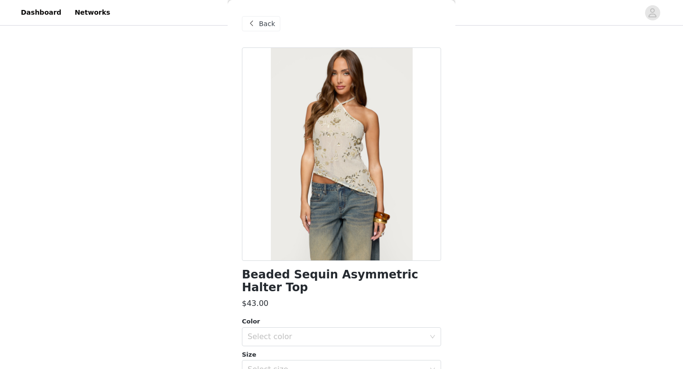
click at [262, 29] on div "Back" at bounding box center [261, 23] width 38 height 15
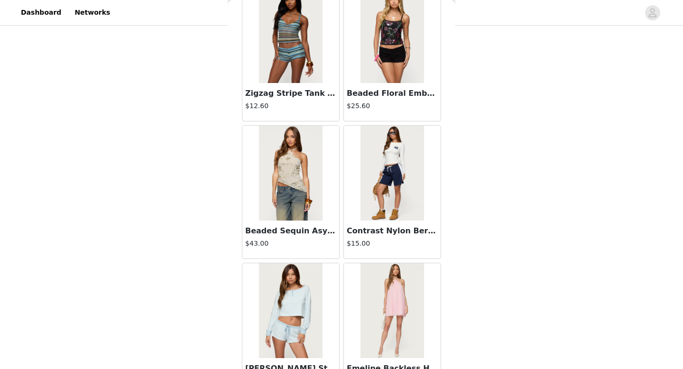
scroll to position [7344, 0]
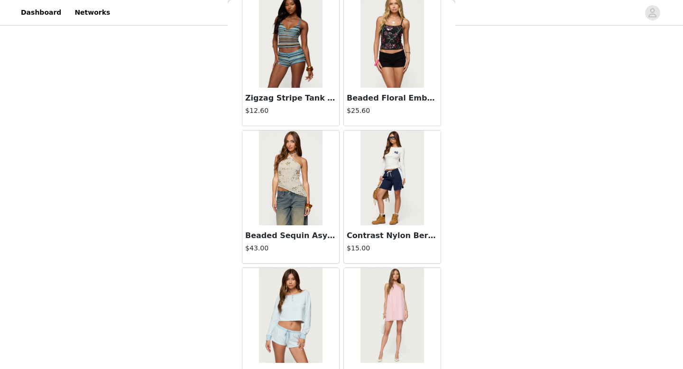
click at [394, 194] on img at bounding box center [391, 177] width 63 height 95
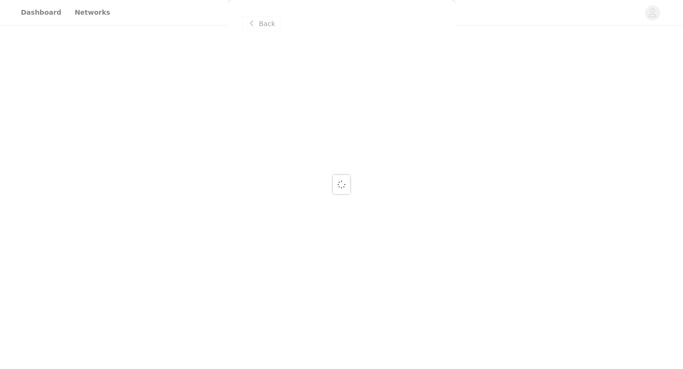
scroll to position [0, 0]
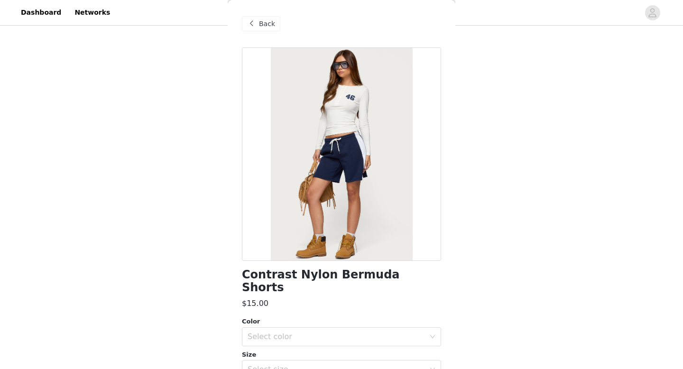
click at [249, 25] on span at bounding box center [251, 23] width 11 height 11
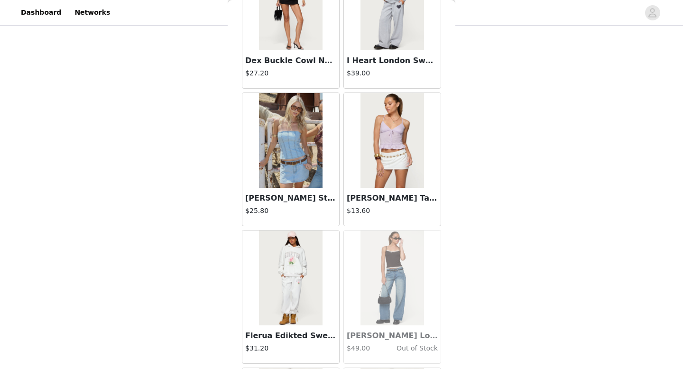
scroll to position [7794, 0]
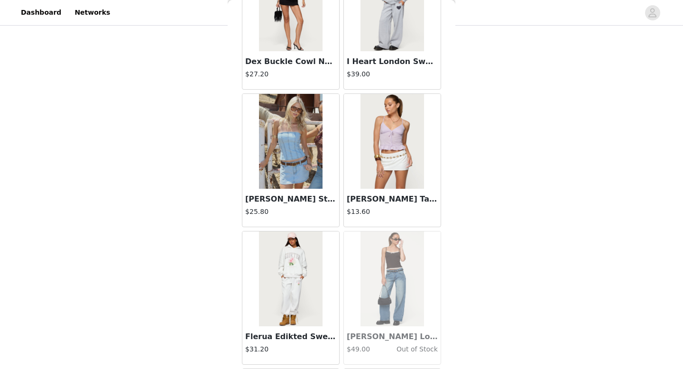
click at [296, 164] on img at bounding box center [290, 141] width 63 height 95
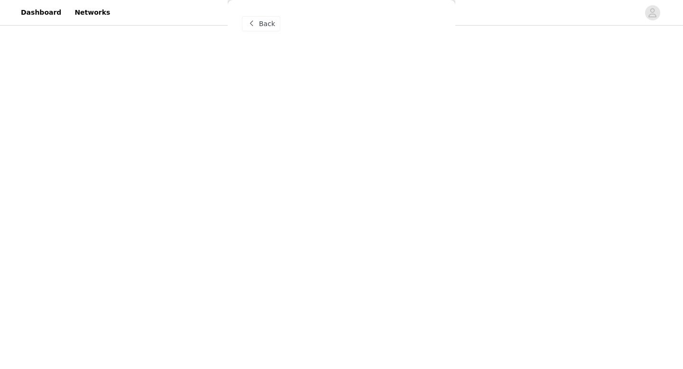
scroll to position [0, 0]
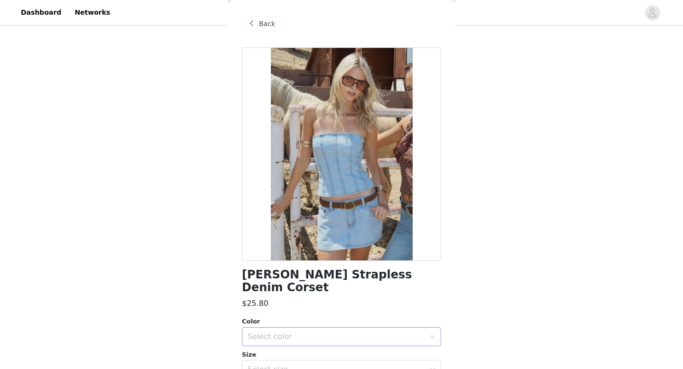
click at [267, 332] on div "Select color" at bounding box center [336, 336] width 177 height 9
click at [270, 348] on li "LIGHT BLUE" at bounding box center [341, 344] width 199 height 15
click at [279, 365] on div "Select size" at bounding box center [336, 369] width 177 height 9
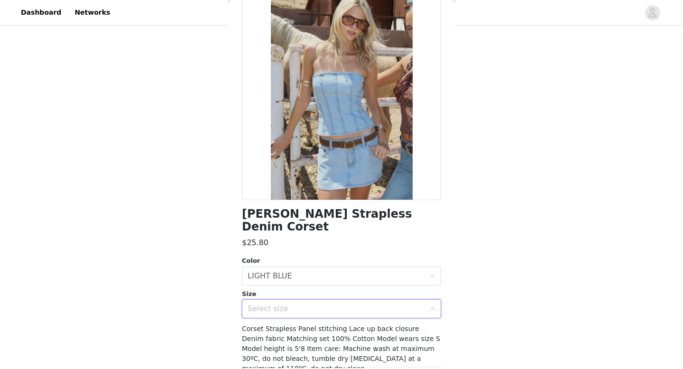
scroll to position [74, 0]
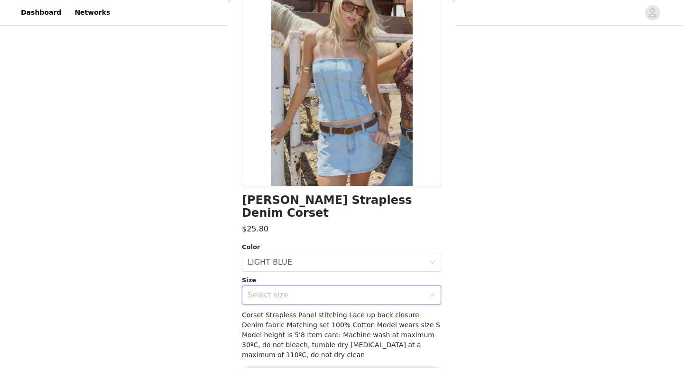
click at [298, 290] on div "Select size" at bounding box center [336, 294] width 177 height 9
click at [341, 286] on div "Select size" at bounding box center [339, 295] width 182 height 18
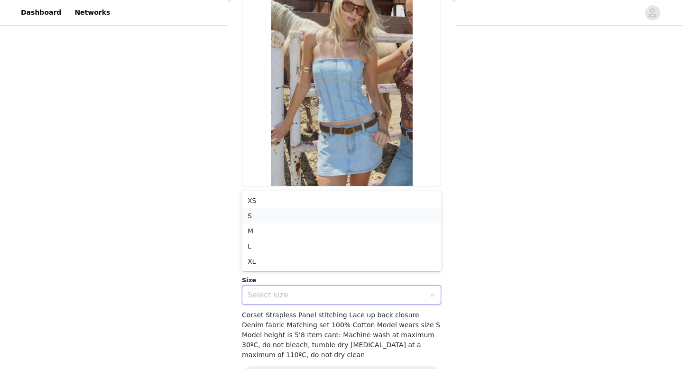
click at [256, 212] on li "S" at bounding box center [341, 215] width 199 height 15
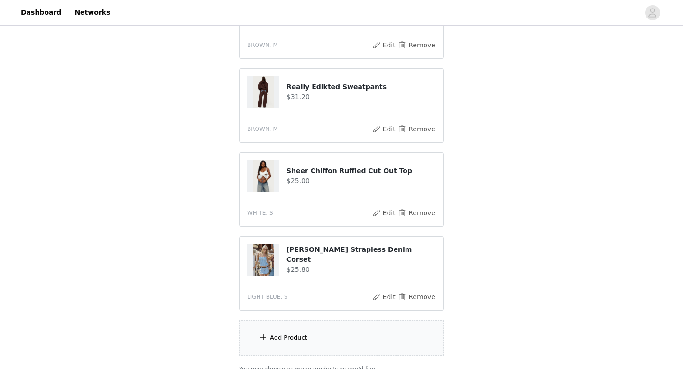
click at [280, 328] on div "Add Product" at bounding box center [341, 338] width 205 height 36
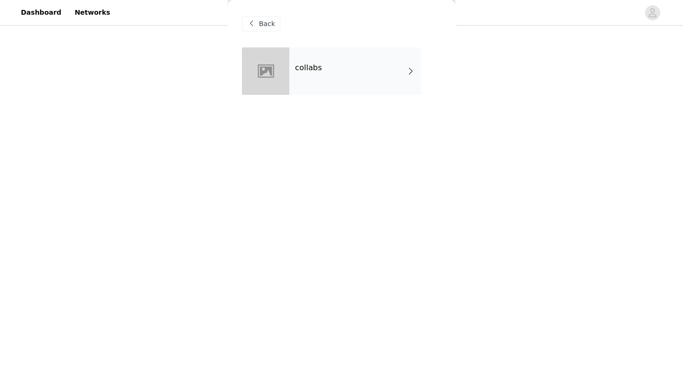
click at [311, 61] on div "collabs" at bounding box center [355, 70] width 132 height 47
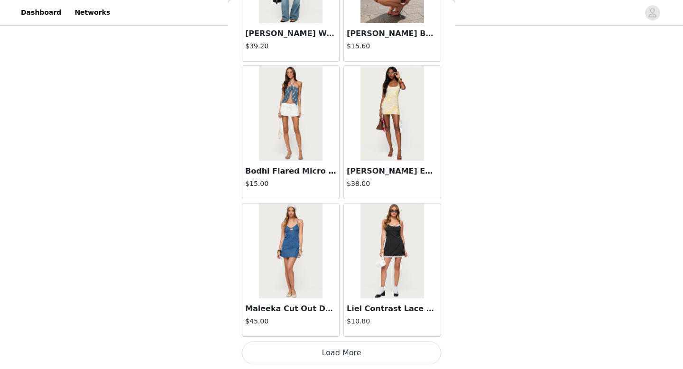
scroll to position [566, 0]
click at [313, 346] on button "Load More" at bounding box center [341, 352] width 199 height 23
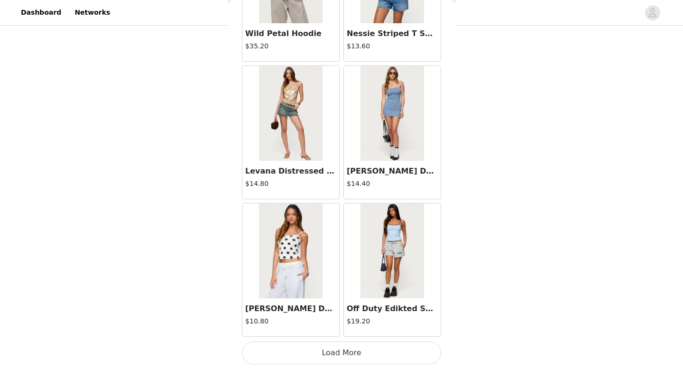
click at [312, 347] on button "Load More" at bounding box center [341, 352] width 199 height 23
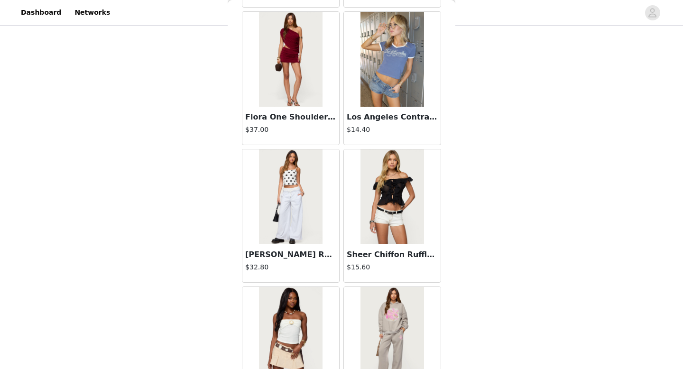
scroll to position [3833, 0]
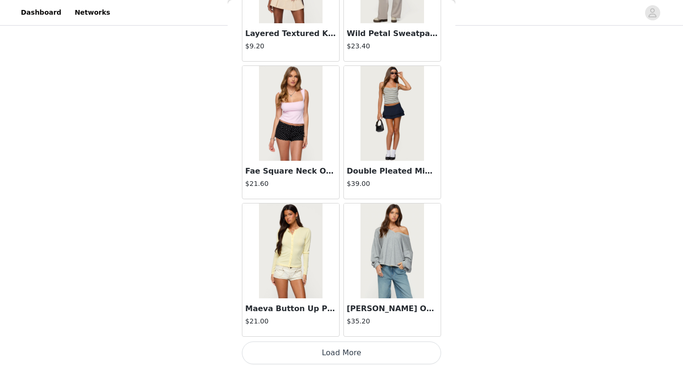
click at [334, 352] on button "Load More" at bounding box center [341, 352] width 199 height 23
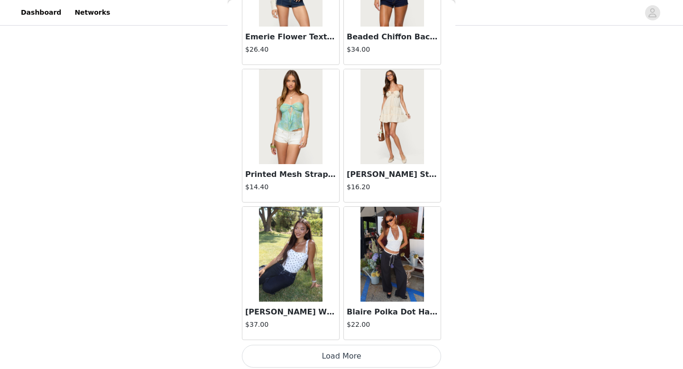
scroll to position [5208, 0]
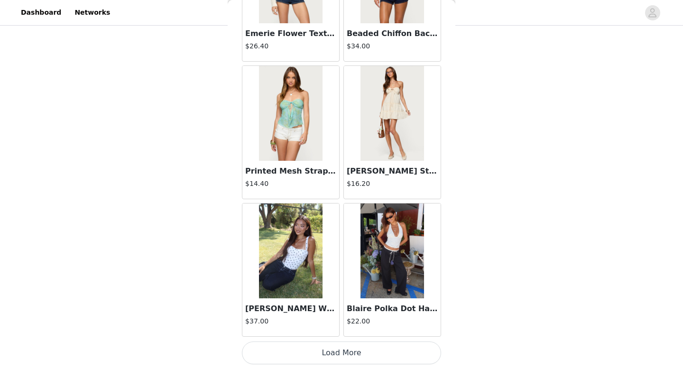
click at [339, 347] on button "Load More" at bounding box center [341, 352] width 199 height 23
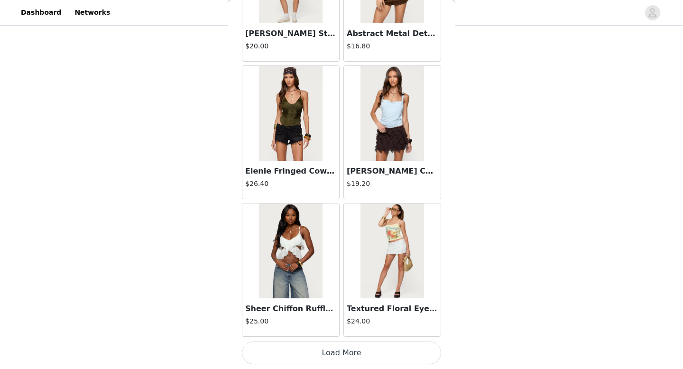
click at [339, 347] on button "Load More" at bounding box center [341, 352] width 199 height 23
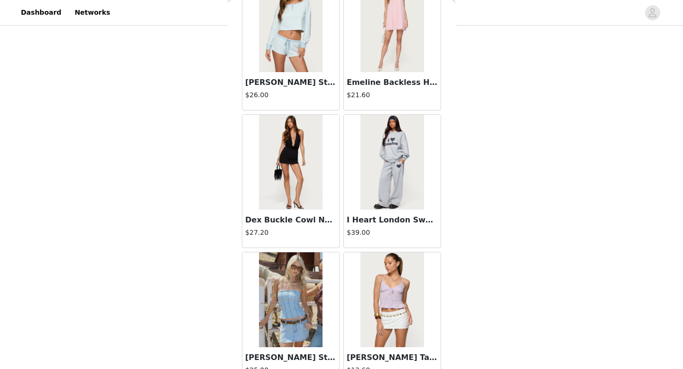
scroll to position [7959, 0]
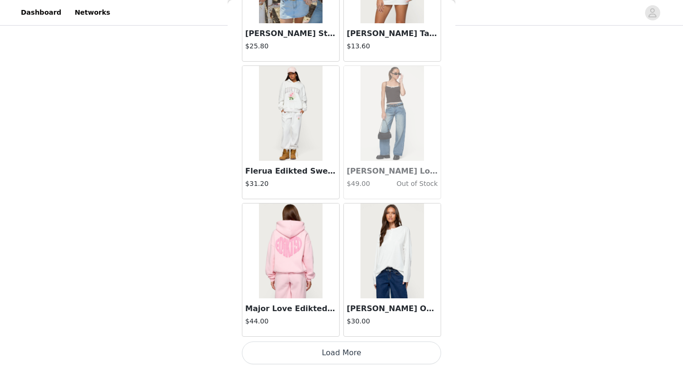
click at [339, 347] on button "Load More" at bounding box center [341, 352] width 199 height 23
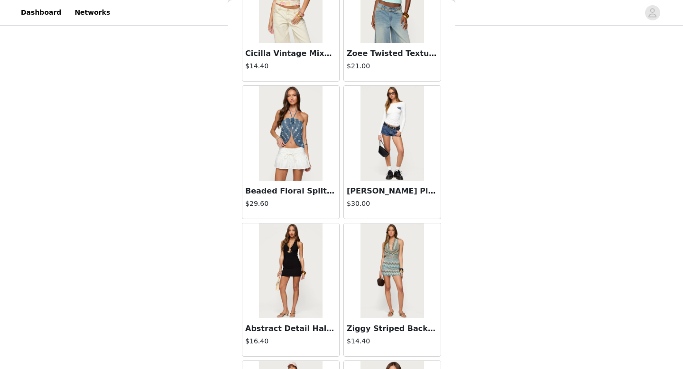
scroll to position [8351, 0]
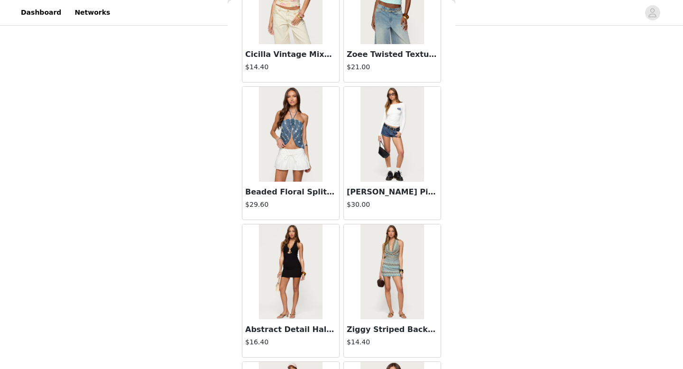
click at [377, 157] on img at bounding box center [391, 134] width 63 height 95
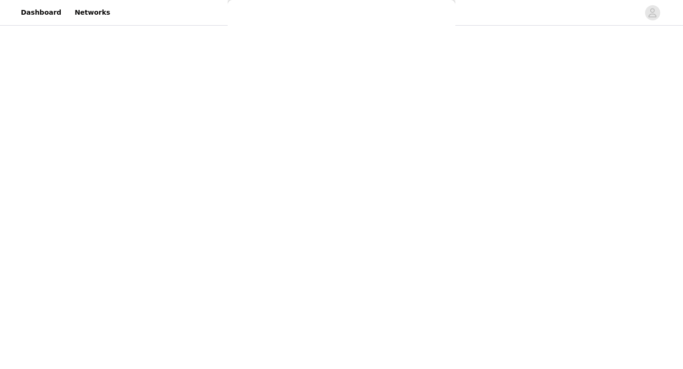
scroll to position [0, 0]
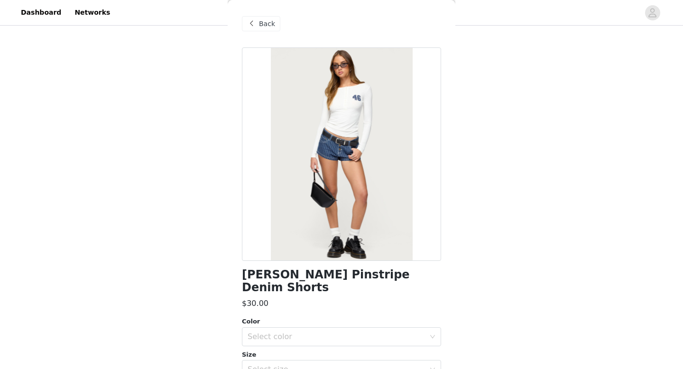
click at [253, 26] on span at bounding box center [251, 23] width 11 height 11
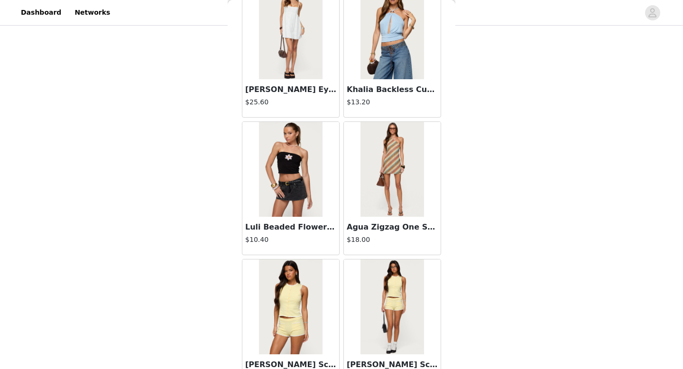
scroll to position [8726, 0]
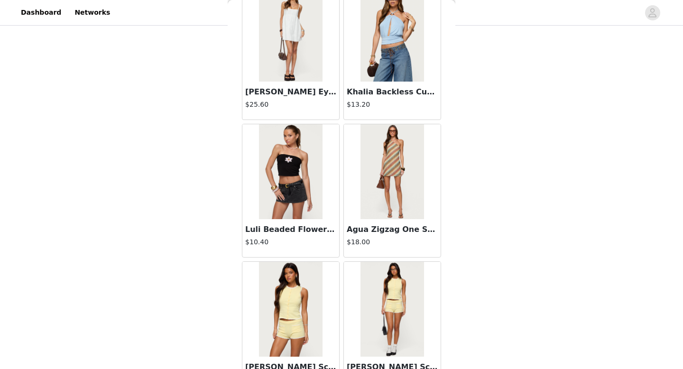
click at [378, 191] on img at bounding box center [391, 171] width 63 height 95
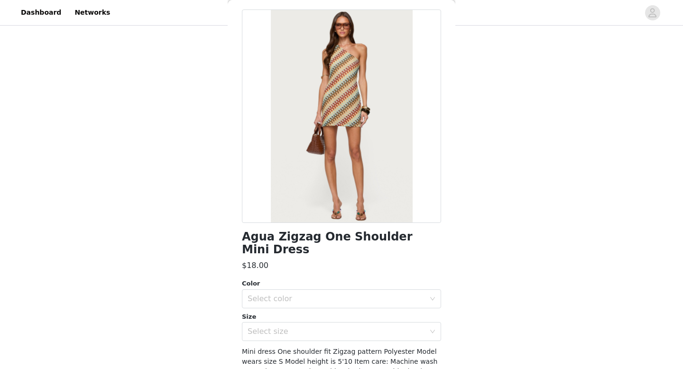
scroll to position [0, 0]
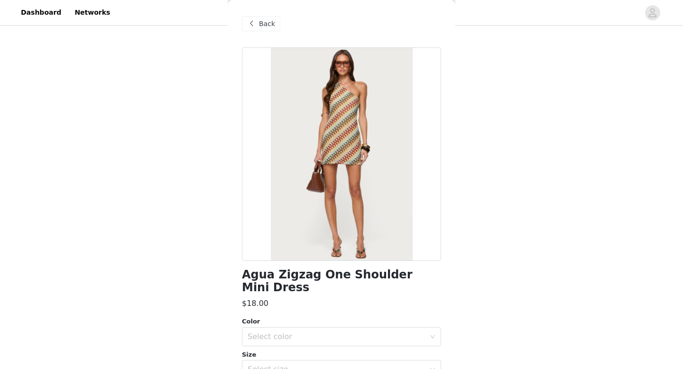
click at [256, 19] on span at bounding box center [251, 23] width 11 height 11
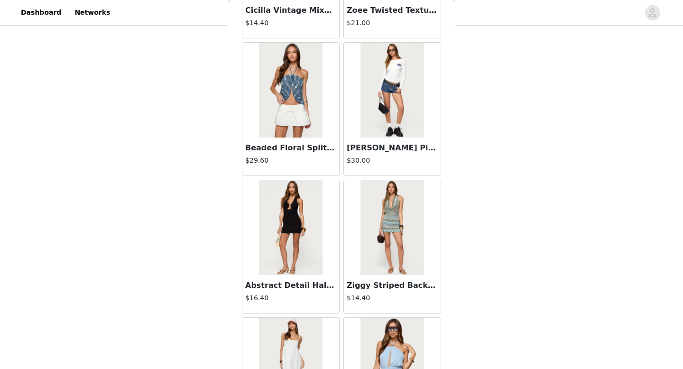
scroll to position [8385, 0]
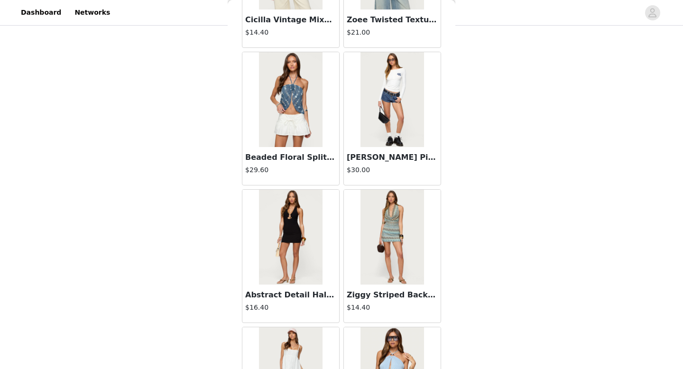
click at [287, 103] on img at bounding box center [290, 99] width 63 height 95
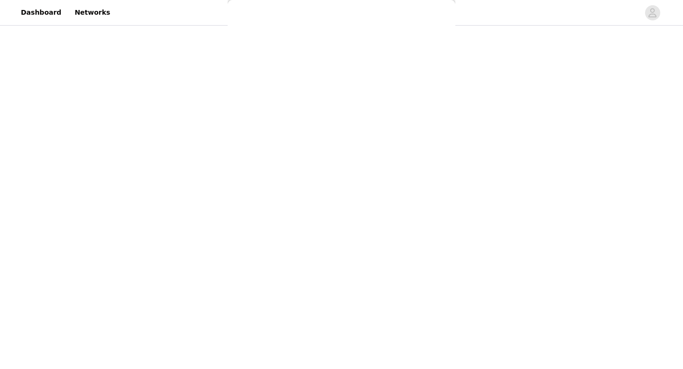
scroll to position [0, 0]
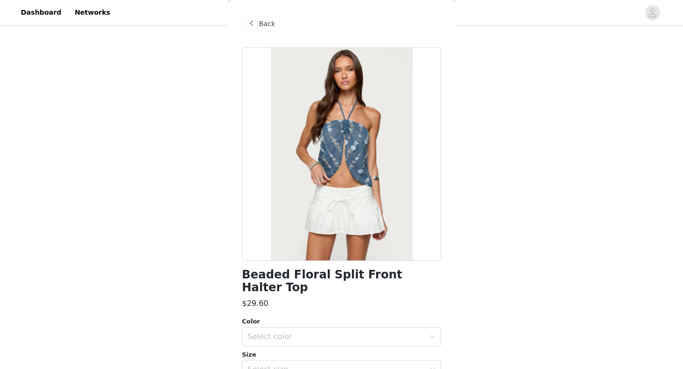
click at [244, 24] on div "Back" at bounding box center [261, 23] width 38 height 15
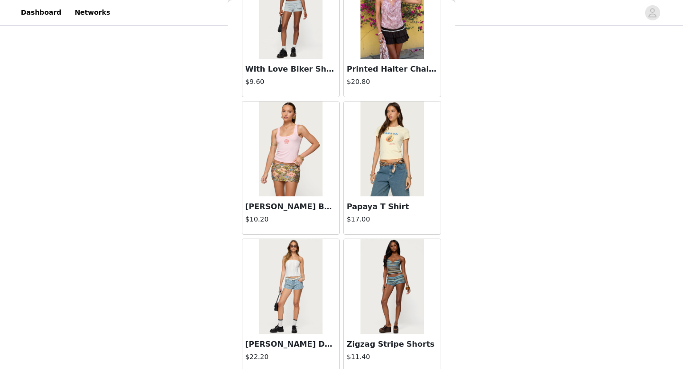
scroll to position [9334, 0]
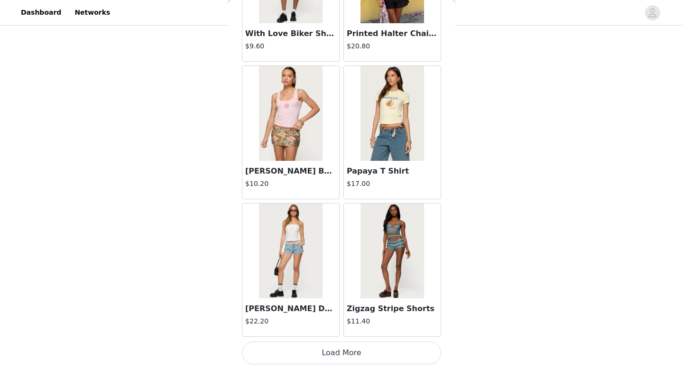
click at [312, 357] on button "Load More" at bounding box center [341, 352] width 199 height 23
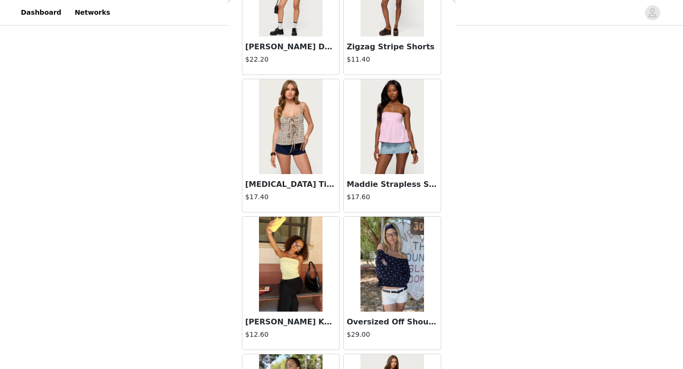
scroll to position [9603, 0]
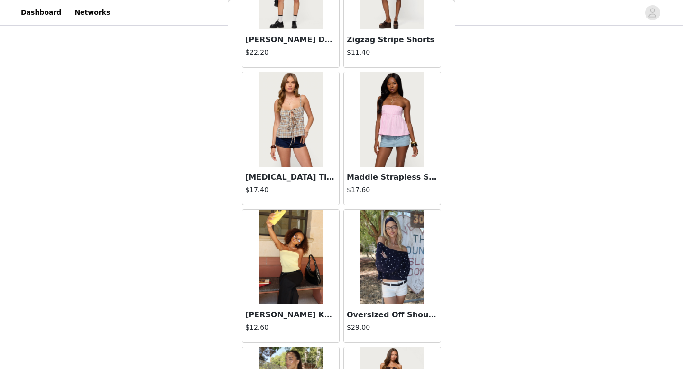
click at [375, 250] on img at bounding box center [391, 257] width 63 height 95
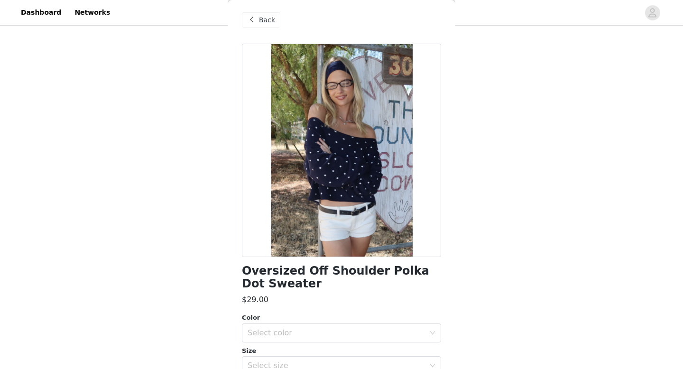
scroll to position [0, 0]
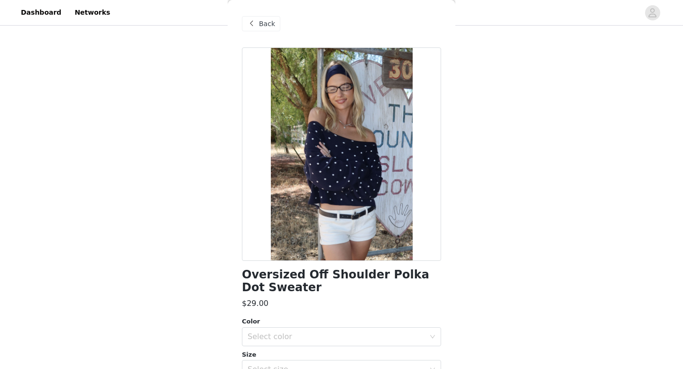
click at [249, 22] on span at bounding box center [251, 23] width 11 height 11
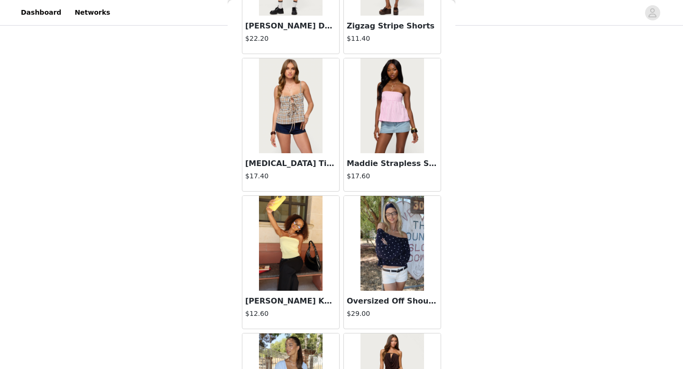
scroll to position [9610, 0]
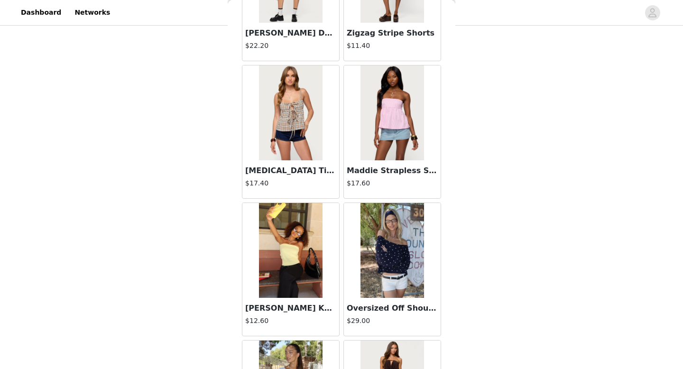
click at [292, 106] on img at bounding box center [290, 112] width 63 height 95
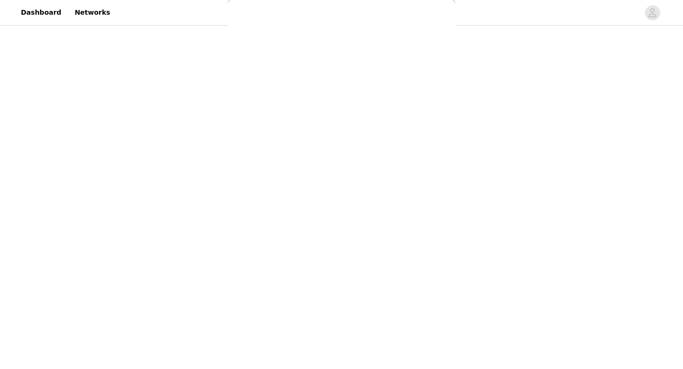
scroll to position [0, 0]
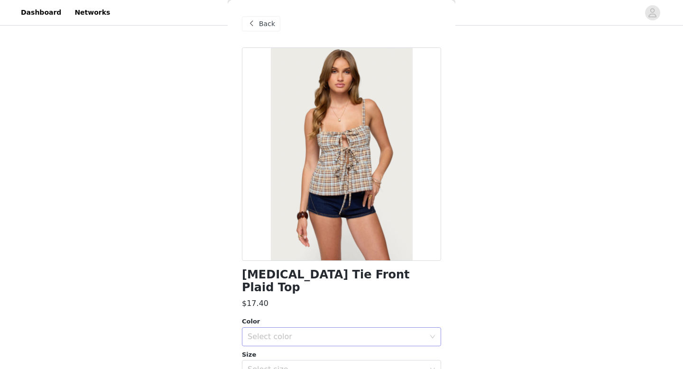
click at [288, 332] on div "Select color" at bounding box center [336, 336] width 177 height 9
click at [267, 341] on li "MIX" at bounding box center [341, 344] width 199 height 15
click at [266, 365] on div "Select size" at bounding box center [336, 369] width 177 height 9
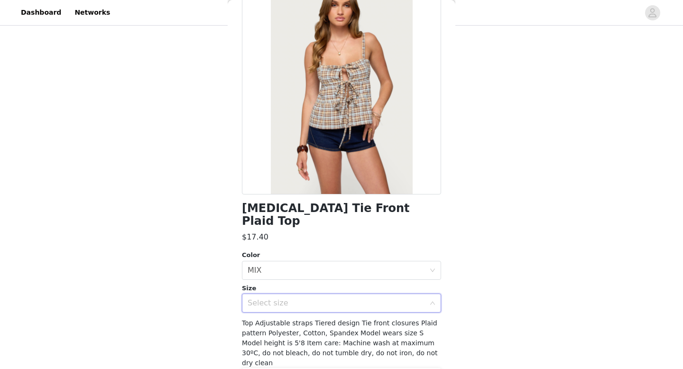
scroll to position [68, 0]
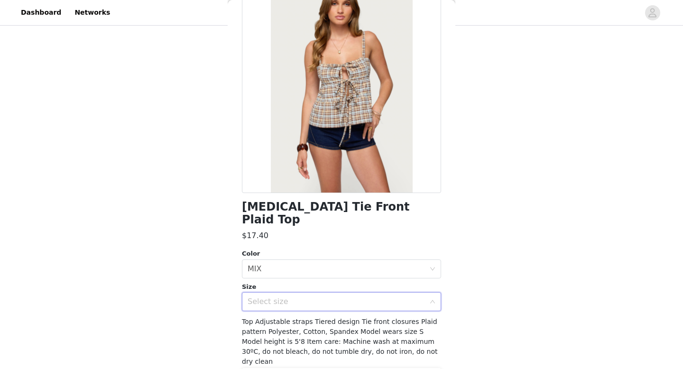
click at [287, 297] on div "Select size" at bounding box center [336, 301] width 177 height 9
click at [310, 297] on div "Select size" at bounding box center [336, 301] width 177 height 9
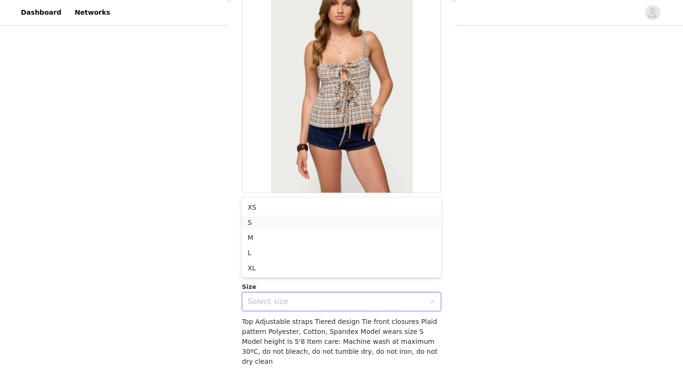
click at [256, 221] on li "S" at bounding box center [341, 222] width 199 height 15
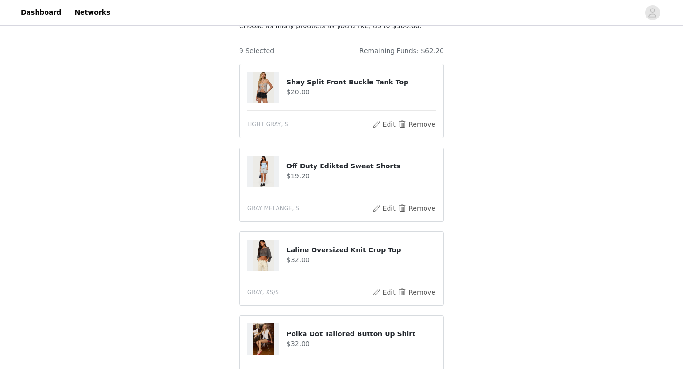
scroll to position [69, 0]
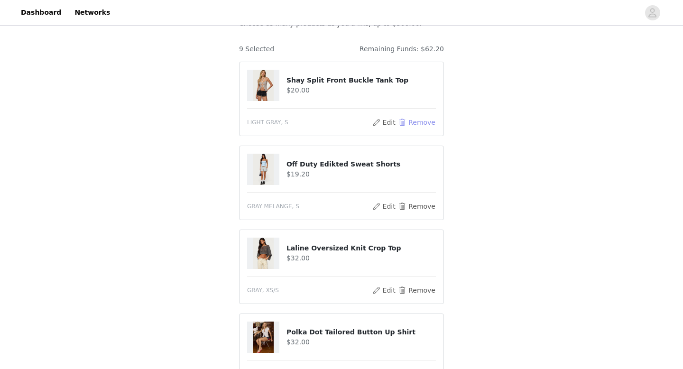
click at [410, 119] on button "Remove" at bounding box center [417, 122] width 38 height 11
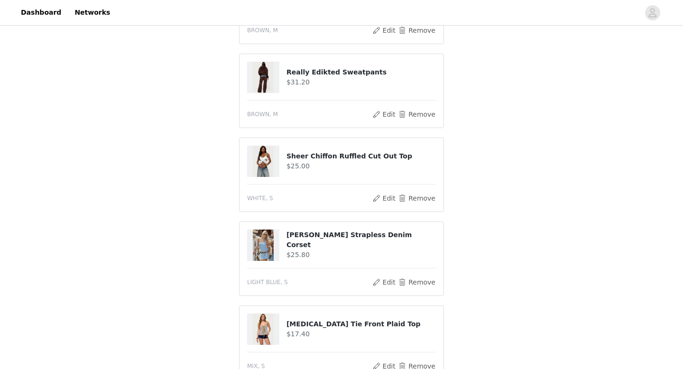
scroll to position [415, 0]
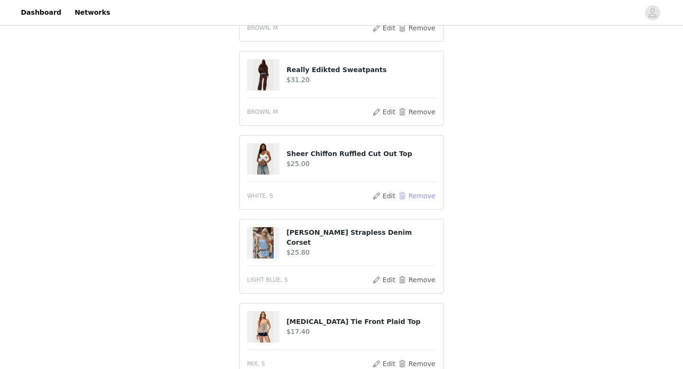
click at [408, 193] on button "Remove" at bounding box center [417, 195] width 38 height 11
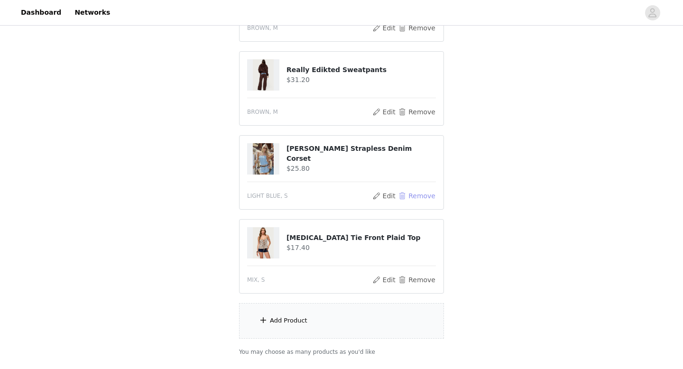
click at [408, 193] on button "Remove" at bounding box center [417, 195] width 38 height 11
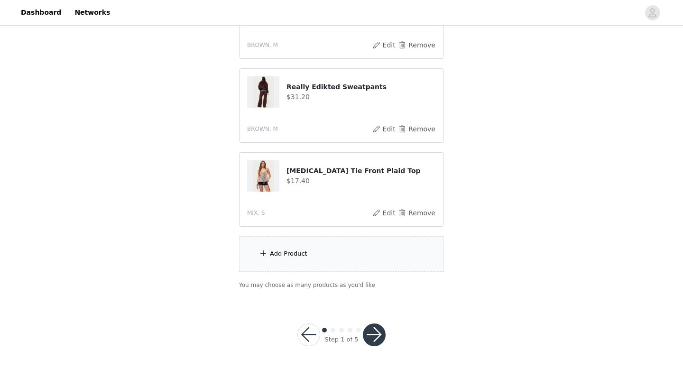
scroll to position [398, 0]
click at [278, 255] on div "Add Product" at bounding box center [288, 253] width 37 height 9
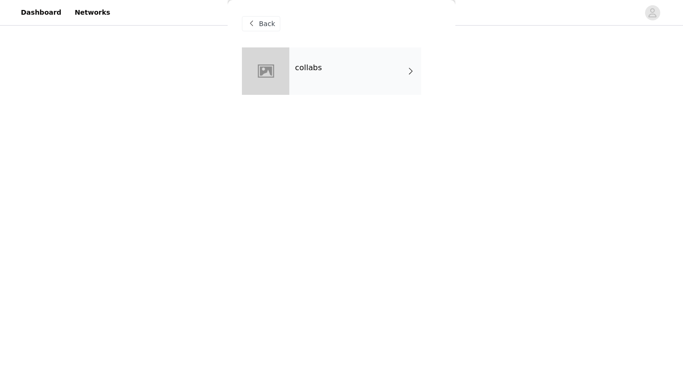
click at [329, 79] on div "collabs" at bounding box center [355, 70] width 132 height 47
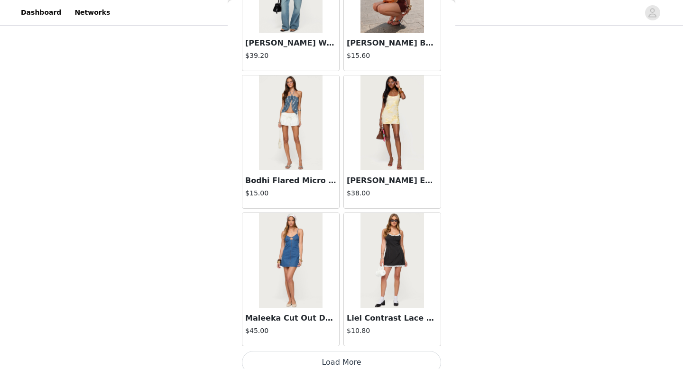
scroll to position [1082, 0]
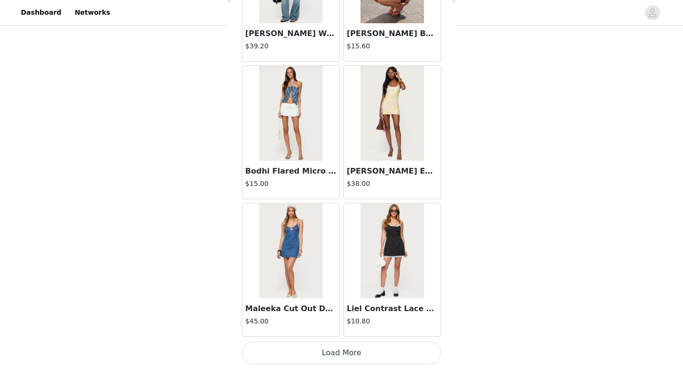
click at [305, 346] on button "Load More" at bounding box center [341, 352] width 199 height 23
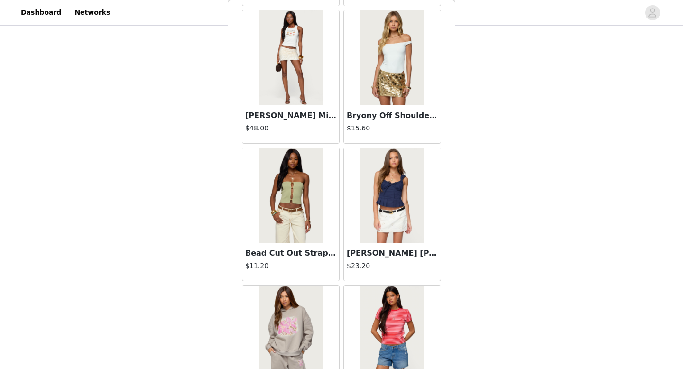
scroll to position [2458, 0]
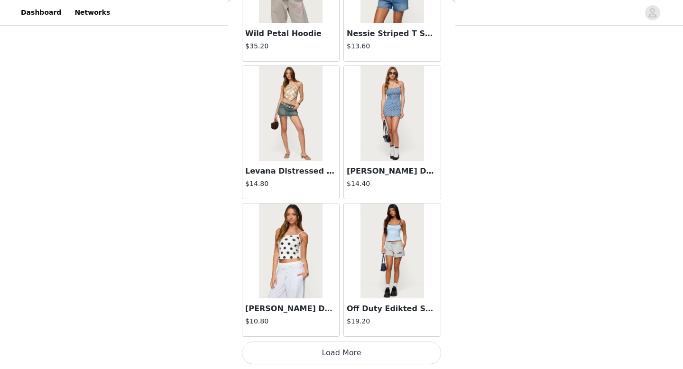
click at [305, 346] on button "Load More" at bounding box center [341, 352] width 199 height 23
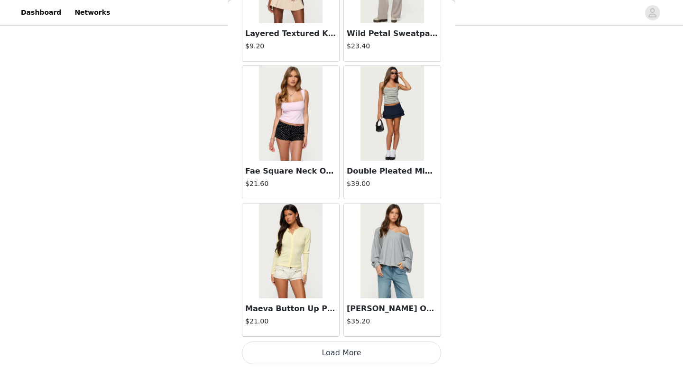
click at [305, 346] on button "Load More" at bounding box center [341, 352] width 199 height 23
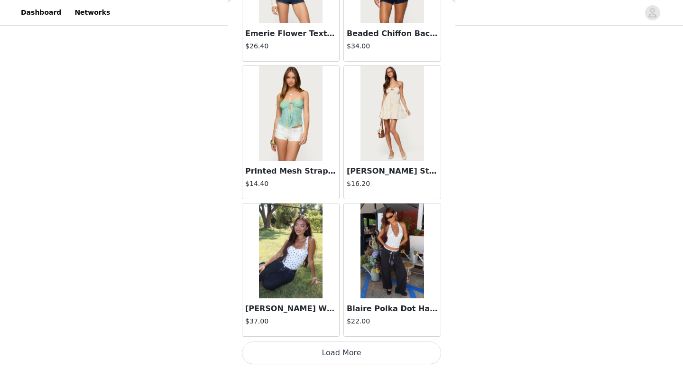
click at [305, 346] on button "Load More" at bounding box center [341, 352] width 199 height 23
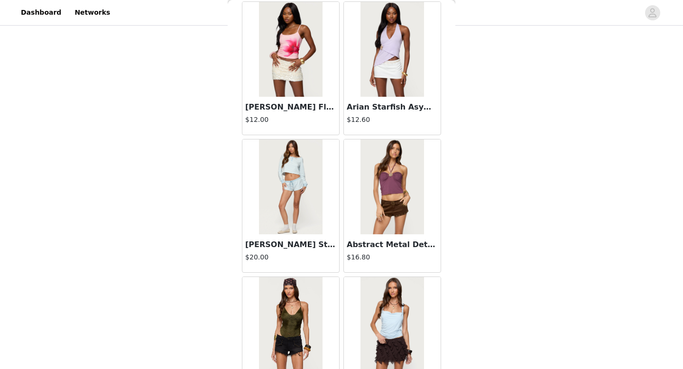
scroll to position [6584, 0]
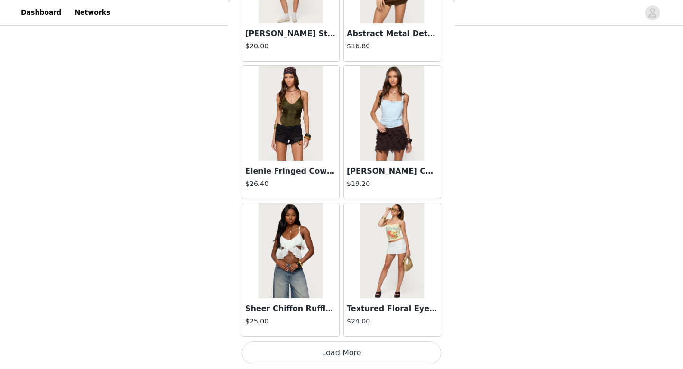
click at [305, 343] on button "Load More" at bounding box center [341, 352] width 199 height 23
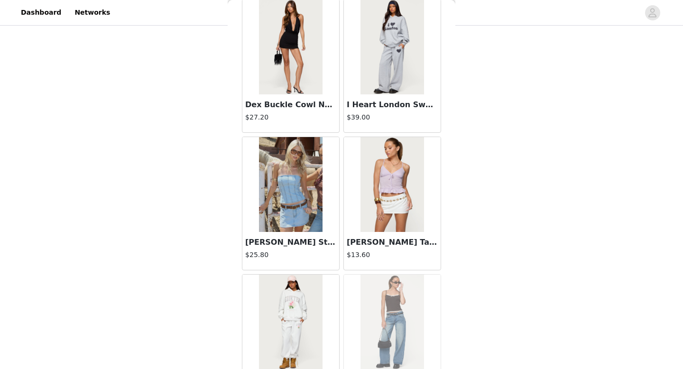
scroll to position [7959, 0]
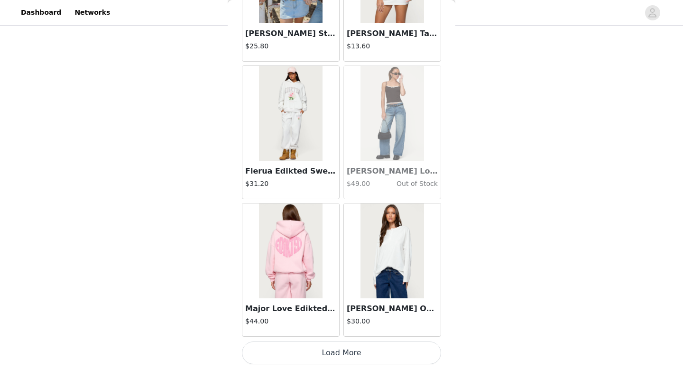
click at [305, 343] on button "Load More" at bounding box center [341, 352] width 199 height 23
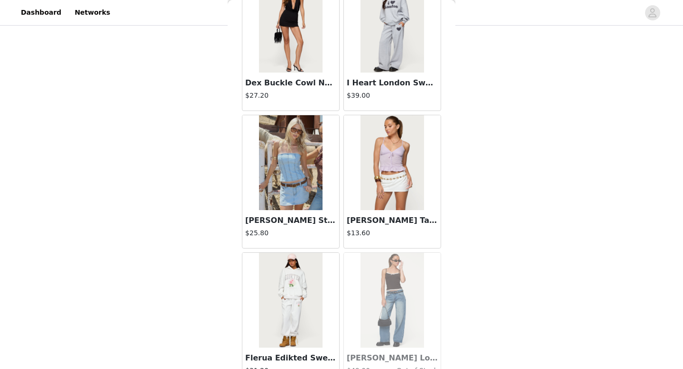
scroll to position [7653, 0]
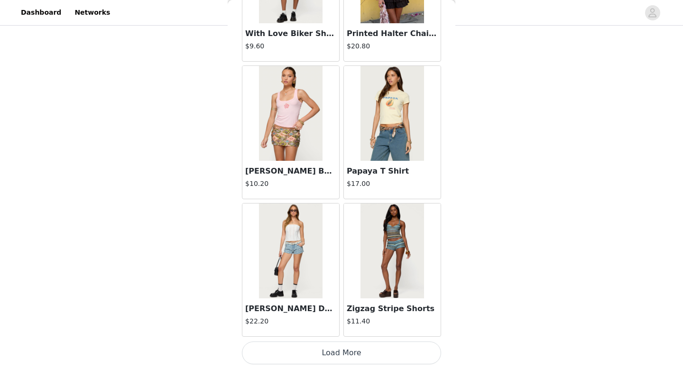
click at [312, 343] on button "Load More" at bounding box center [341, 352] width 199 height 23
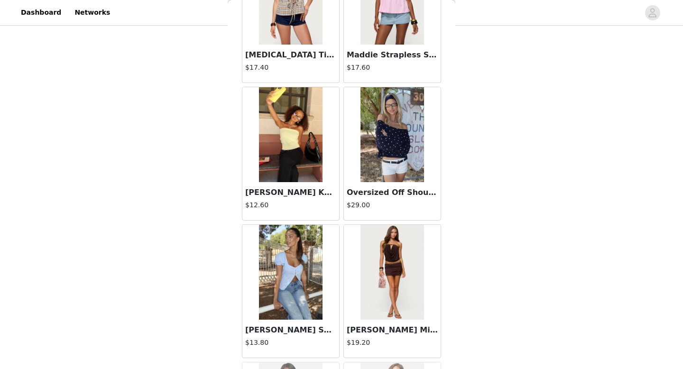
scroll to position [9727, 0]
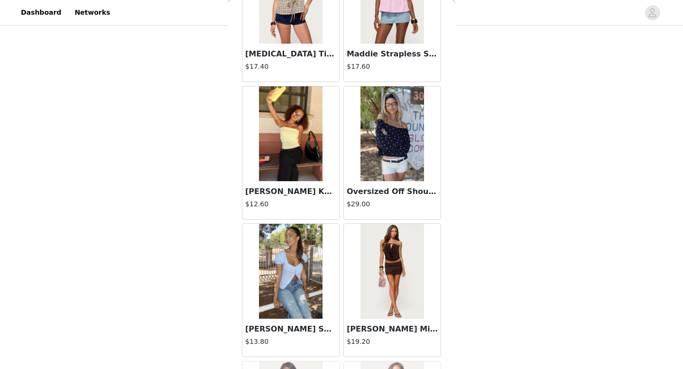
click at [282, 267] on img at bounding box center [290, 271] width 63 height 95
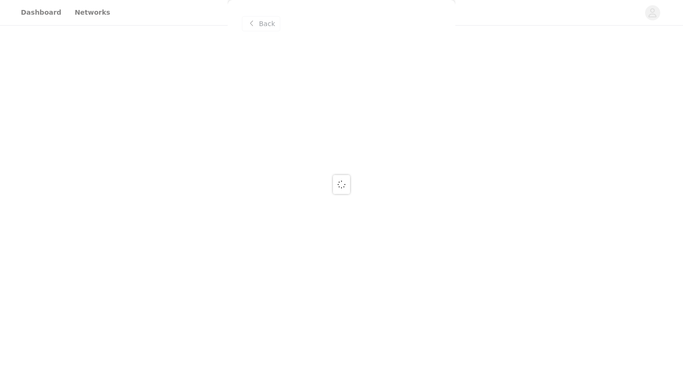
scroll to position [0, 0]
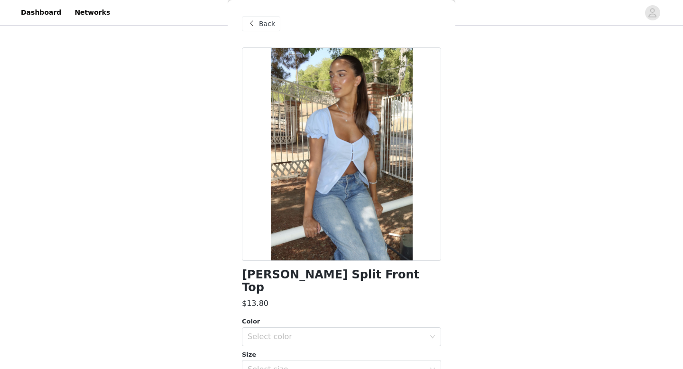
click at [254, 24] on span at bounding box center [251, 23] width 11 height 11
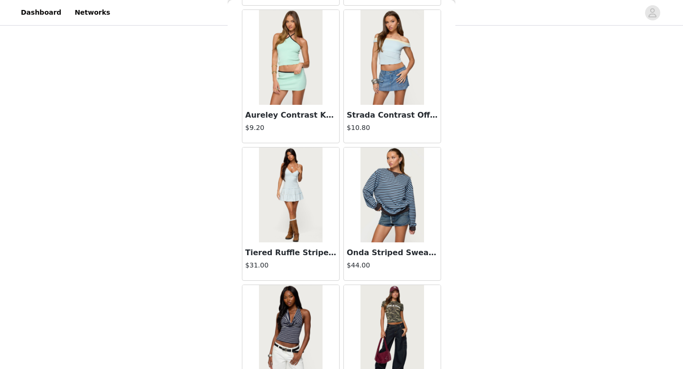
scroll to position [10640, 0]
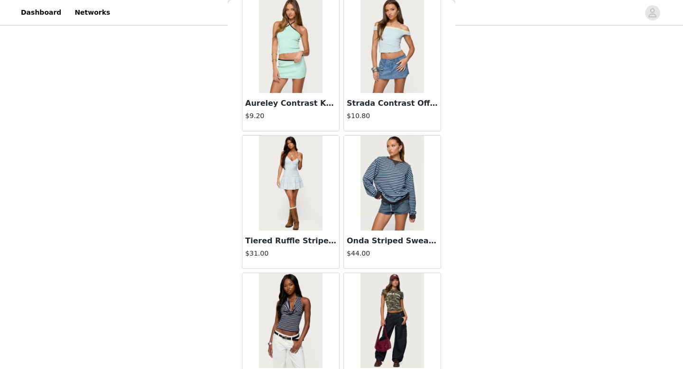
click at [292, 184] on img at bounding box center [290, 183] width 63 height 95
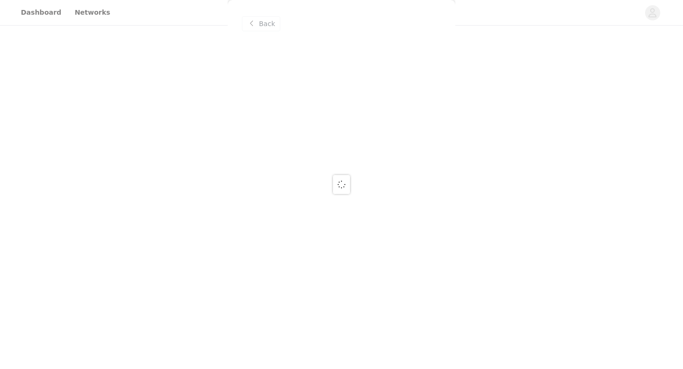
scroll to position [0, 0]
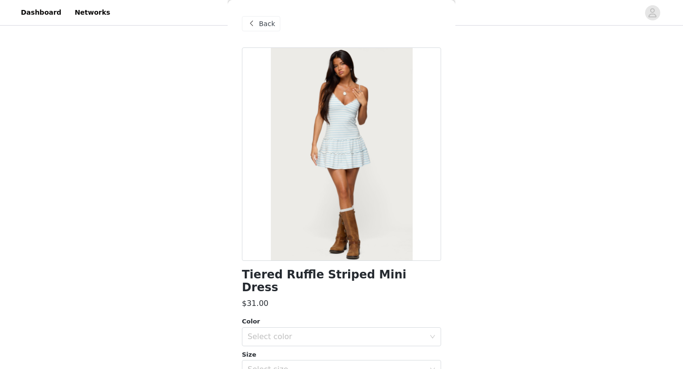
click at [253, 19] on span at bounding box center [251, 23] width 11 height 11
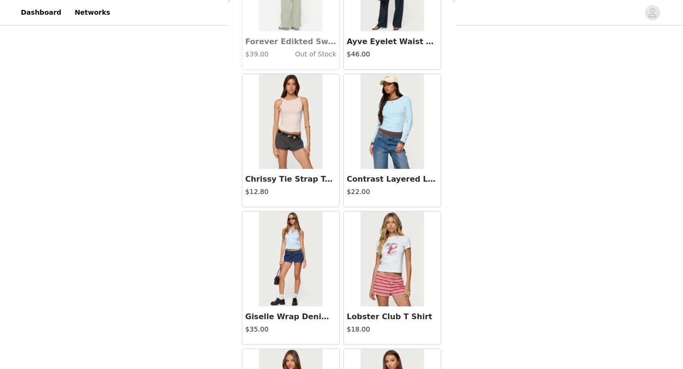
scroll to position [10710, 0]
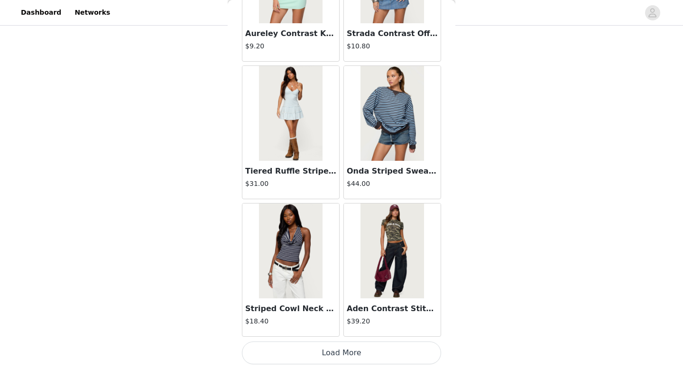
click at [410, 96] on img at bounding box center [391, 113] width 63 height 95
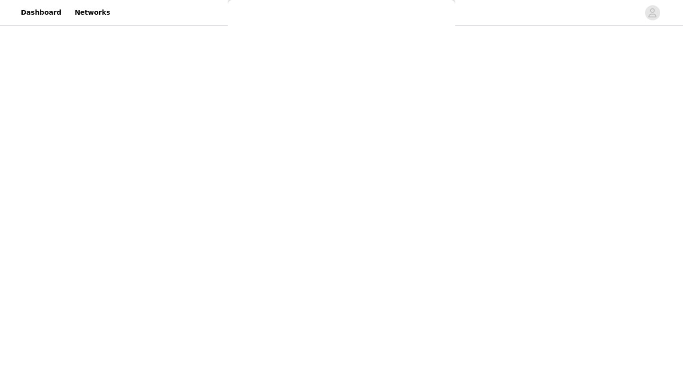
scroll to position [0, 0]
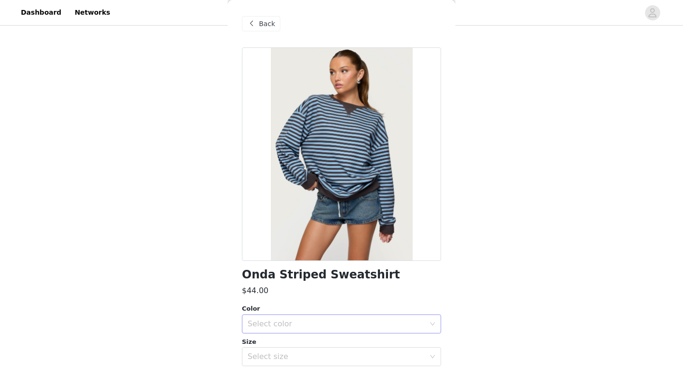
click at [269, 327] on div "Select color" at bounding box center [336, 323] width 177 height 9
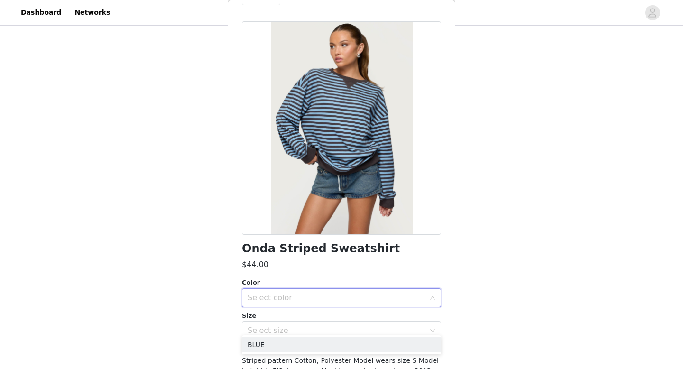
scroll to position [32, 0]
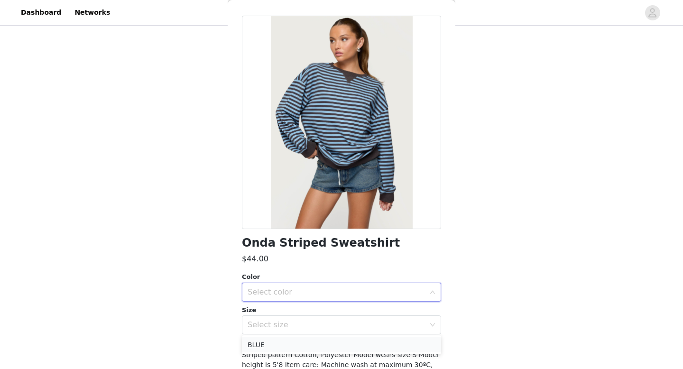
click at [259, 344] on li "BLUE" at bounding box center [341, 344] width 199 height 15
click at [273, 328] on div "Select size" at bounding box center [336, 324] width 177 height 9
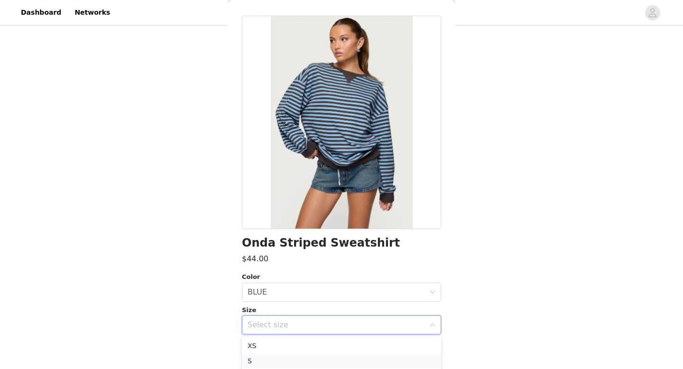
click at [256, 356] on li "S" at bounding box center [341, 360] width 199 height 15
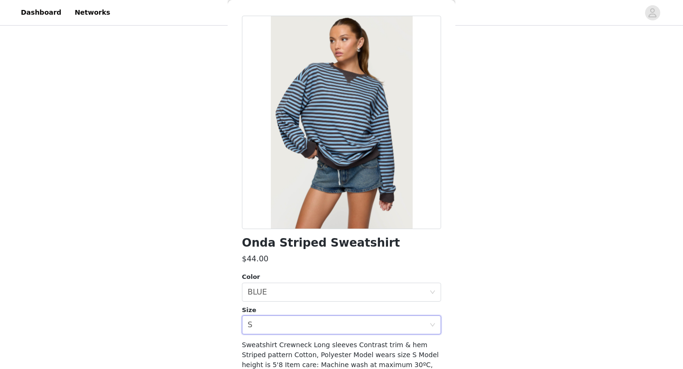
scroll to position [83, 0]
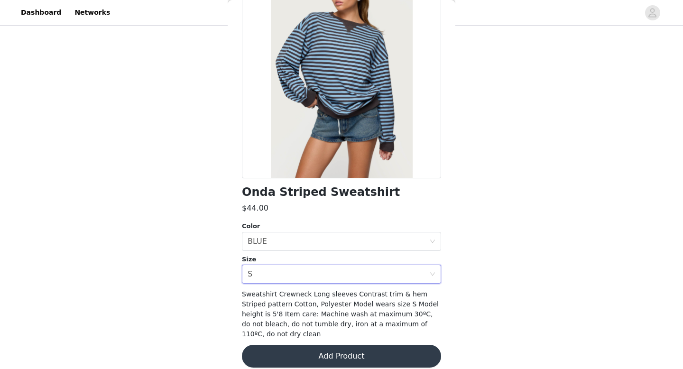
click at [276, 346] on button "Add Product" at bounding box center [341, 356] width 199 height 23
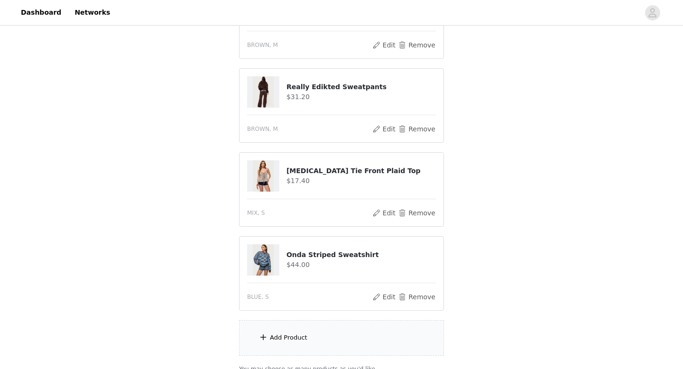
click at [279, 341] on div "Add Product" at bounding box center [288, 337] width 37 height 9
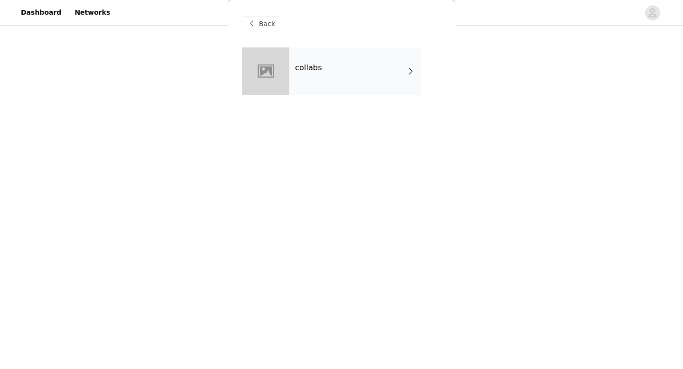
click at [316, 53] on div "collabs" at bounding box center [355, 70] width 132 height 47
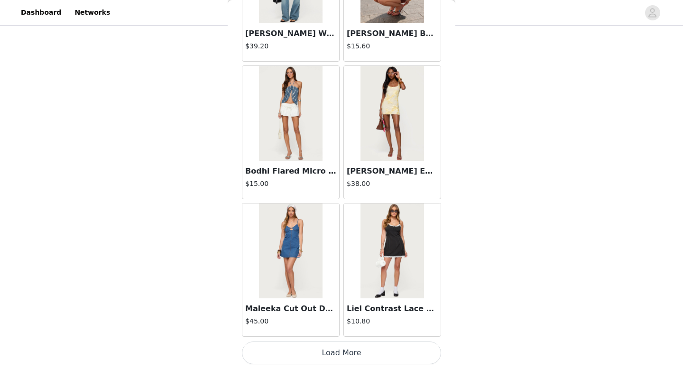
scroll to position [482, 0]
click at [293, 348] on button "Load More" at bounding box center [341, 352] width 199 height 23
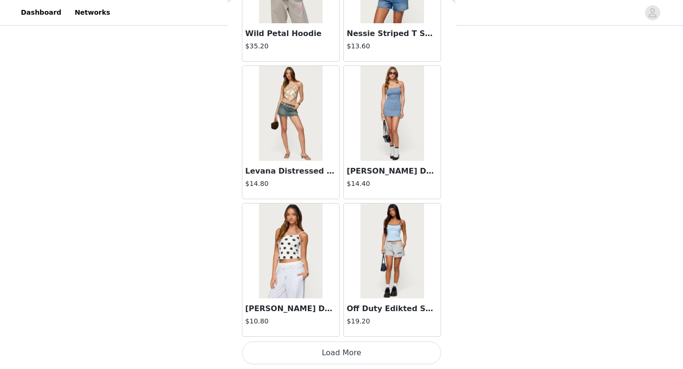
click at [298, 356] on button "Load More" at bounding box center [341, 352] width 199 height 23
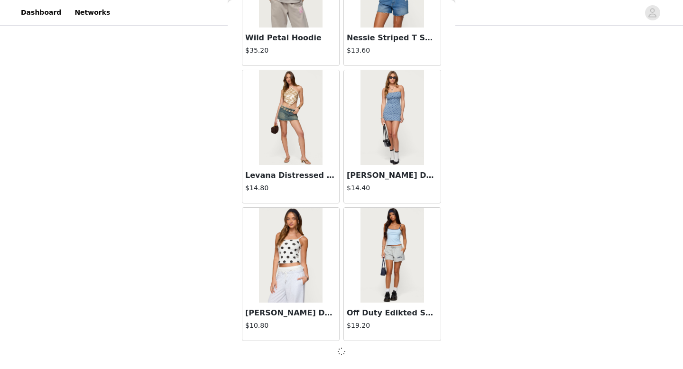
scroll to position [2453, 0]
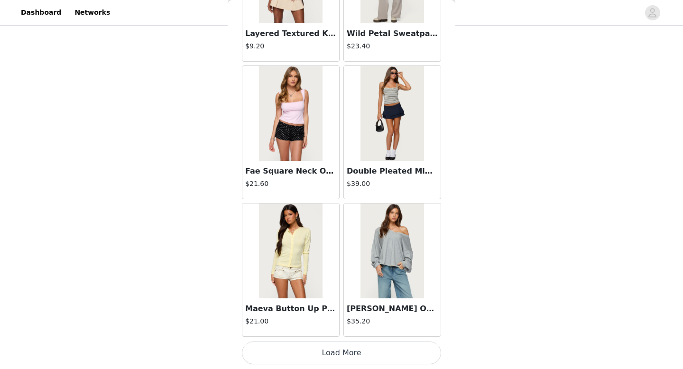
click at [301, 355] on button "Load More" at bounding box center [341, 352] width 199 height 23
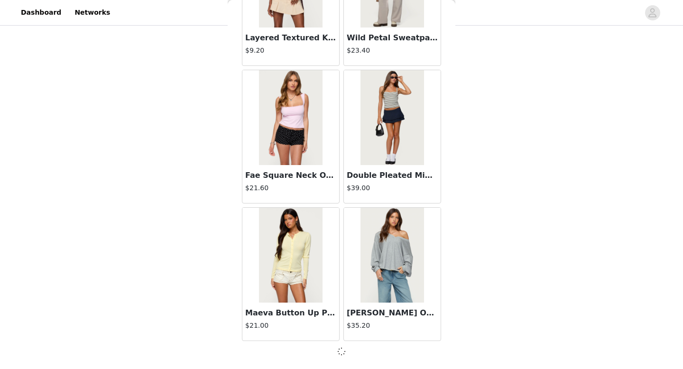
scroll to position [3829, 0]
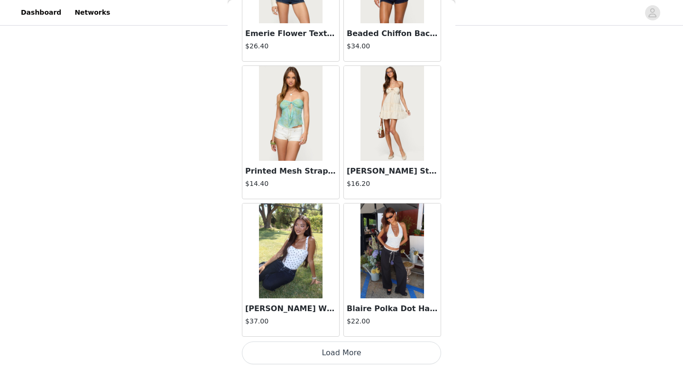
click at [301, 357] on button "Load More" at bounding box center [341, 352] width 199 height 23
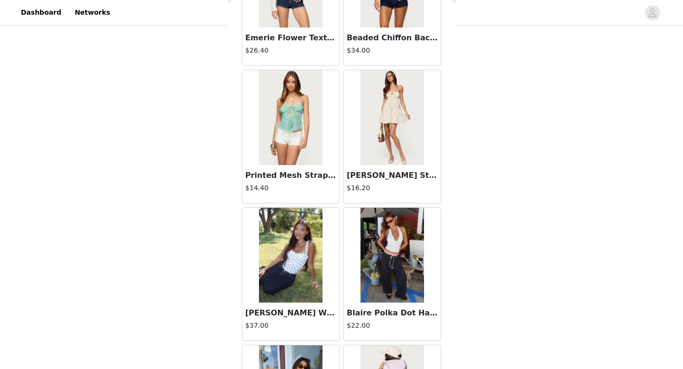
scroll to position [5208, 0]
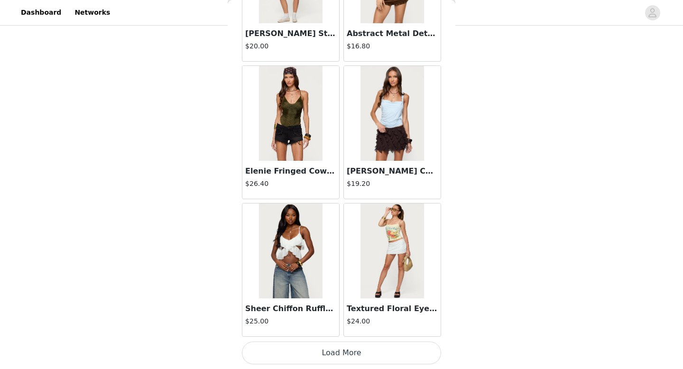
click at [301, 353] on button "Load More" at bounding box center [341, 352] width 199 height 23
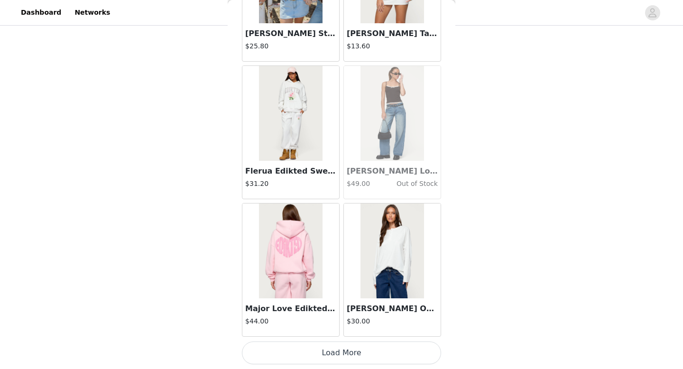
click at [303, 351] on button "Load More" at bounding box center [341, 352] width 199 height 23
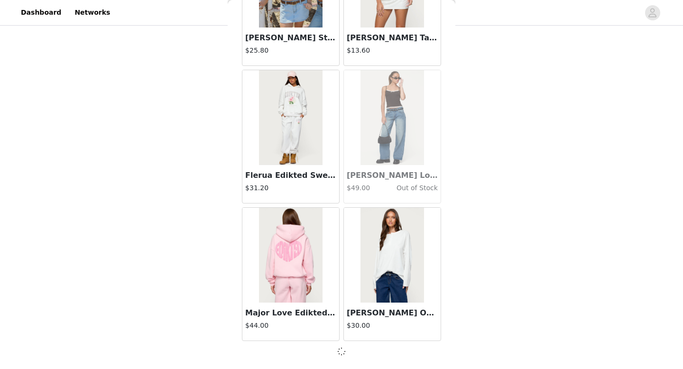
scroll to position [7955, 0]
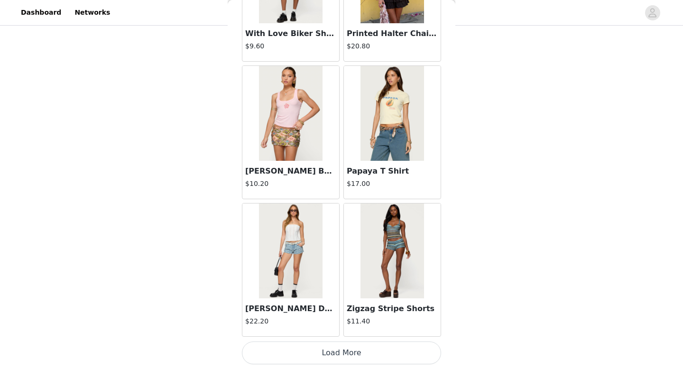
click at [303, 351] on button "Load More" at bounding box center [341, 352] width 199 height 23
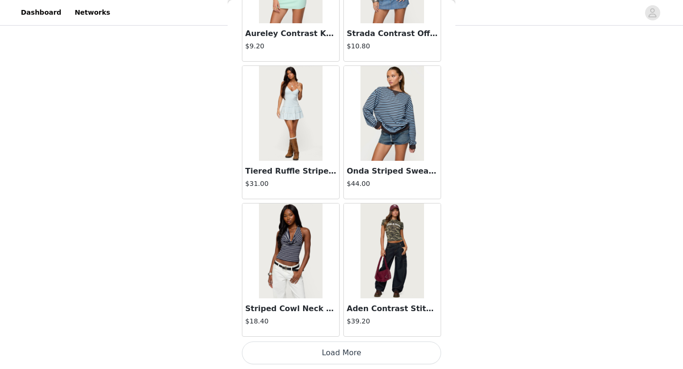
click at [303, 351] on button "Load More" at bounding box center [341, 352] width 199 height 23
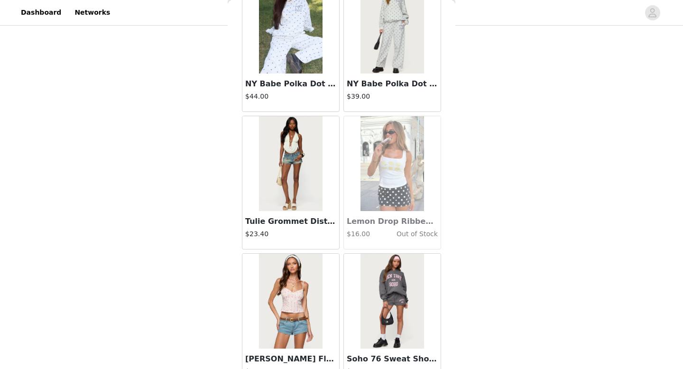
scroll to position [12085, 0]
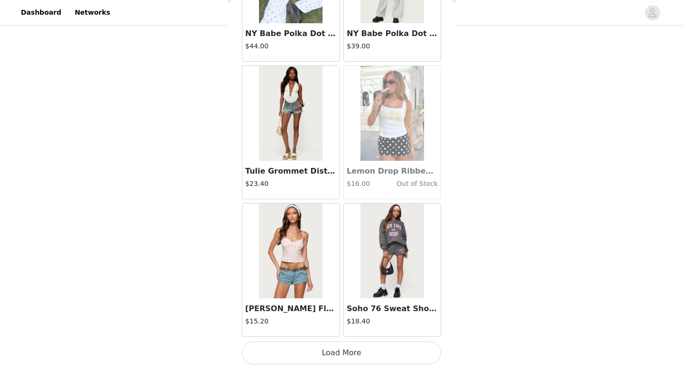
click at [337, 346] on button "Load More" at bounding box center [341, 352] width 199 height 23
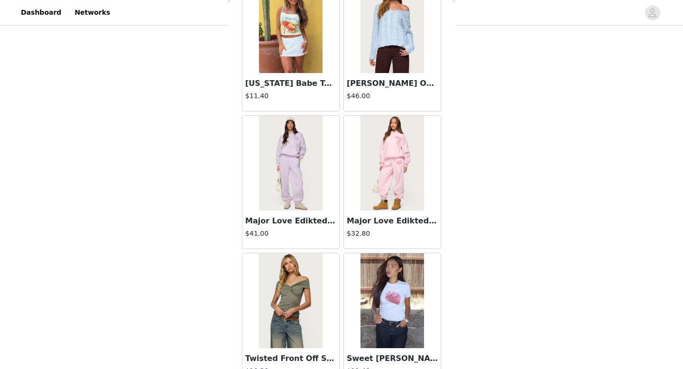
scroll to position [12589, 0]
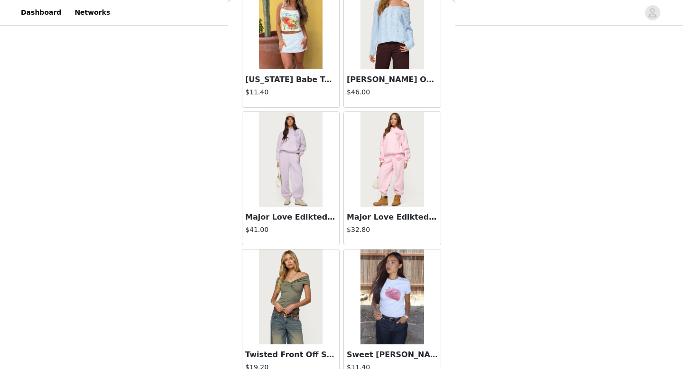
click at [385, 172] on img at bounding box center [391, 159] width 63 height 95
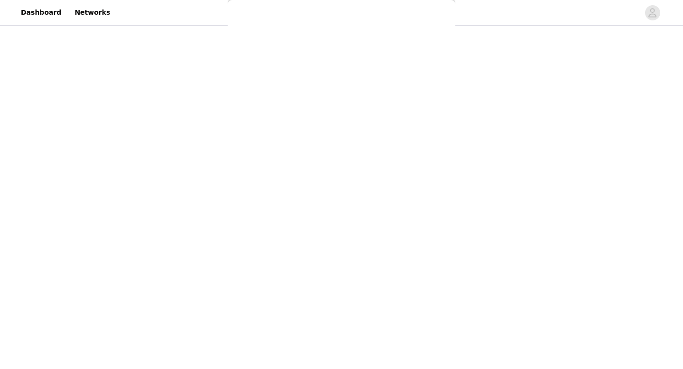
scroll to position [0, 0]
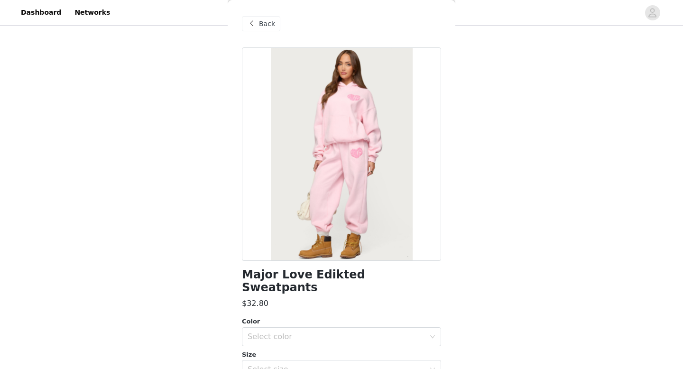
click at [249, 23] on span at bounding box center [251, 23] width 11 height 11
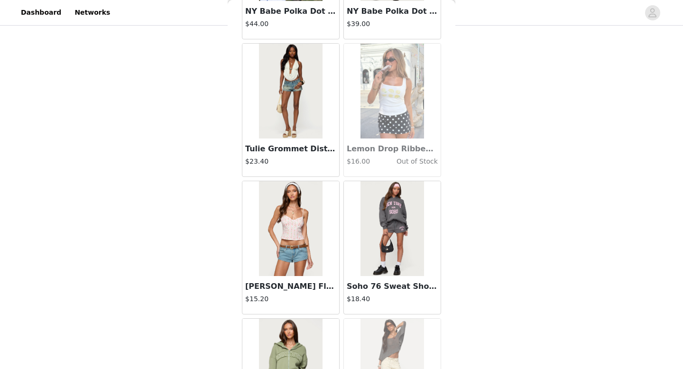
scroll to position [12107, 0]
click at [375, 229] on img at bounding box center [391, 229] width 63 height 95
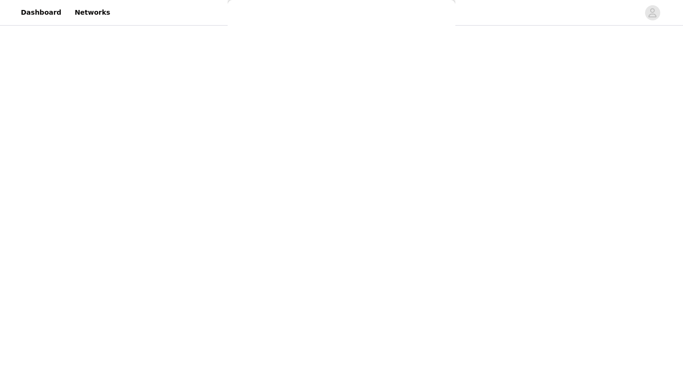
scroll to position [0, 0]
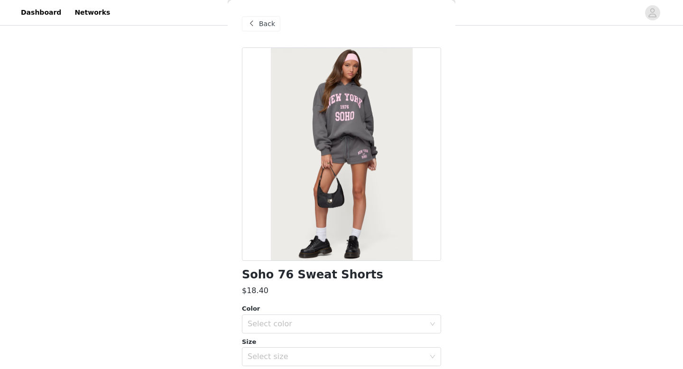
click at [252, 23] on span at bounding box center [251, 23] width 11 height 11
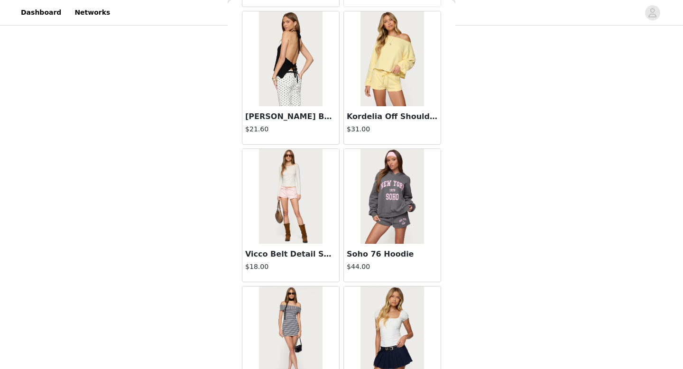
scroll to position [13461, 0]
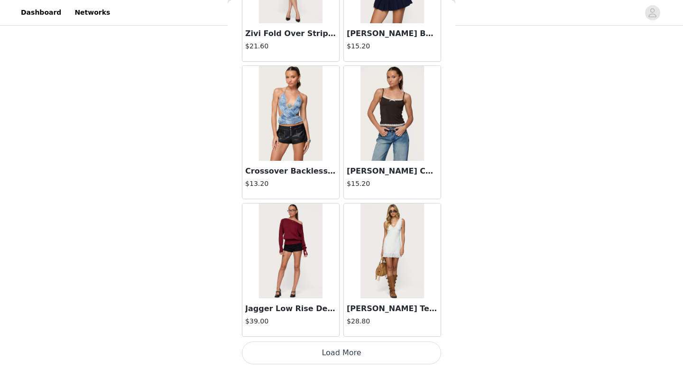
click at [301, 353] on button "Load More" at bounding box center [341, 352] width 199 height 23
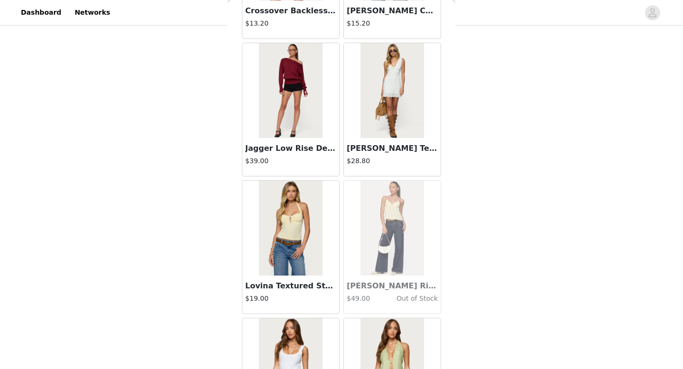
scroll to position [13620, 0]
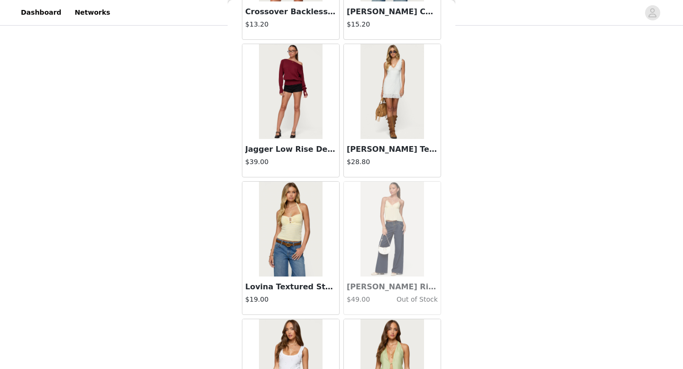
click at [292, 228] on img at bounding box center [290, 229] width 63 height 95
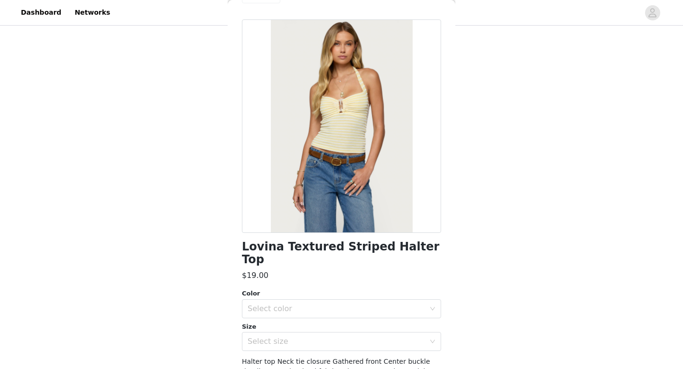
scroll to position [38, 0]
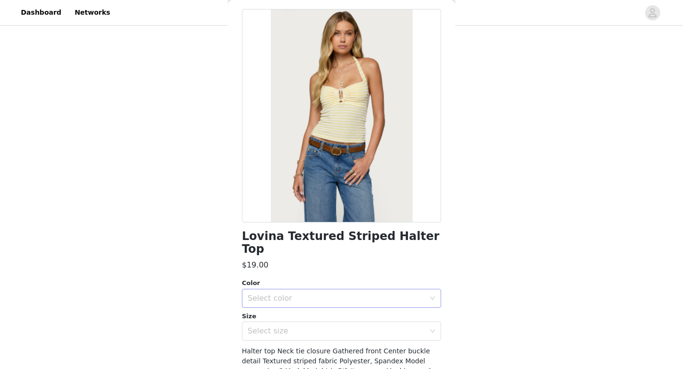
click at [261, 294] on div "Select color" at bounding box center [336, 298] width 177 height 9
click at [264, 304] on li "YELLOW" at bounding box center [341, 306] width 199 height 15
click at [268, 326] on div "Select size" at bounding box center [336, 330] width 177 height 9
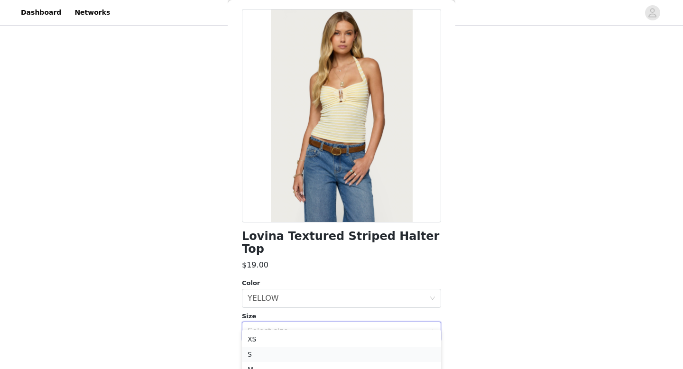
click at [255, 351] on li "S" at bounding box center [341, 354] width 199 height 15
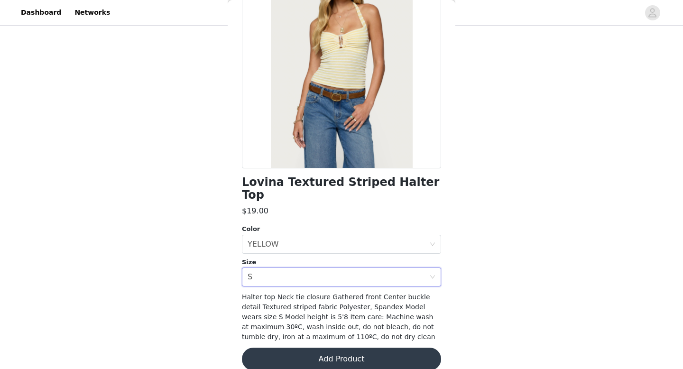
scroll to position [92, 0]
click at [268, 348] on button "Add Product" at bounding box center [341, 359] width 199 height 23
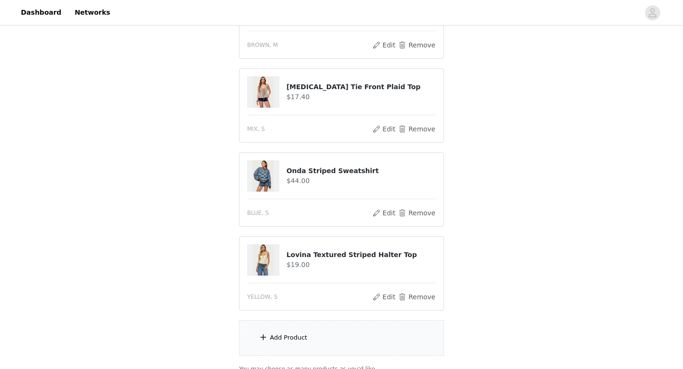
click at [268, 347] on div "Add Product" at bounding box center [341, 338] width 205 height 36
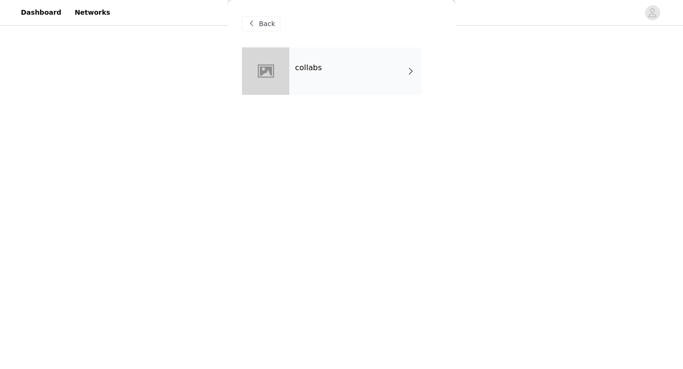
click at [341, 63] on div "collabs" at bounding box center [355, 70] width 132 height 47
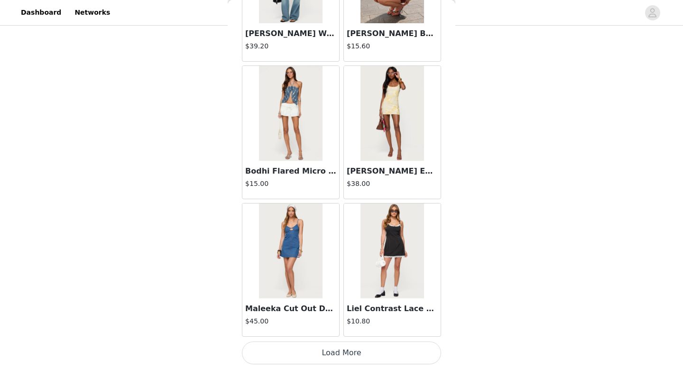
click at [315, 351] on button "Load More" at bounding box center [341, 352] width 199 height 23
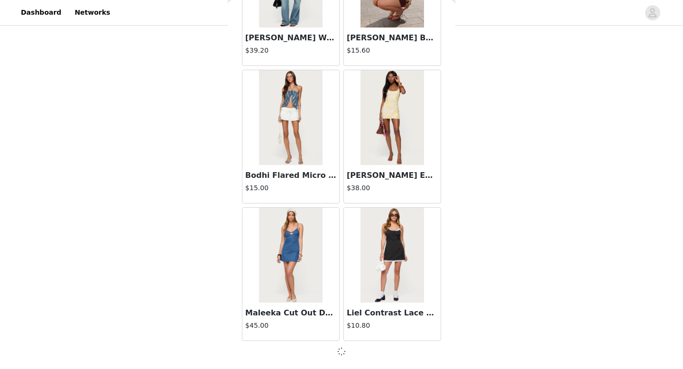
scroll to position [566, 0]
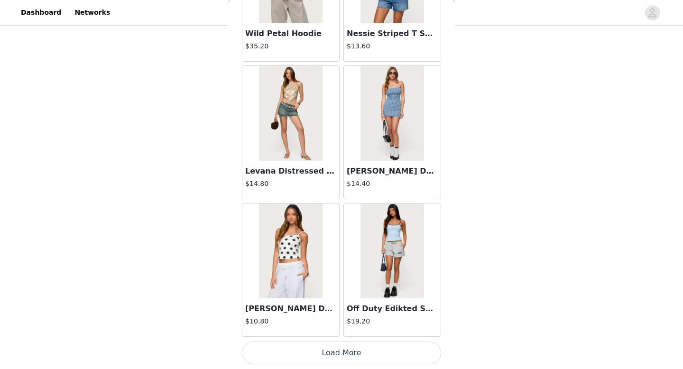
click at [315, 351] on button "Load More" at bounding box center [341, 352] width 199 height 23
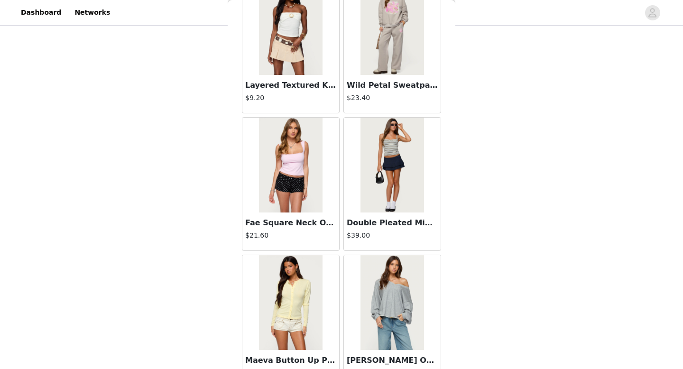
scroll to position [3833, 0]
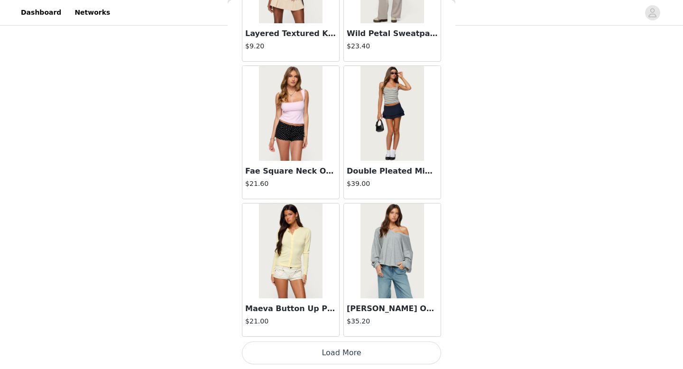
click at [325, 354] on button "Load More" at bounding box center [341, 352] width 199 height 23
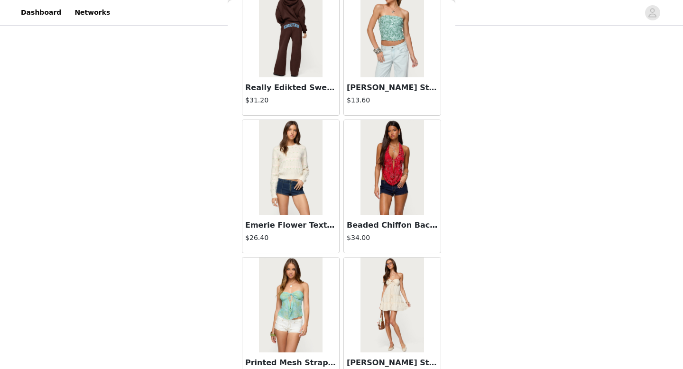
scroll to position [5208, 0]
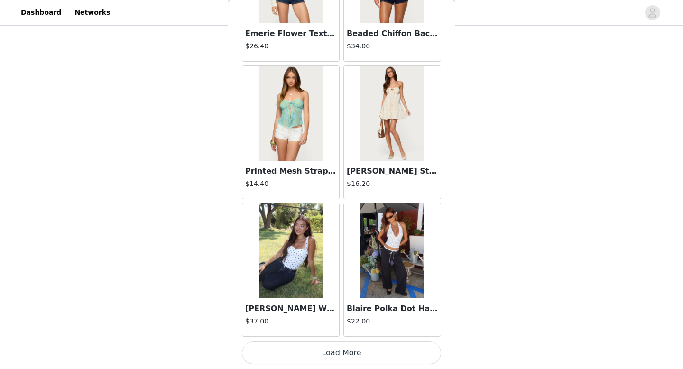
click at [325, 354] on button "Load More" at bounding box center [341, 352] width 199 height 23
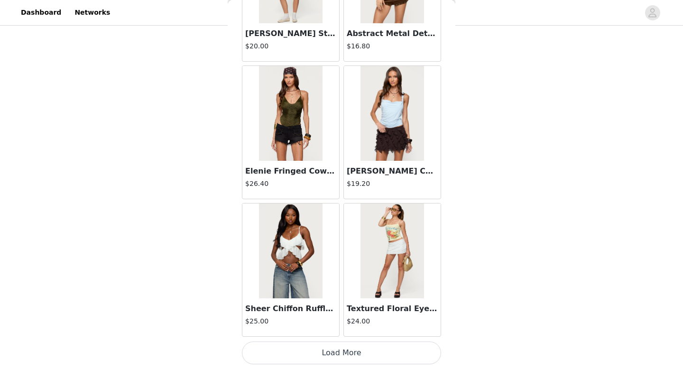
click at [325, 354] on button "Load More" at bounding box center [341, 352] width 199 height 23
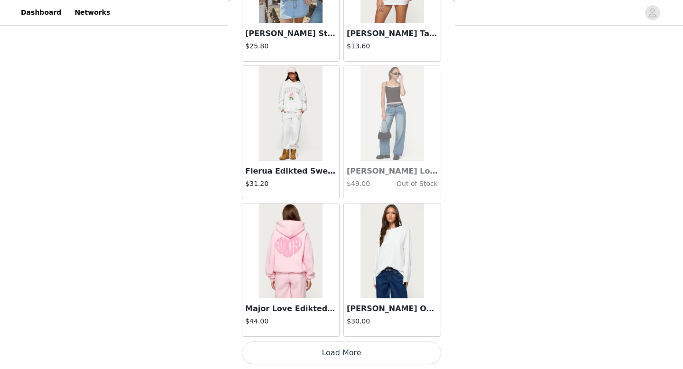
click at [325, 354] on button "Load More" at bounding box center [341, 352] width 199 height 23
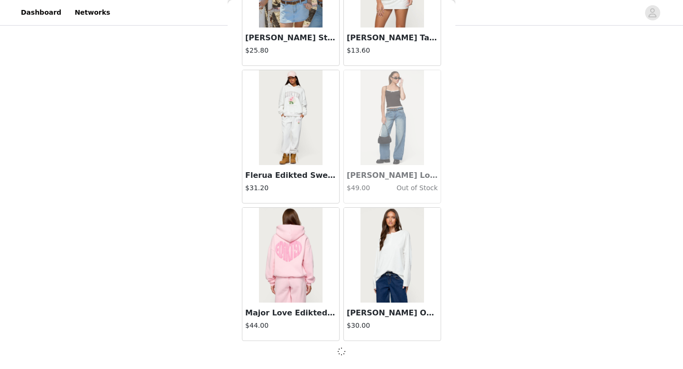
scroll to position [7955, 0]
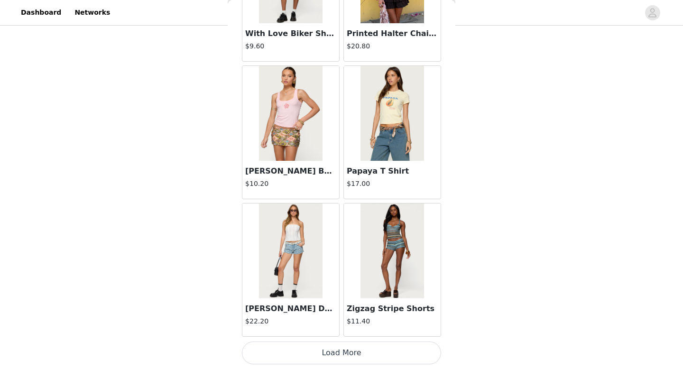
click at [325, 354] on button "Load More" at bounding box center [341, 352] width 199 height 23
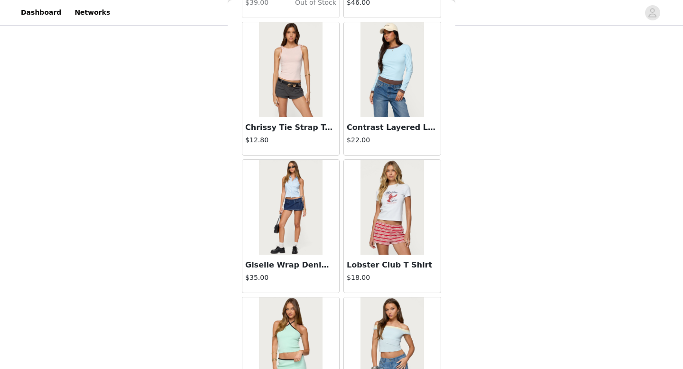
scroll to position [10710, 0]
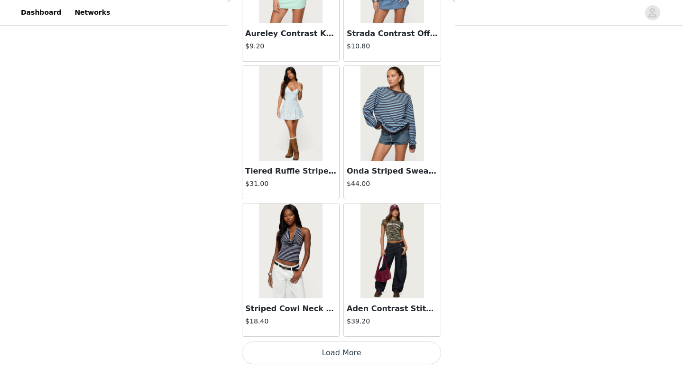
click at [325, 354] on button "Load More" at bounding box center [341, 352] width 199 height 23
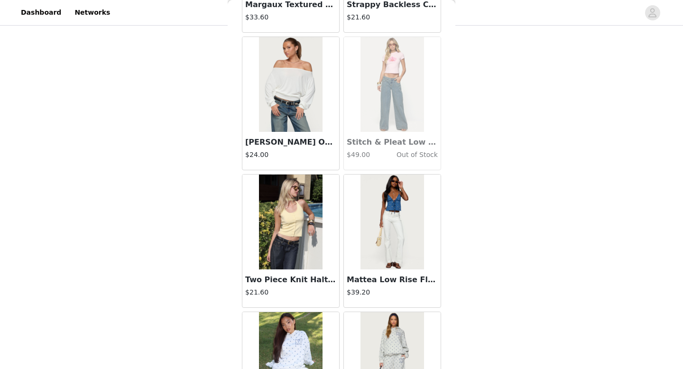
scroll to position [12085, 0]
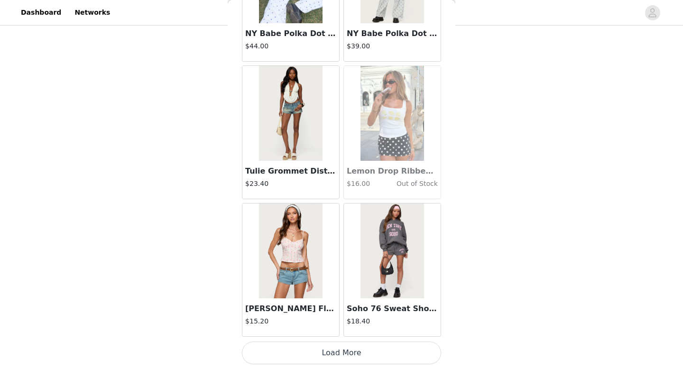
click at [325, 354] on button "Load More" at bounding box center [341, 352] width 199 height 23
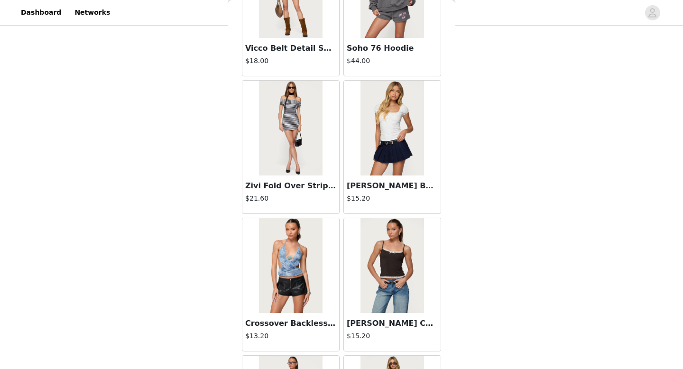
scroll to position [13461, 0]
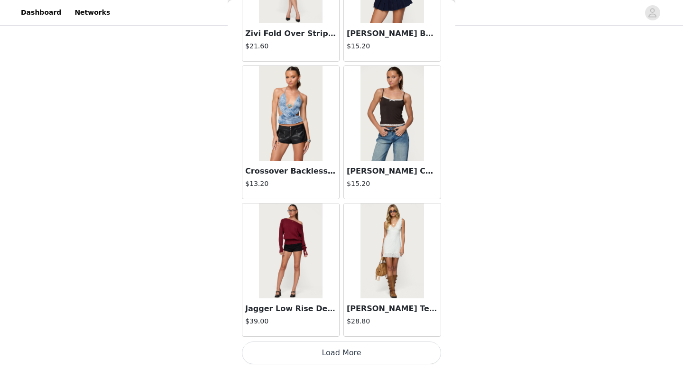
click at [325, 354] on button "Load More" at bounding box center [341, 352] width 199 height 23
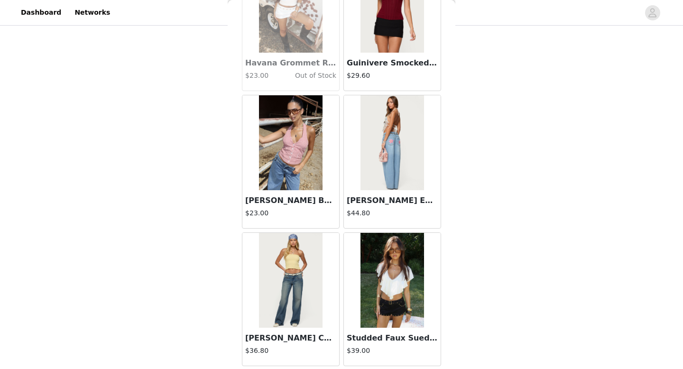
scroll to position [14836, 0]
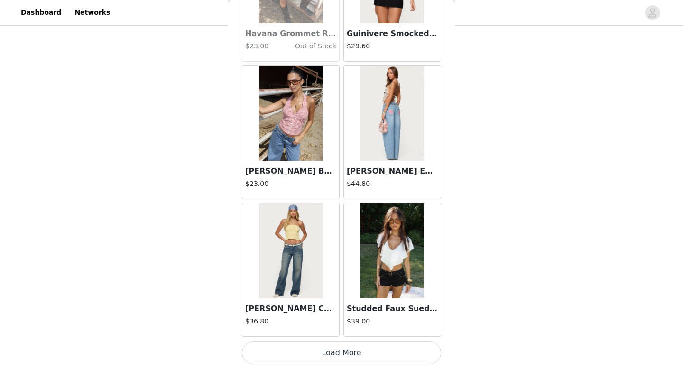
click at [280, 247] on img at bounding box center [290, 250] width 63 height 95
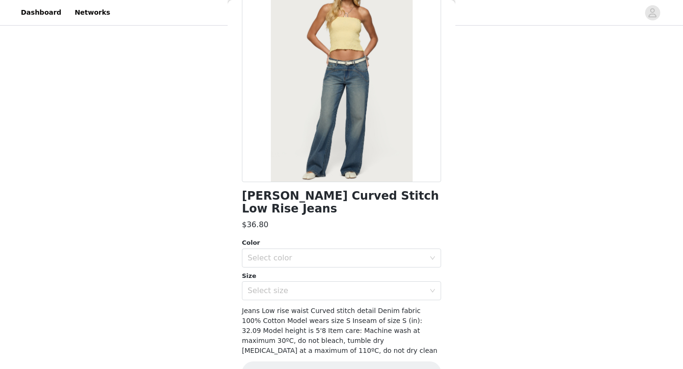
scroll to position [92, 0]
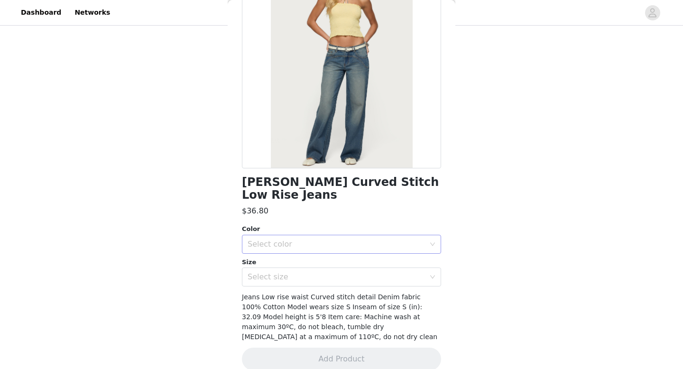
click at [260, 240] on div "Select color" at bounding box center [336, 244] width 177 height 9
click at [280, 249] on li "BLUE WASHED" at bounding box center [341, 252] width 199 height 15
click at [281, 272] on div "Select size" at bounding box center [336, 276] width 177 height 9
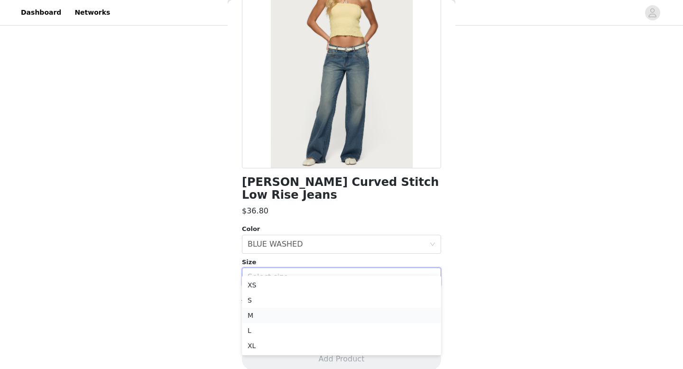
click at [261, 315] on li "M" at bounding box center [341, 315] width 199 height 15
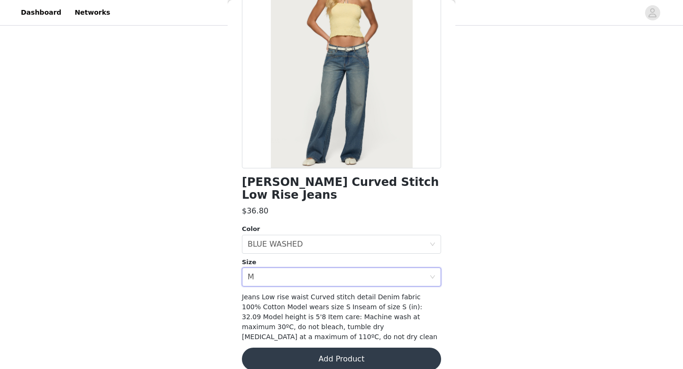
click at [276, 348] on button "Add Product" at bounding box center [341, 359] width 199 height 23
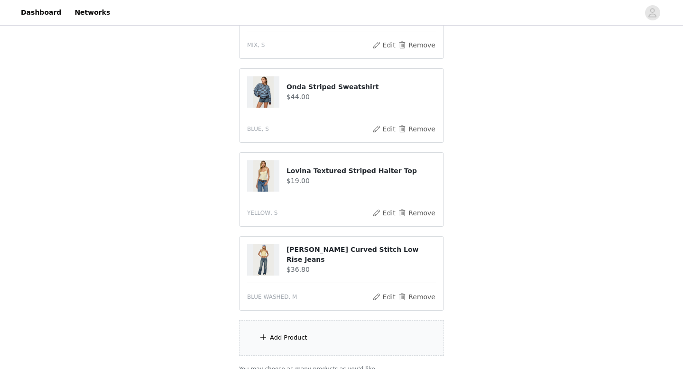
click at [271, 333] on div "Add Product" at bounding box center [288, 337] width 37 height 9
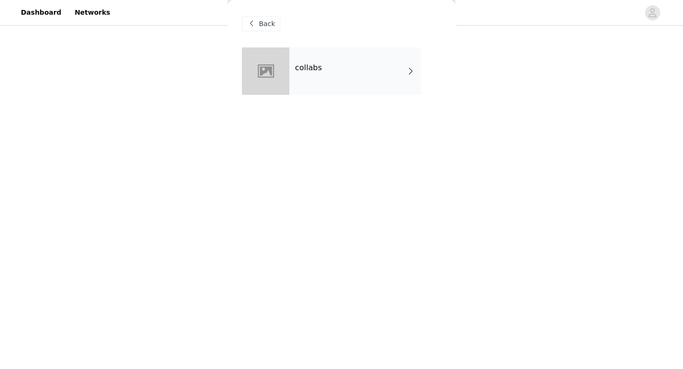
click at [323, 66] on div "collabs" at bounding box center [355, 70] width 132 height 47
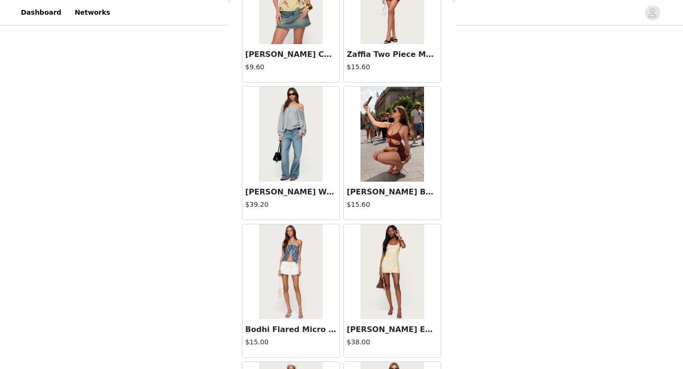
scroll to position [1082, 0]
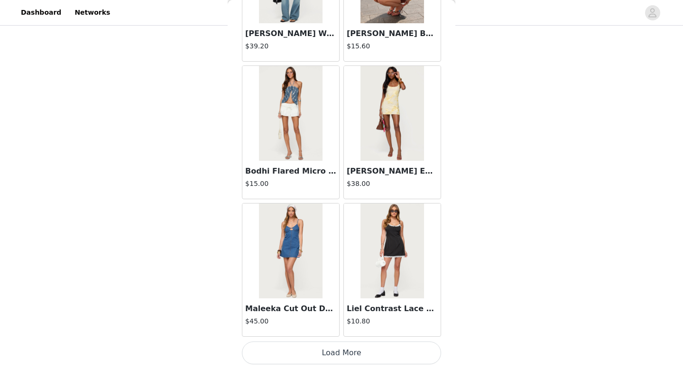
click at [365, 344] on button "Load More" at bounding box center [341, 352] width 199 height 23
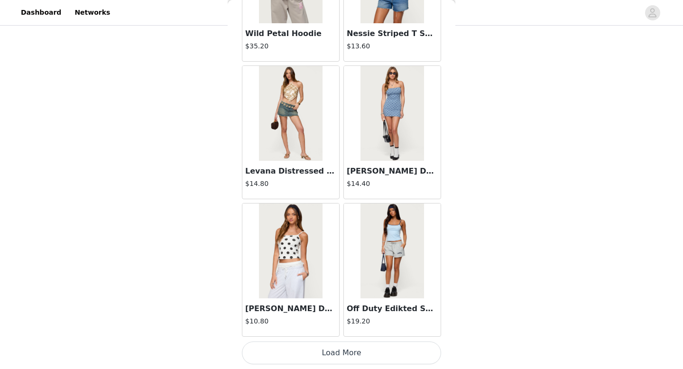
click at [358, 359] on button "Load More" at bounding box center [341, 352] width 199 height 23
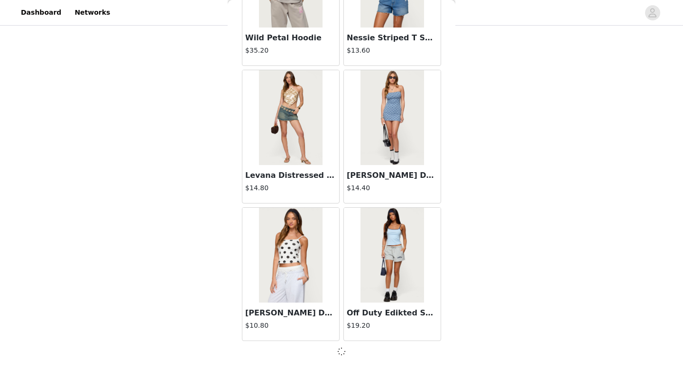
scroll to position [650, 0]
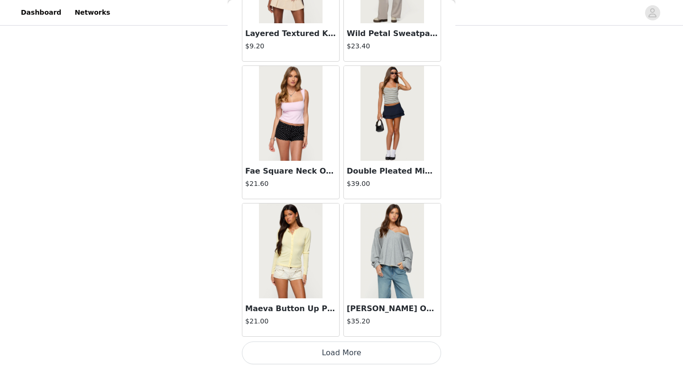
click at [358, 359] on button "Load More" at bounding box center [341, 352] width 199 height 23
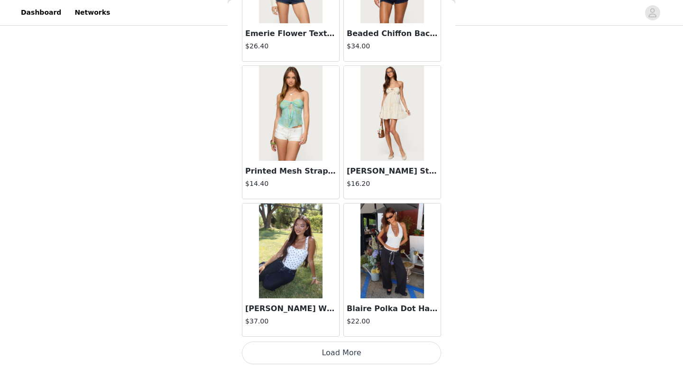
click at [358, 359] on button "Load More" at bounding box center [341, 352] width 199 height 23
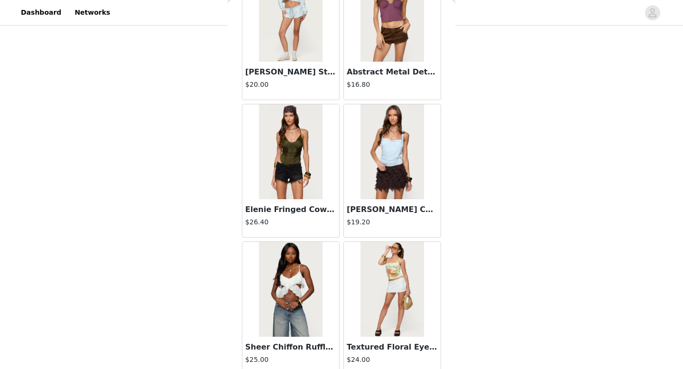
scroll to position [6584, 0]
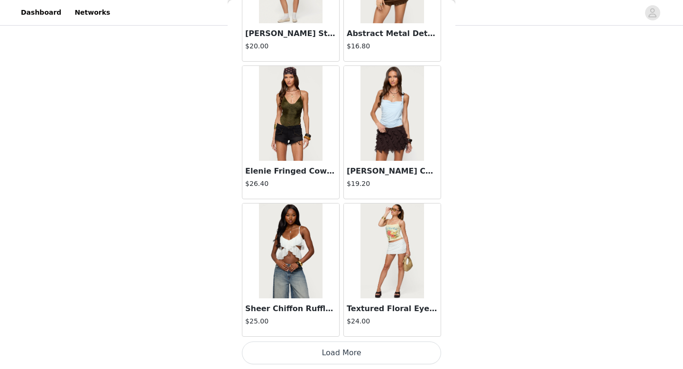
click at [342, 358] on button "Load More" at bounding box center [341, 352] width 199 height 23
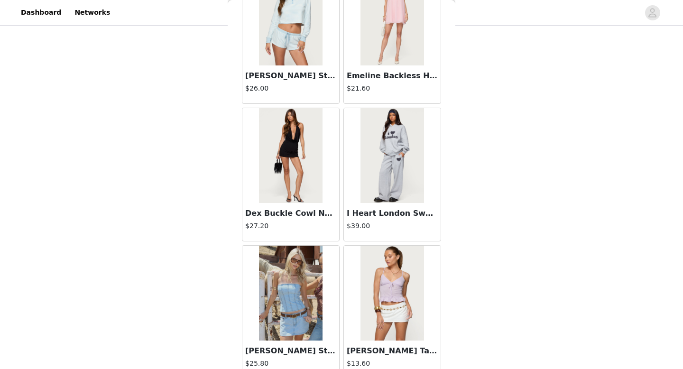
scroll to position [7959, 0]
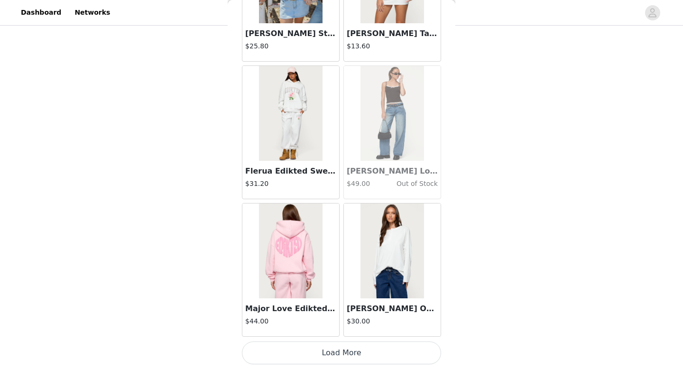
click at [342, 358] on button "Load More" at bounding box center [341, 352] width 199 height 23
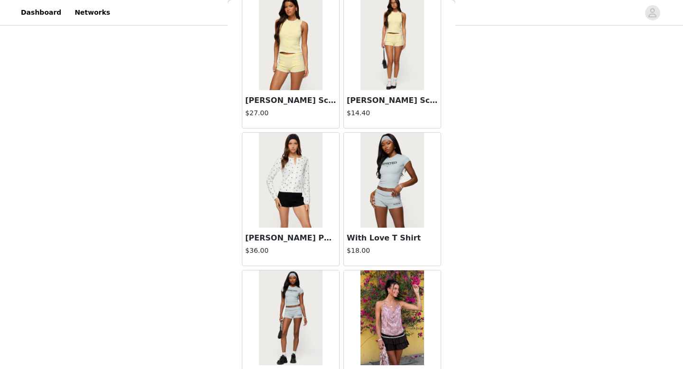
scroll to position [9334, 0]
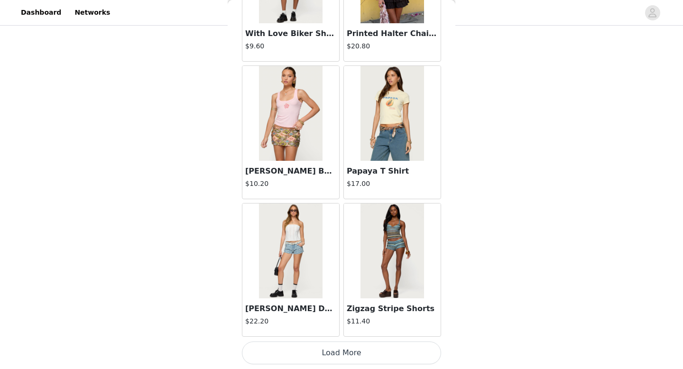
click at [332, 350] on button "Load More" at bounding box center [341, 352] width 199 height 23
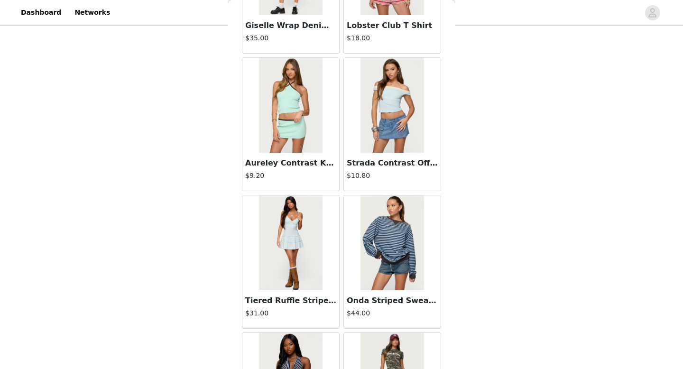
scroll to position [10710, 0]
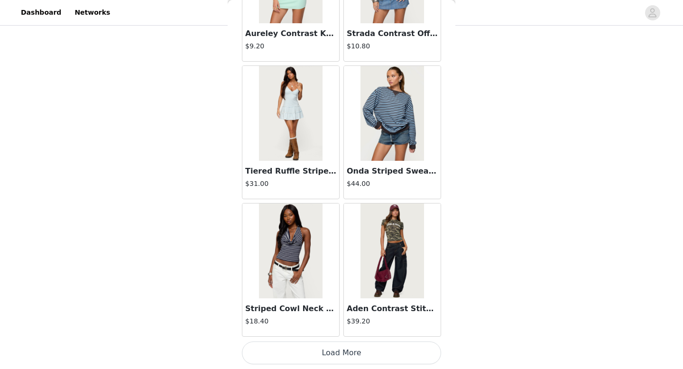
click at [331, 351] on button "Load More" at bounding box center [341, 352] width 199 height 23
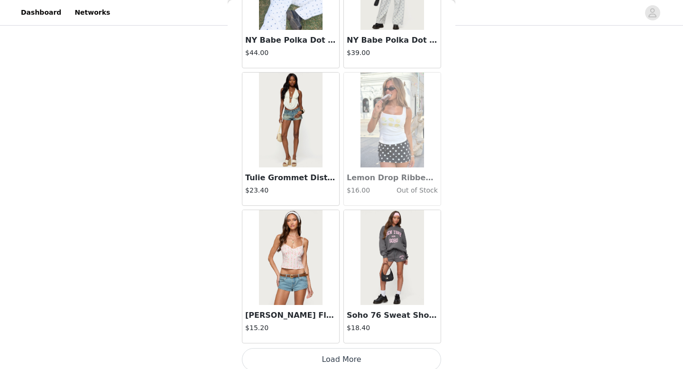
scroll to position [12085, 0]
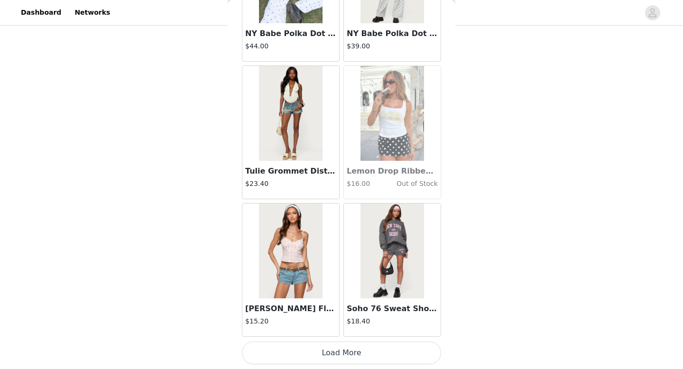
click at [331, 350] on button "Load More" at bounding box center [341, 352] width 199 height 23
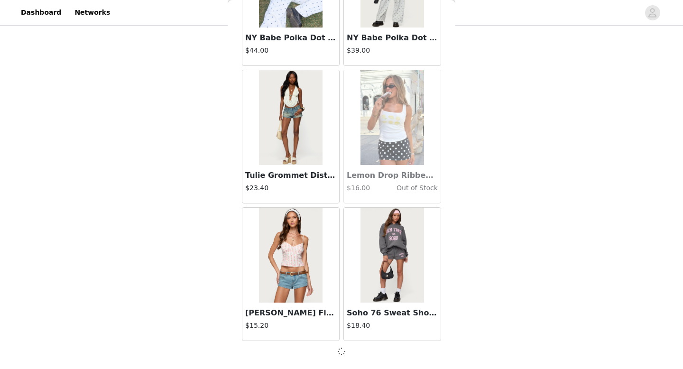
scroll to position [12081, 0]
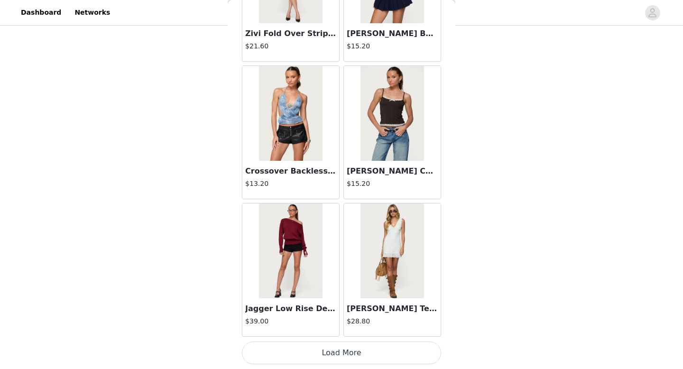
click at [331, 350] on button "Load More" at bounding box center [341, 352] width 199 height 23
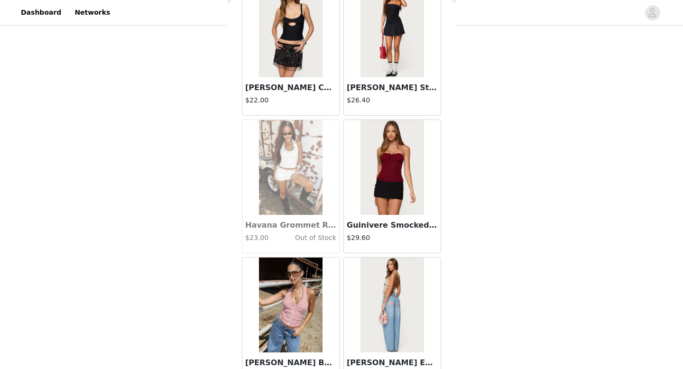
scroll to position [14836, 0]
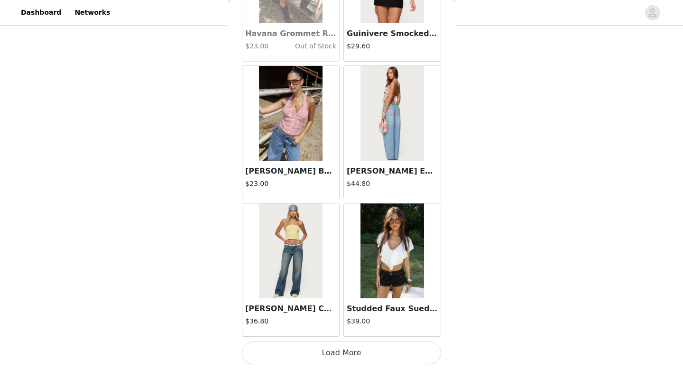
click at [345, 347] on button "Load More" at bounding box center [341, 352] width 199 height 23
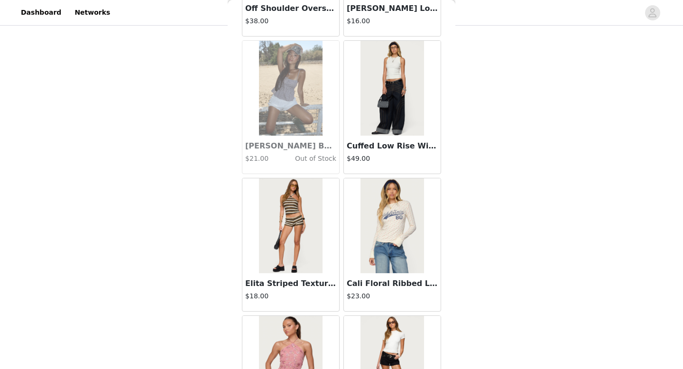
scroll to position [15406, 0]
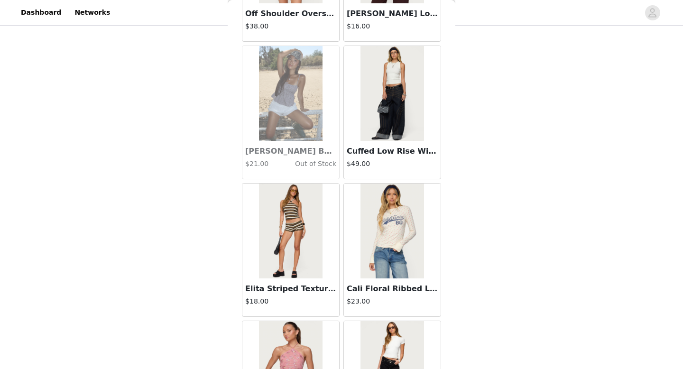
click at [389, 110] on img at bounding box center [391, 93] width 63 height 95
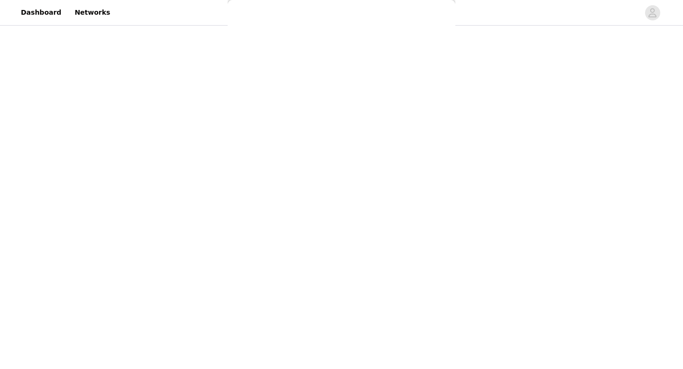
scroll to position [0, 0]
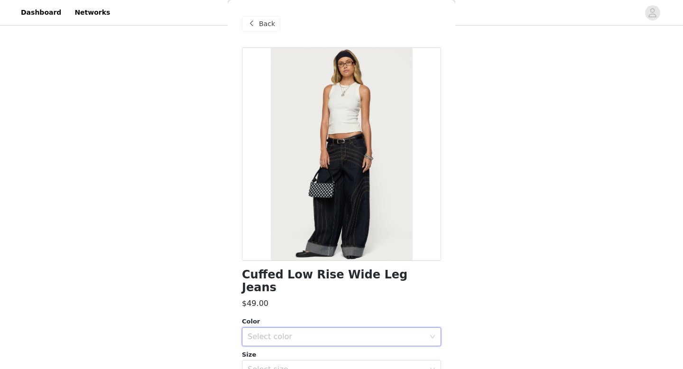
click at [289, 330] on div "Select color" at bounding box center [339, 337] width 182 height 18
click at [280, 345] on li "INDIGO BLUE RAW WASHED" at bounding box center [341, 344] width 199 height 15
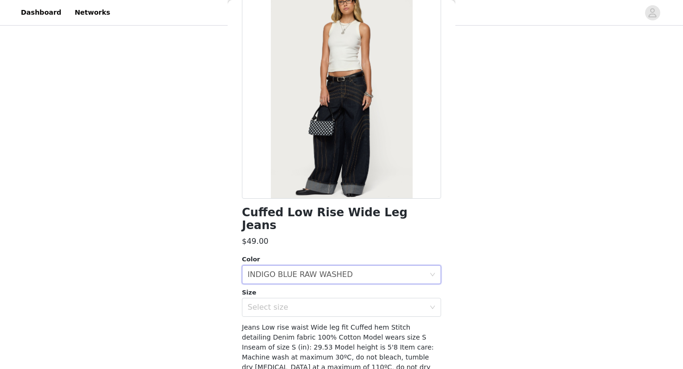
scroll to position [92, 0]
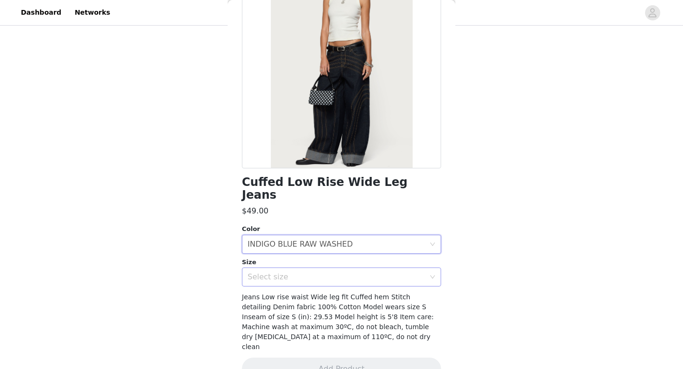
click at [286, 268] on div "Select size" at bounding box center [339, 277] width 182 height 18
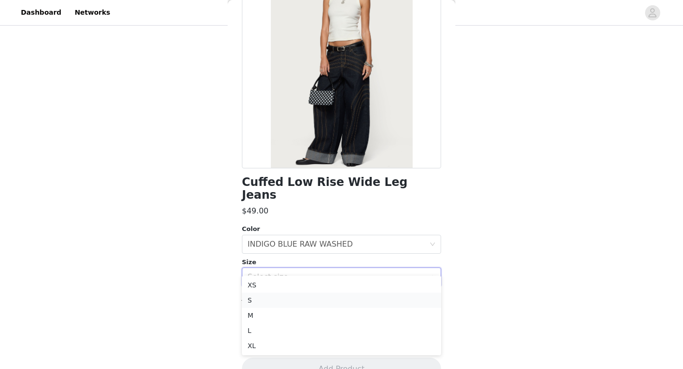
click at [257, 301] on li "S" at bounding box center [341, 300] width 199 height 15
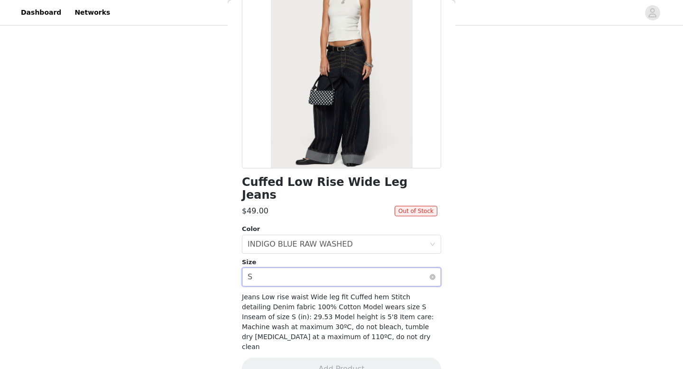
click at [295, 268] on div "Select size S" at bounding box center [339, 277] width 182 height 18
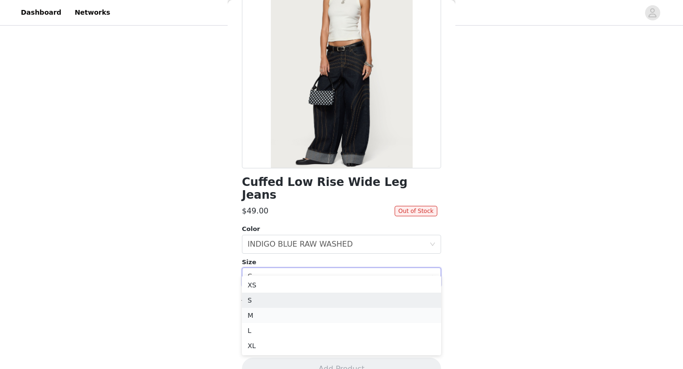
click at [250, 313] on li "M" at bounding box center [341, 315] width 199 height 15
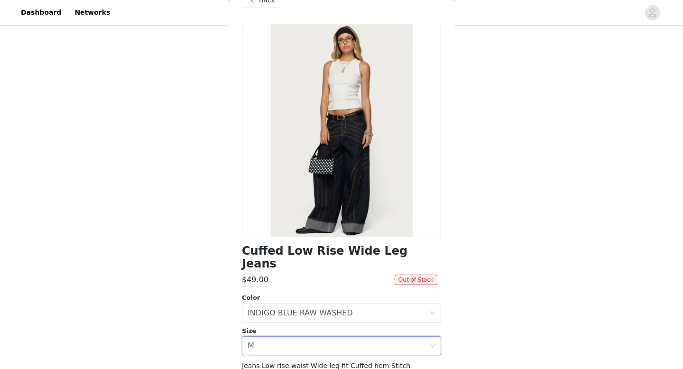
scroll to position [25, 0]
